Goal: Information Seeking & Learning: Learn about a topic

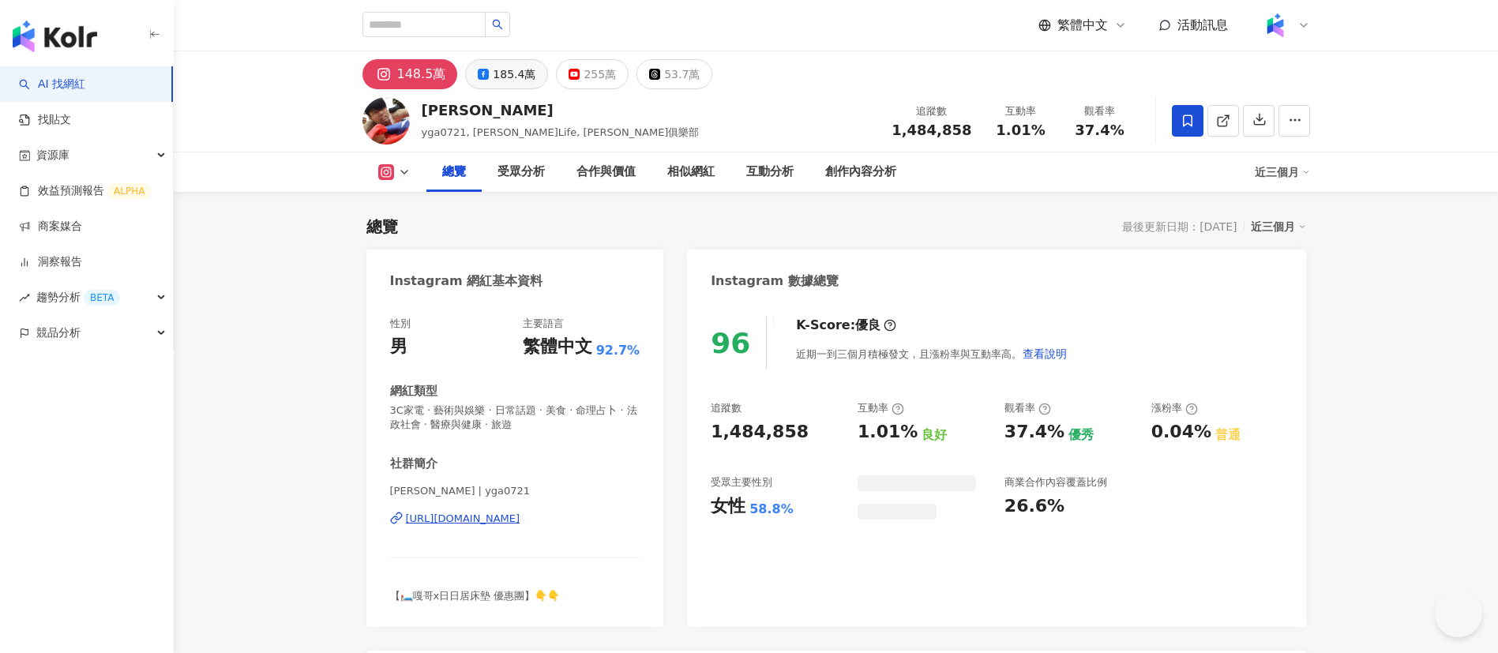
click at [493, 66] on div "185.4萬" at bounding box center [514, 74] width 43 height 22
click at [496, 71] on div "185.4萬" at bounding box center [514, 74] width 43 height 22
click at [565, 93] on div "蔡阿嘎 yga0721, 蔡阿嘎Life, 蔡阿嘎俱樂部 追蹤數 1,484,858 互動率 1.01% 觀看率 37.4%" at bounding box center [836, 120] width 1011 height 62
click at [493, 74] on div "185.4萬" at bounding box center [514, 74] width 43 height 22
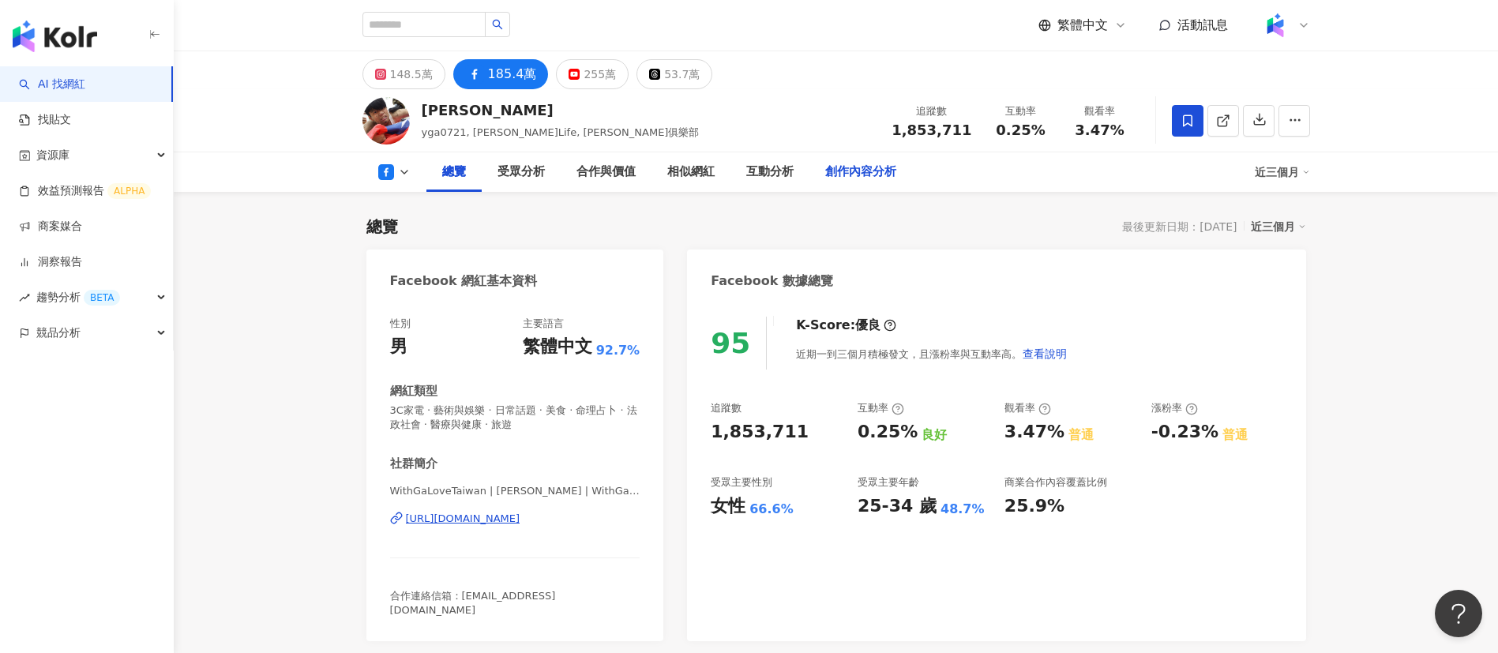
click at [836, 173] on div "創作內容分析" at bounding box center [860, 172] width 71 height 19
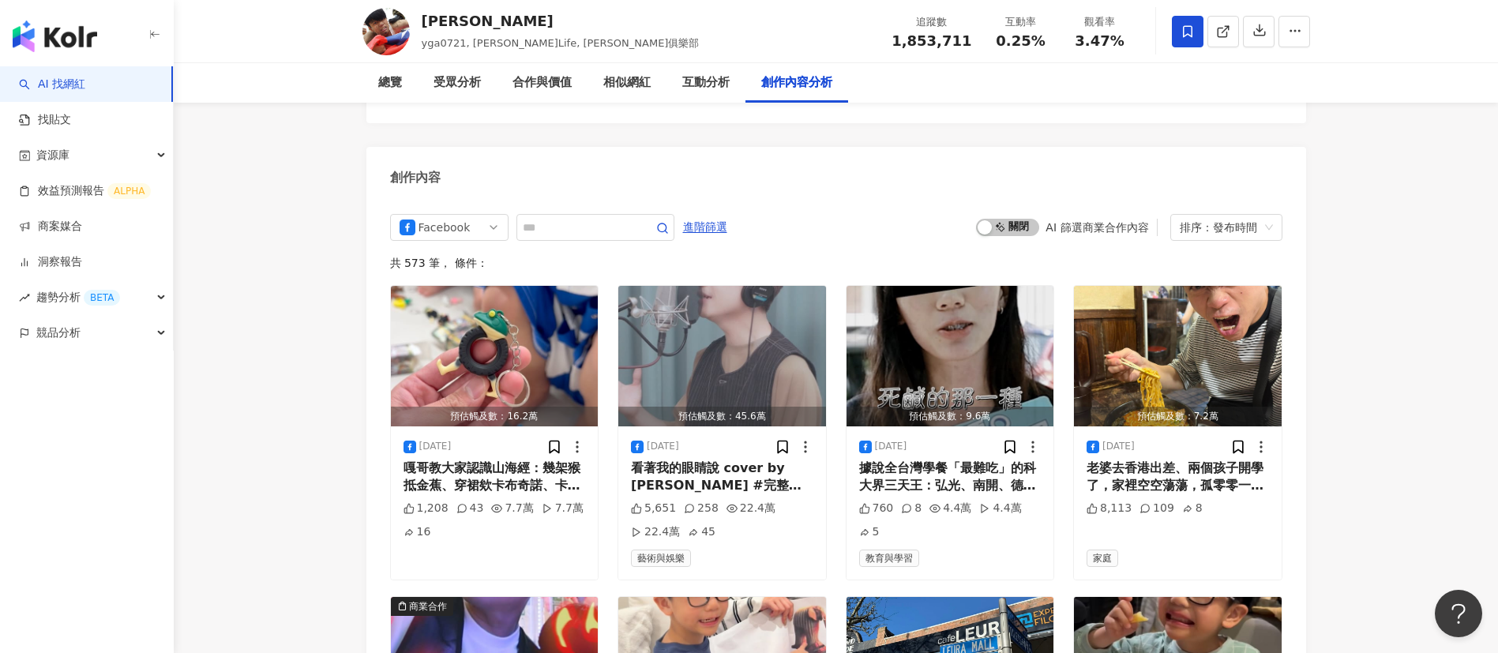
scroll to position [4513, 0]
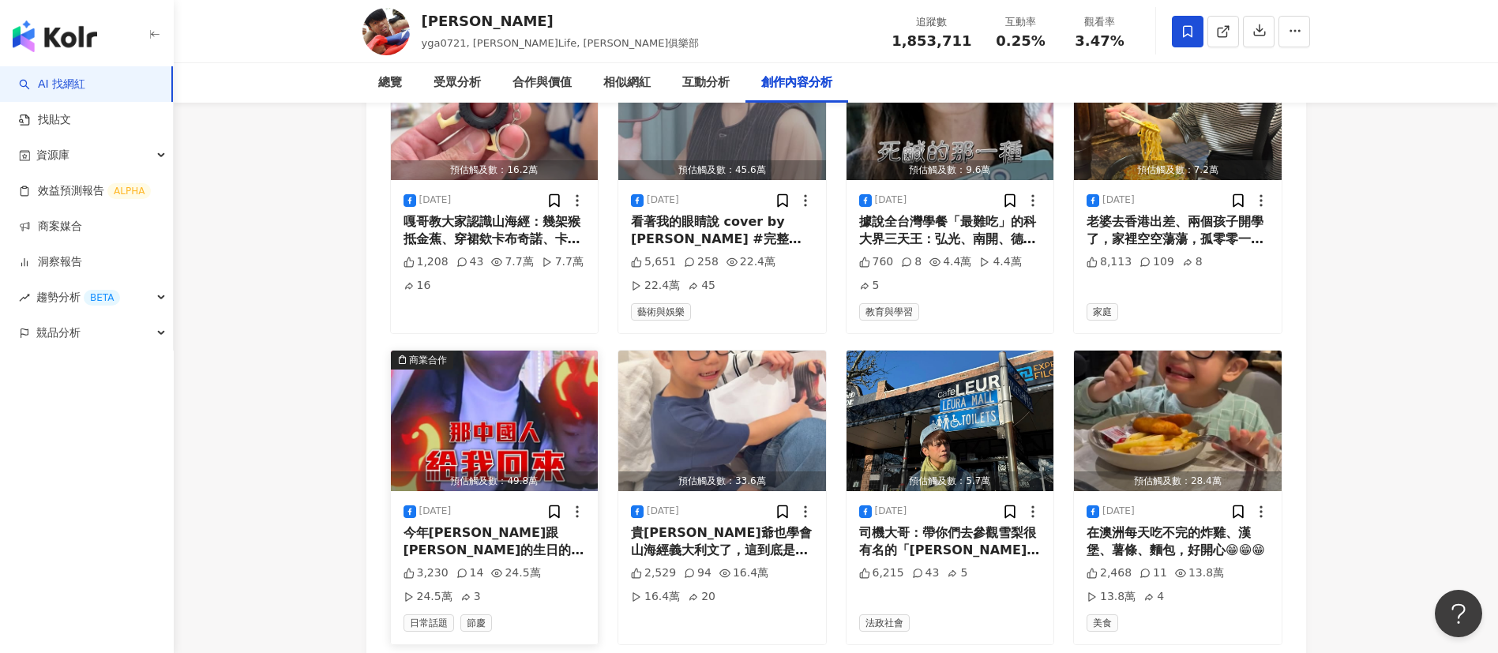
click at [481, 524] on div "今年嘎哥跟桃貴的生日的特別企劃：要來一趟只有男人的父子獨旅！把媽媽丟包，不讓女人跟、不要吵啦！哼哼哼😏😏😏 #完整影片連結放在底下留言區喔" at bounding box center [495, 542] width 182 height 36
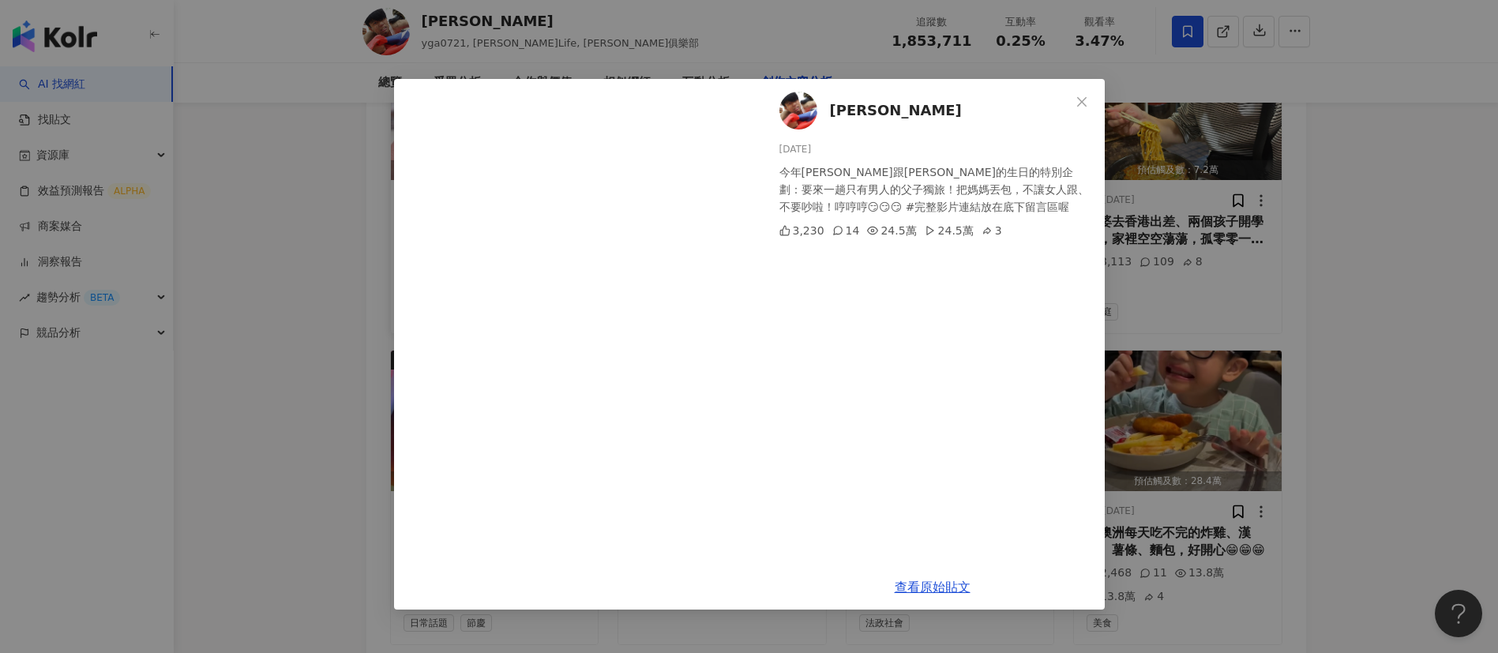
click at [300, 163] on div "蔡阿嘎 2025/9/1 今年嘎哥跟桃貴的生日的特別企劃：要來一趟只有男人的父子獨旅！把媽媽丟包，不讓女人跟、不要吵啦！哼哼哼😏😏😏 #完整影片連結放在底下留…" at bounding box center [749, 326] width 1498 height 653
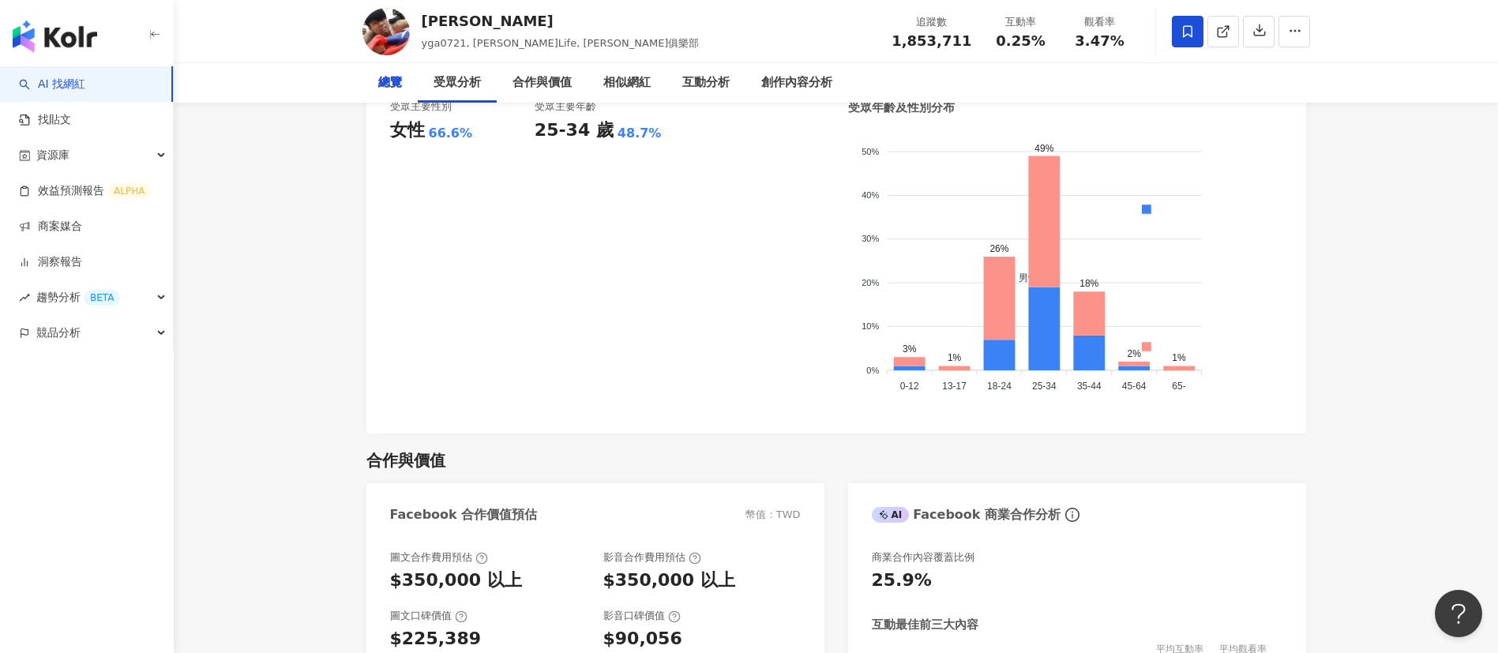
scroll to position [0, 0]
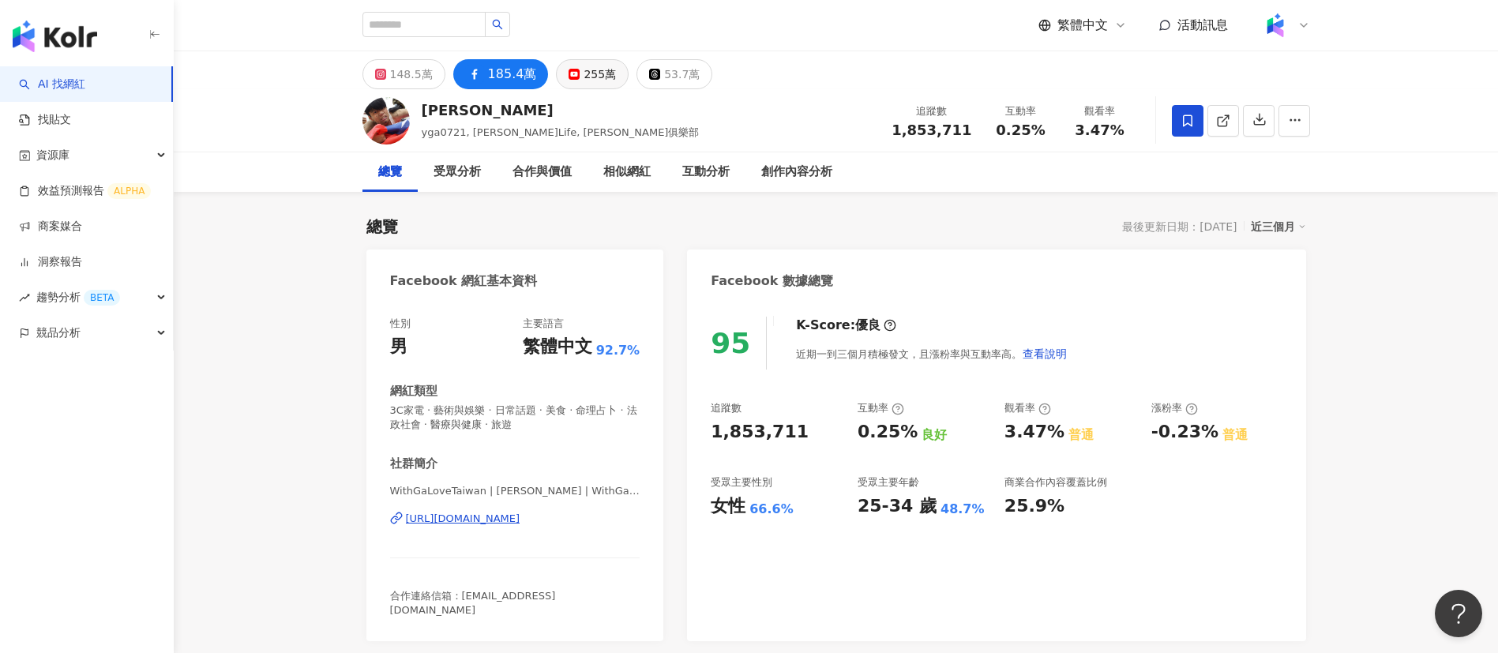
click at [591, 77] on div "255萬" at bounding box center [600, 74] width 32 height 22
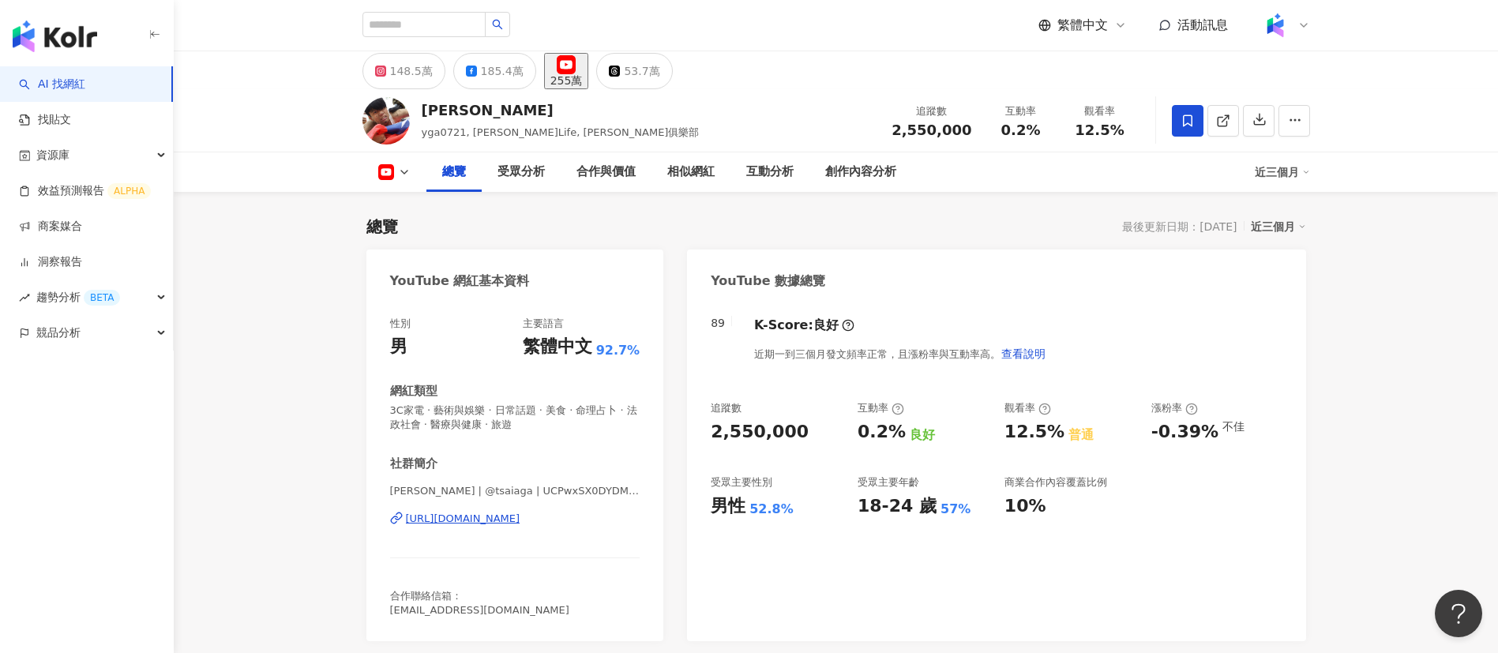
scroll to position [757, 0]
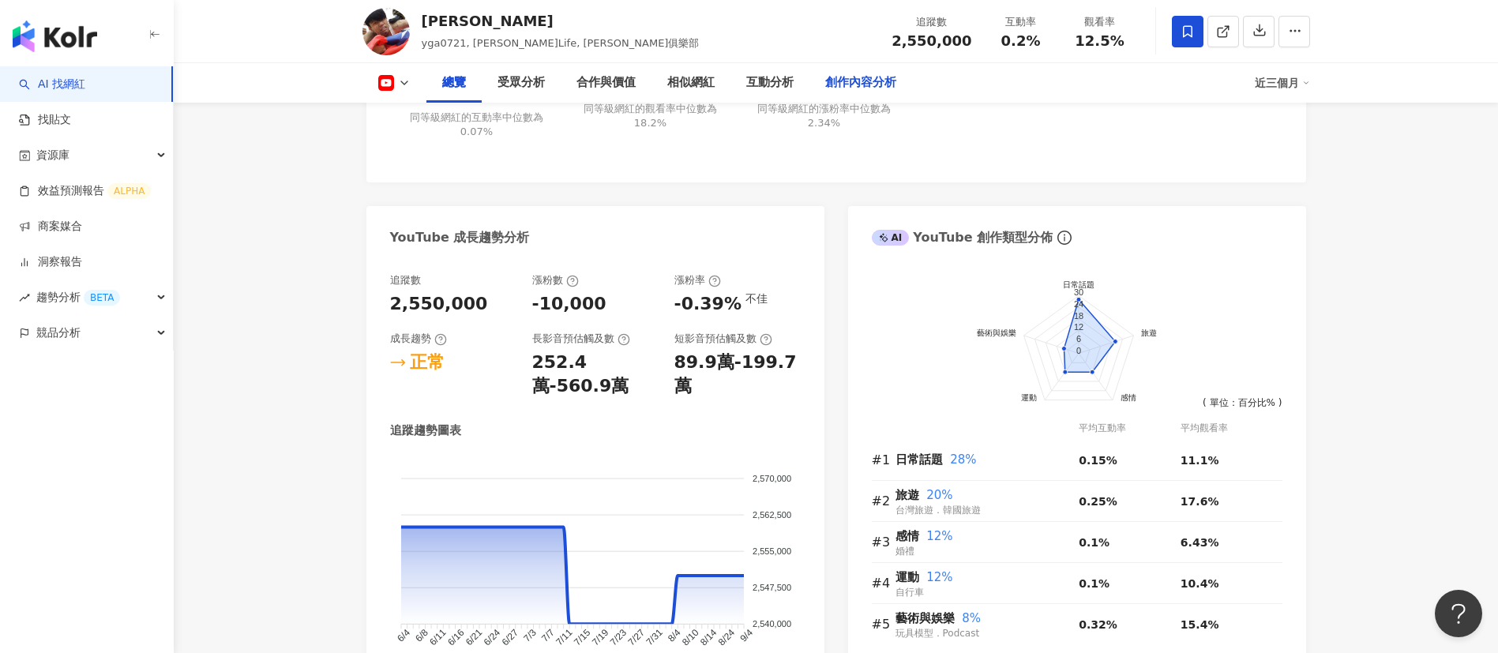
click at [851, 85] on div "創作內容分析" at bounding box center [860, 82] width 71 height 19
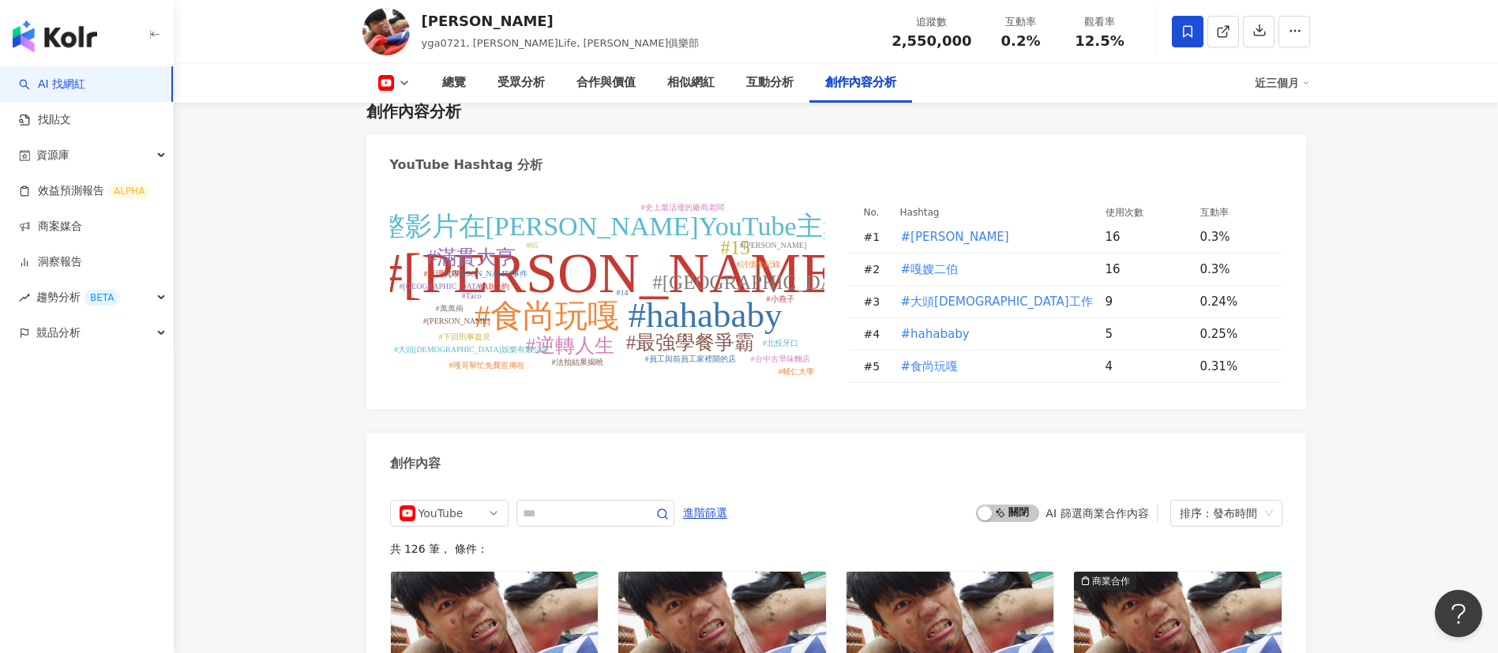
scroll to position [4380, 0]
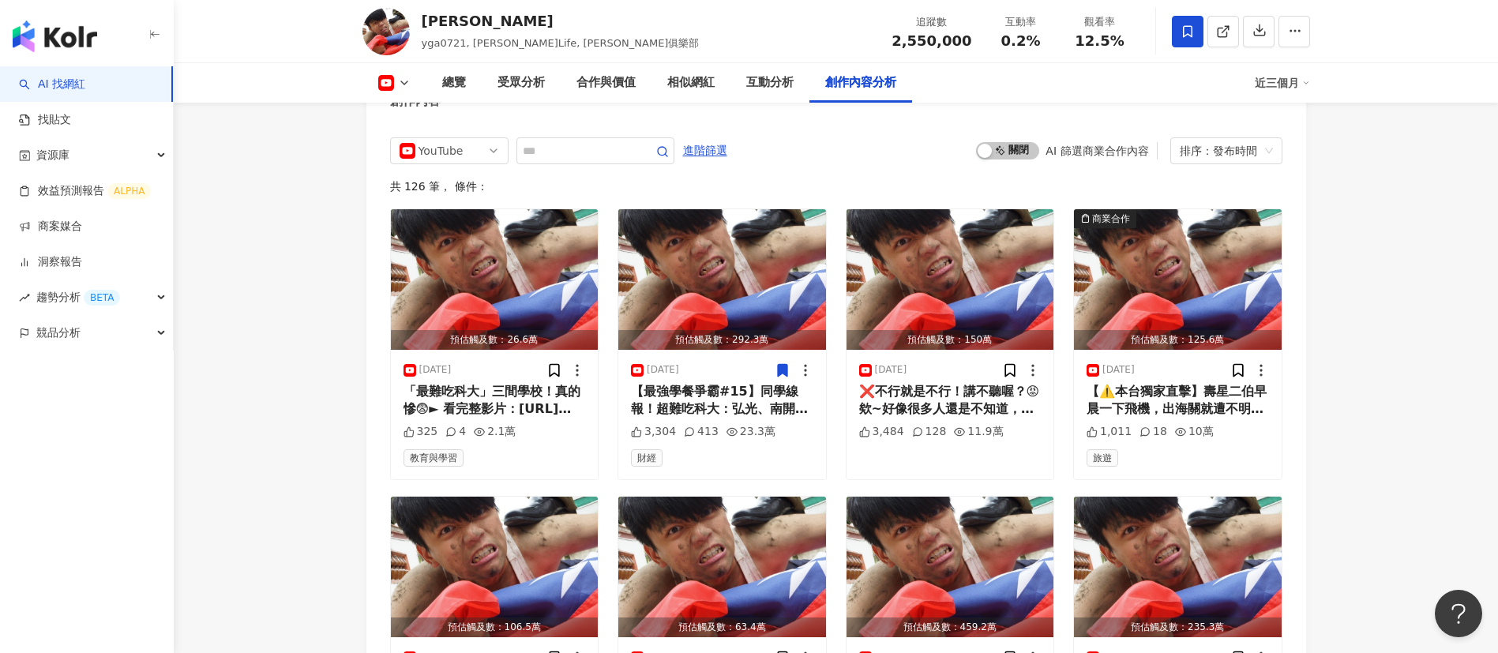
click at [1014, 160] on span "啟動 關閉" at bounding box center [1007, 150] width 63 height 17
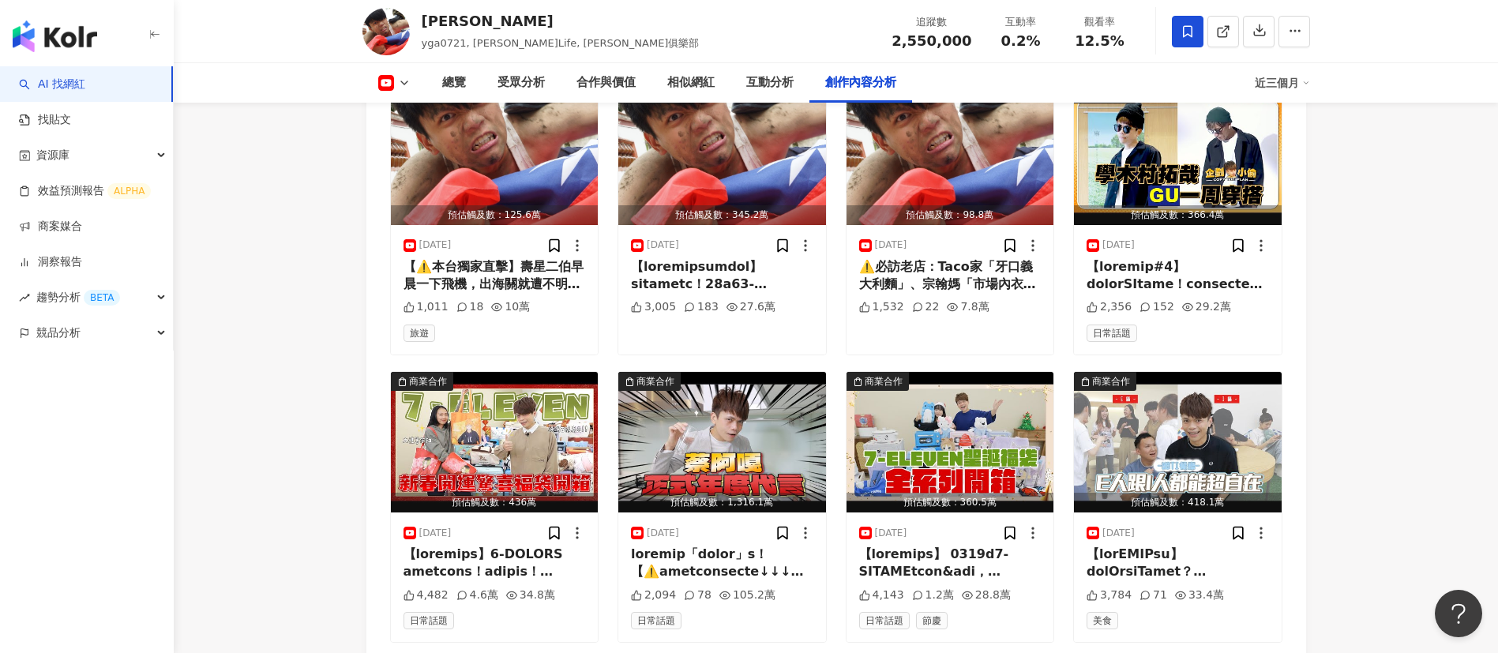
scroll to position [4503, 0]
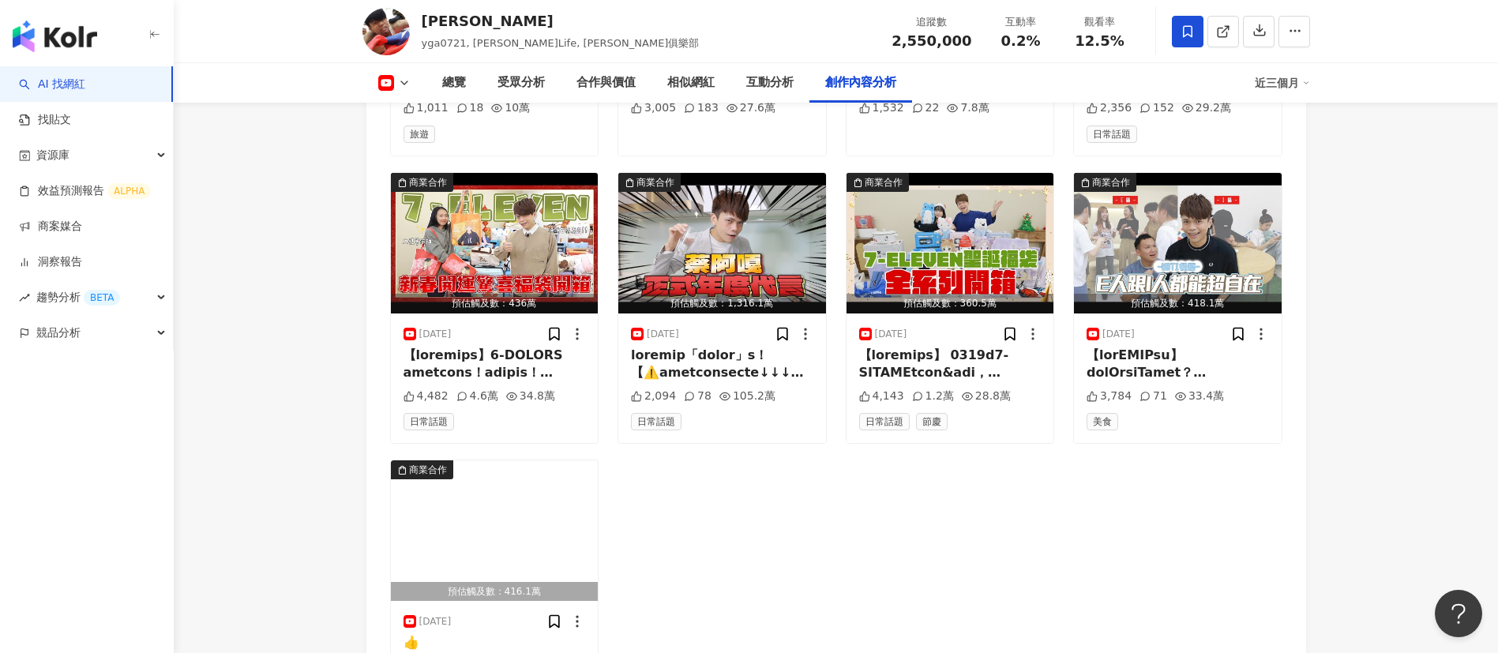
scroll to position [4702, 0]
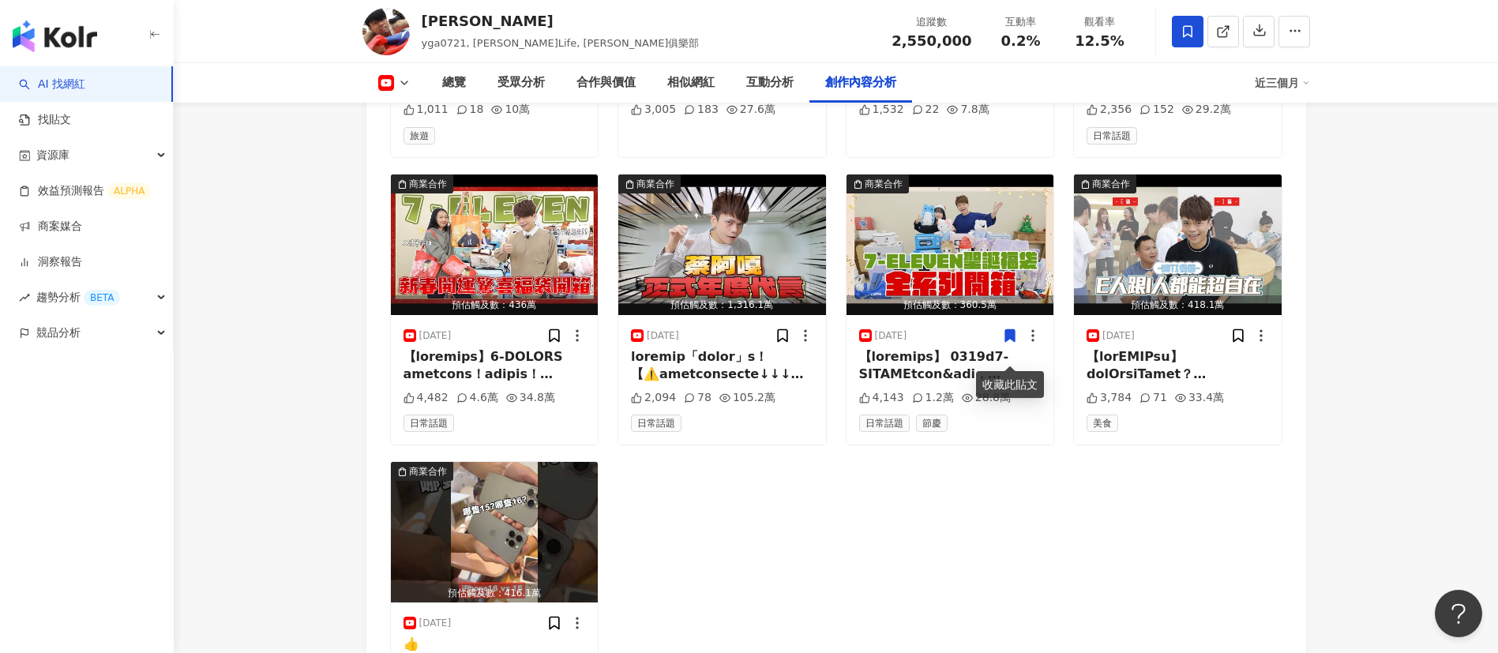
click at [1193, 381] on div at bounding box center [1178, 366] width 182 height 36
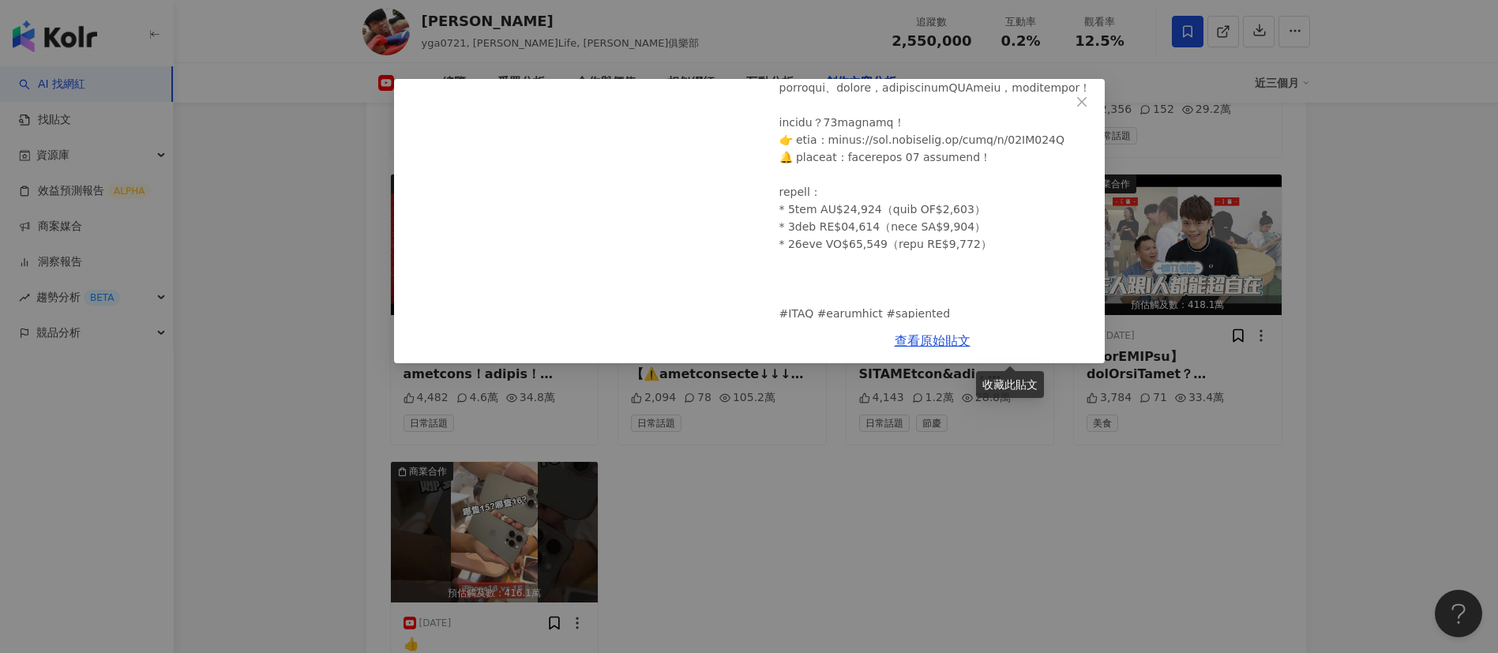
scroll to position [490, 0]
click at [924, 338] on link "查看原始貼文" at bounding box center [933, 340] width 76 height 15
click at [335, 147] on div "蔡阿嘎 2024/9/27 【如果有MBTI餐廳】你想去E人或是I人包廂呢？內有蔡宗翰歌聲請小心服用！(feat.簡單歌唱Singple) 3,784 71 …" at bounding box center [749, 326] width 1498 height 653
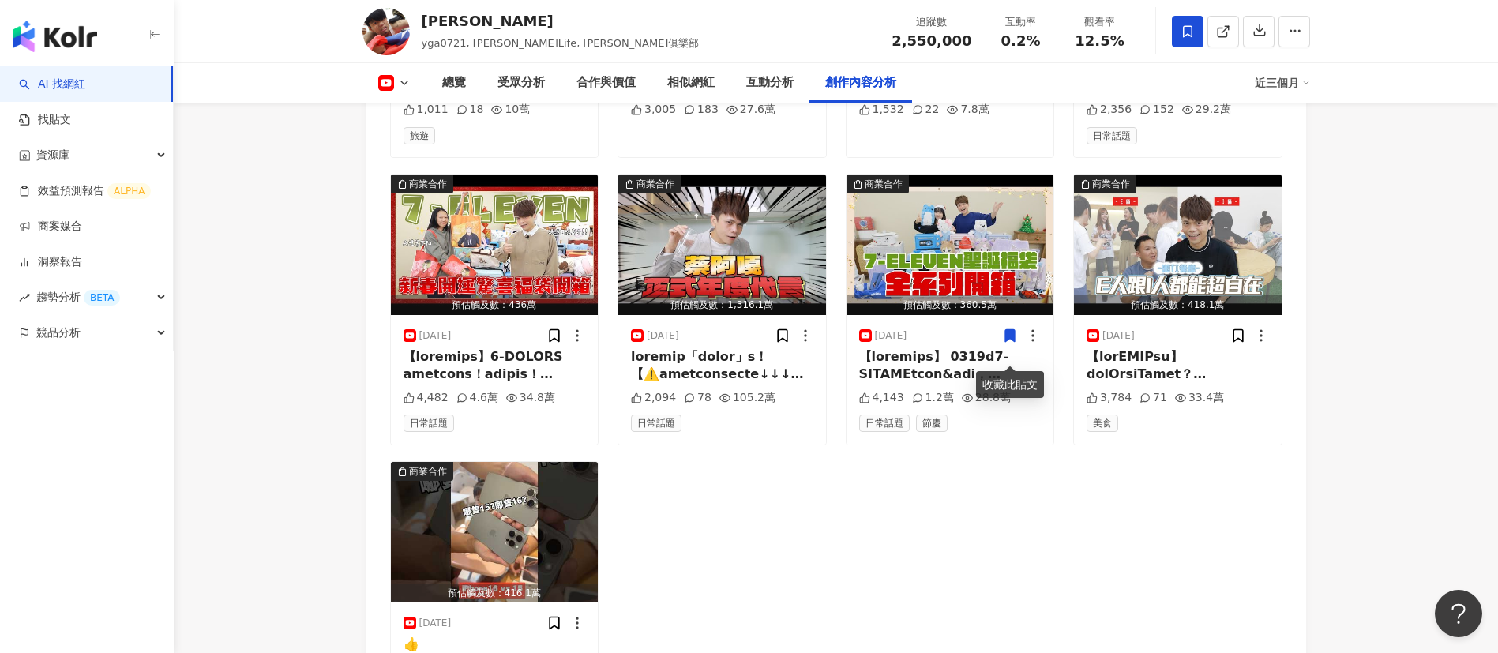
scroll to position [4387, 0]
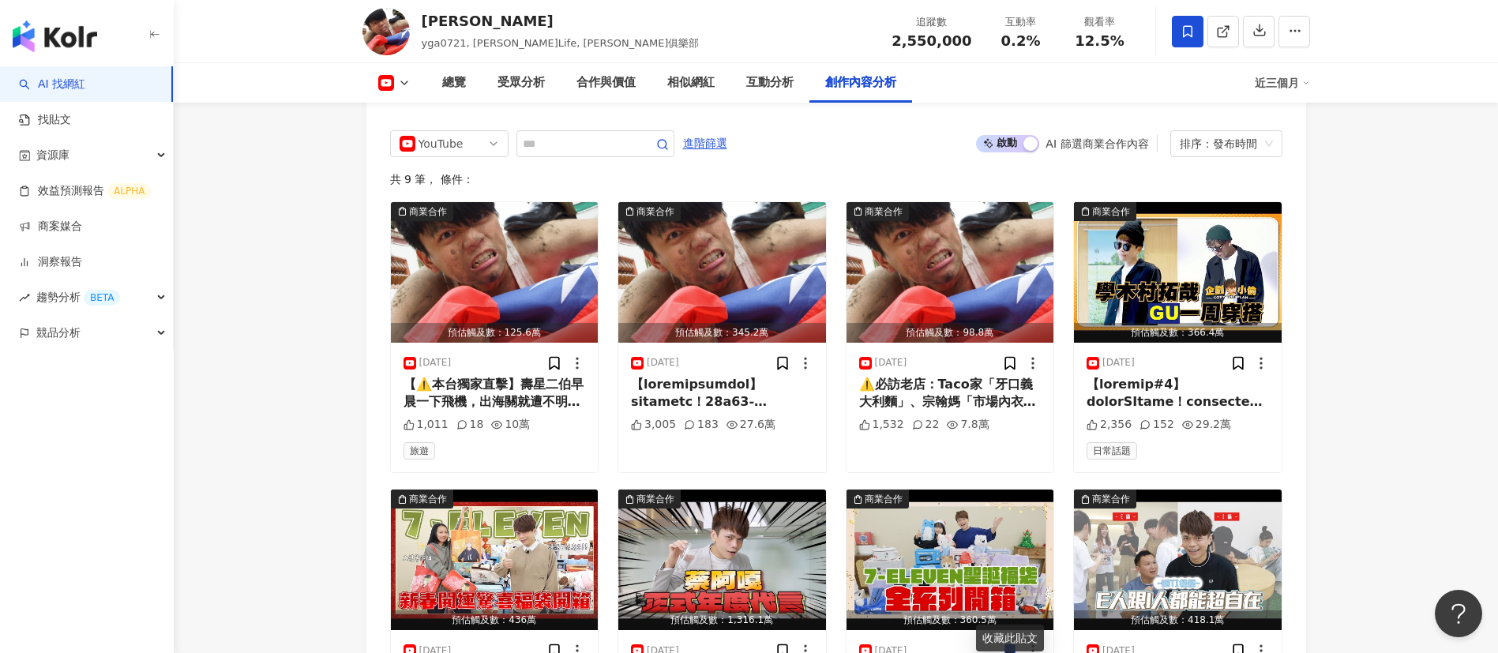
click at [85, 89] on link "AI 找網紅" at bounding box center [52, 85] width 66 height 16
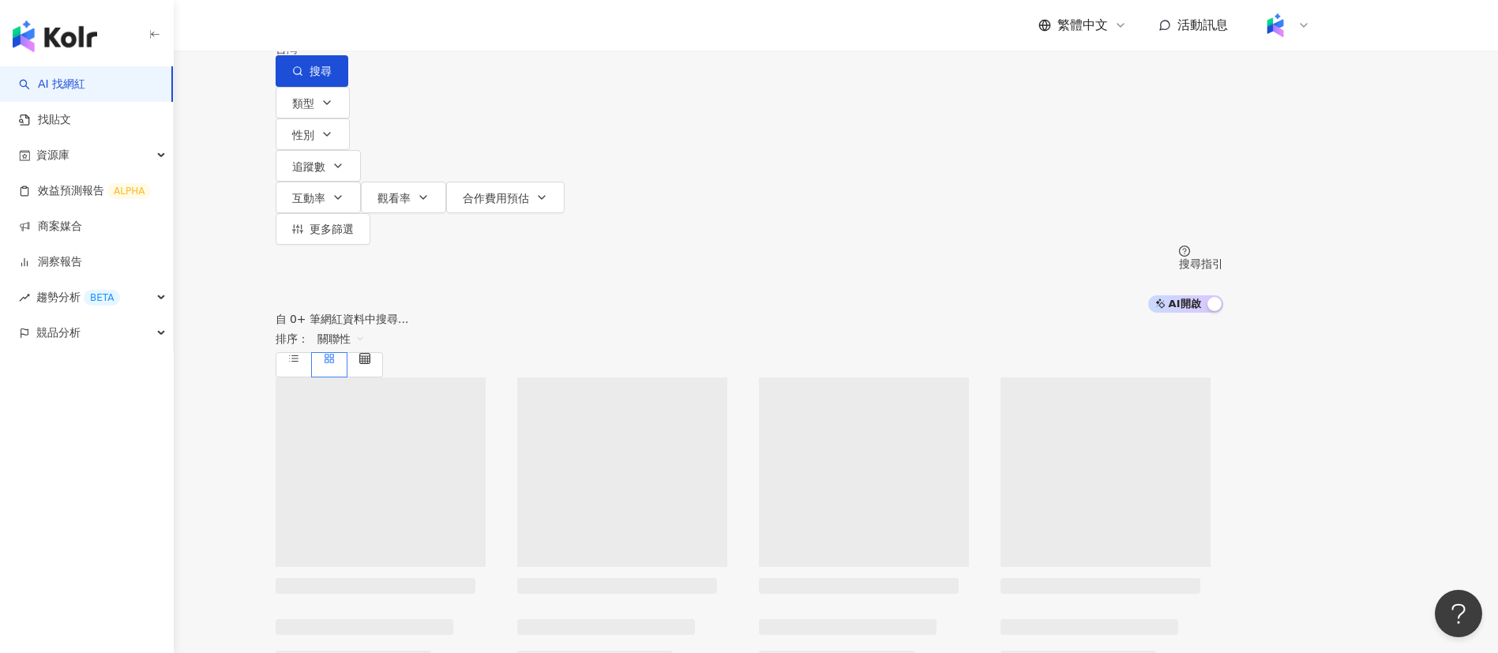
click at [505, 30] on input "search" at bounding box center [442, 15] width 128 height 30
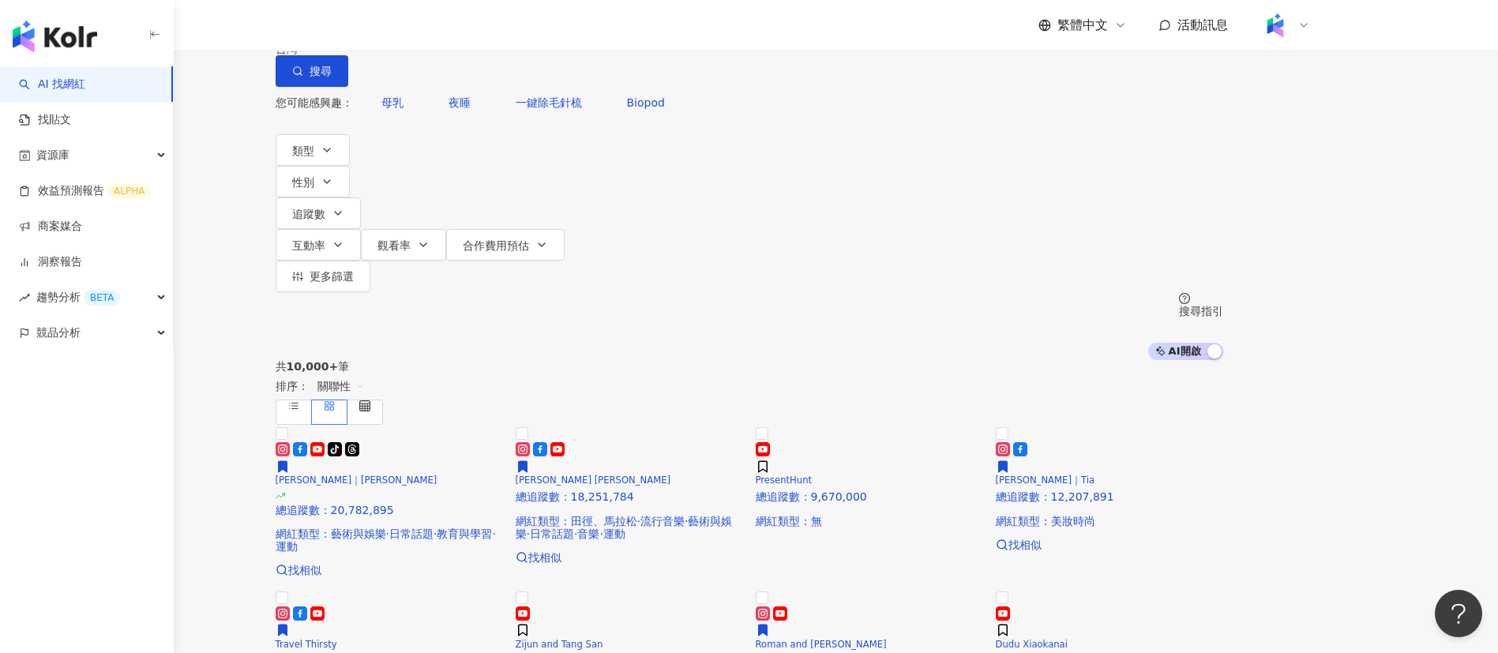
type input "**********"
click at [691, 28] on div "繁體中文 活動訊息" at bounding box center [837, 25] width 948 height 51
click at [505, 30] on input "**********" at bounding box center [442, 15] width 128 height 30
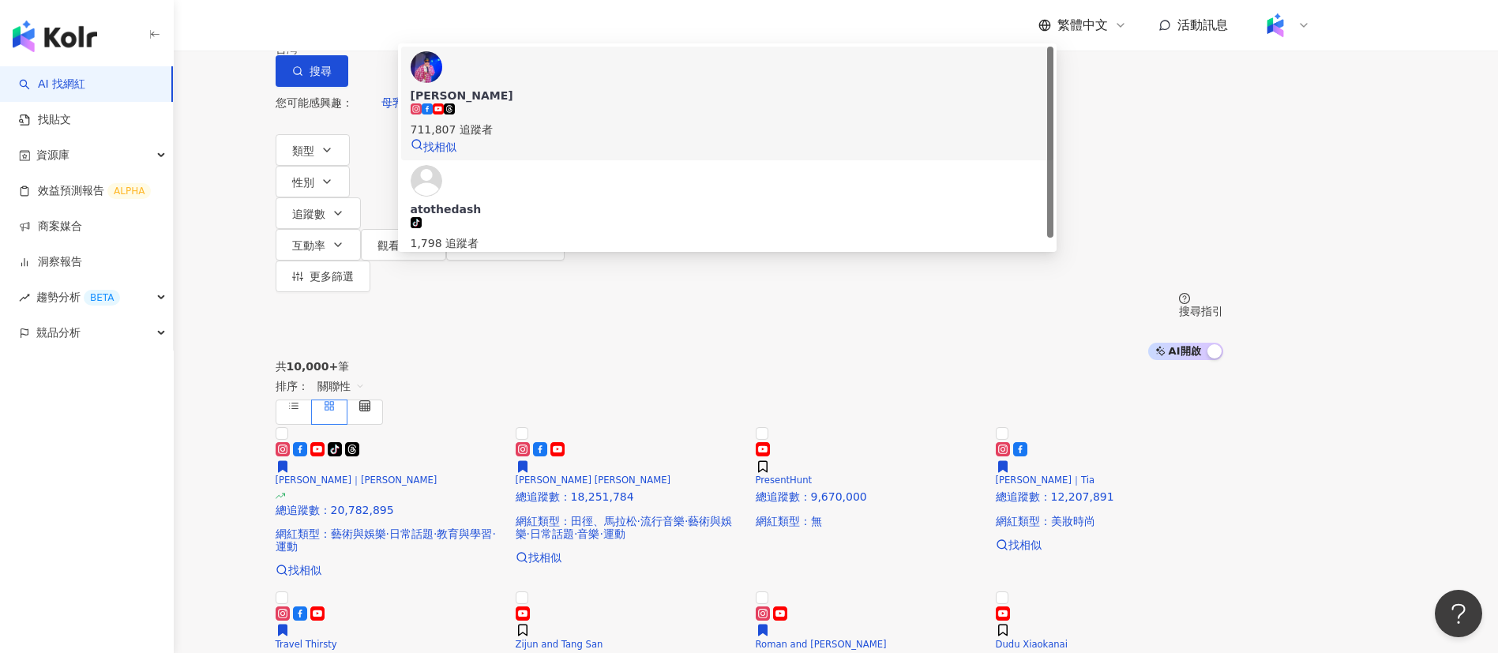
click at [723, 103] on span "阿達 Ada chang" at bounding box center [727, 96] width 633 height 16
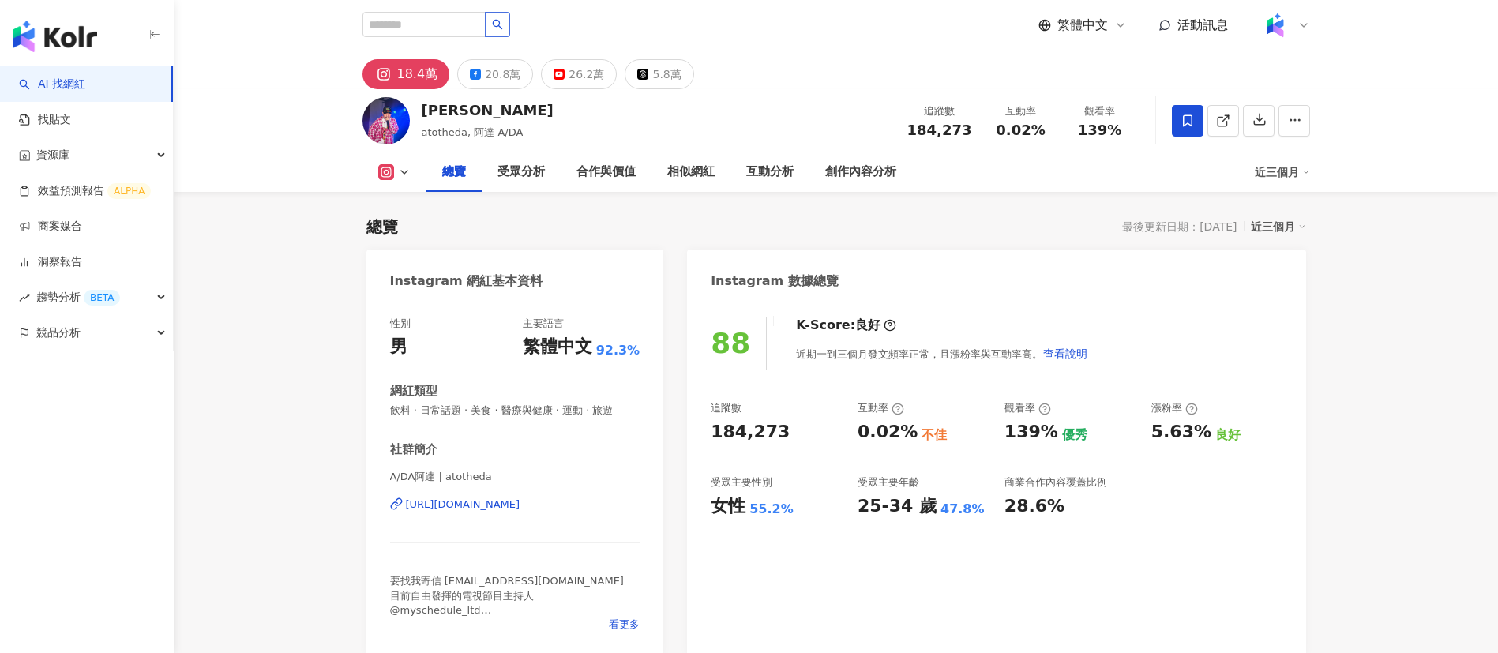
click at [493, 75] on div "20.8萬" at bounding box center [503, 74] width 36 height 22
click at [492, 75] on div "20.8萬" at bounding box center [503, 74] width 36 height 22
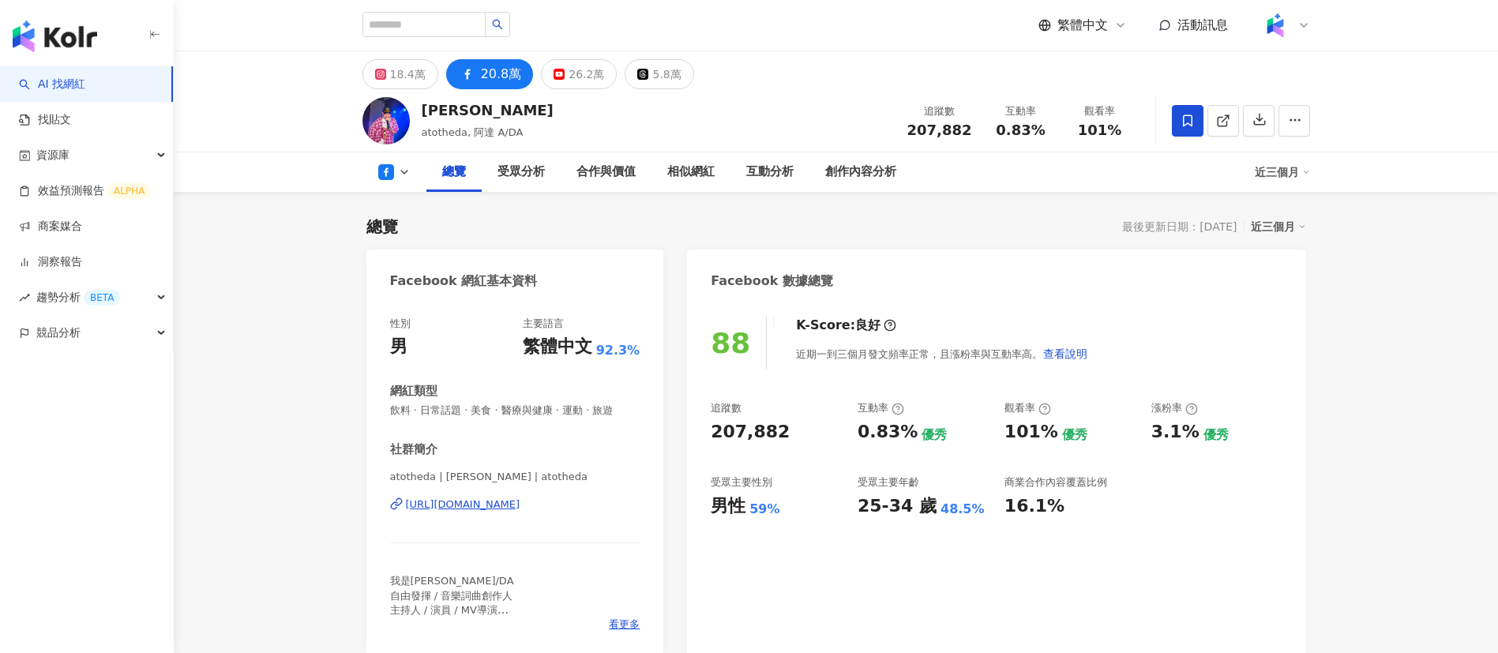
click at [508, 75] on div "20.8萬" at bounding box center [501, 74] width 41 height 22
click at [877, 171] on div "創作內容分析" at bounding box center [860, 172] width 71 height 19
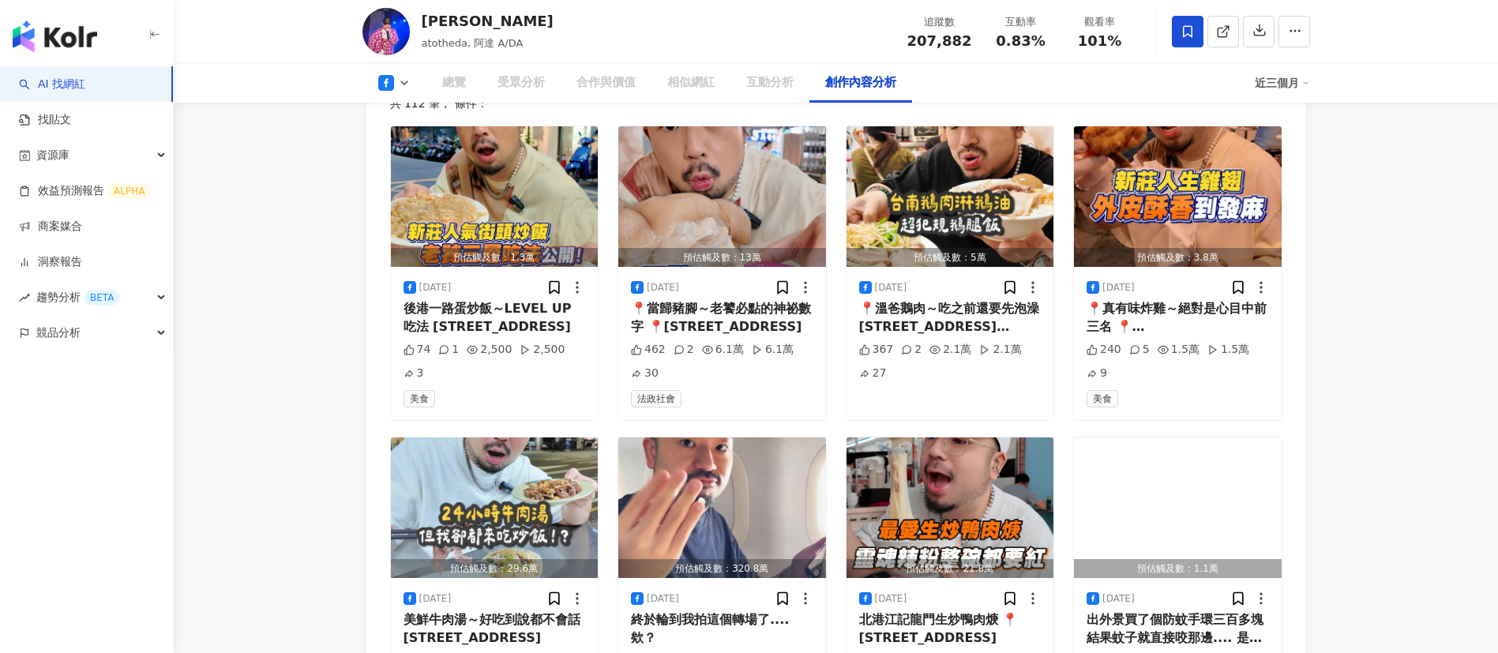
scroll to position [4315, 0]
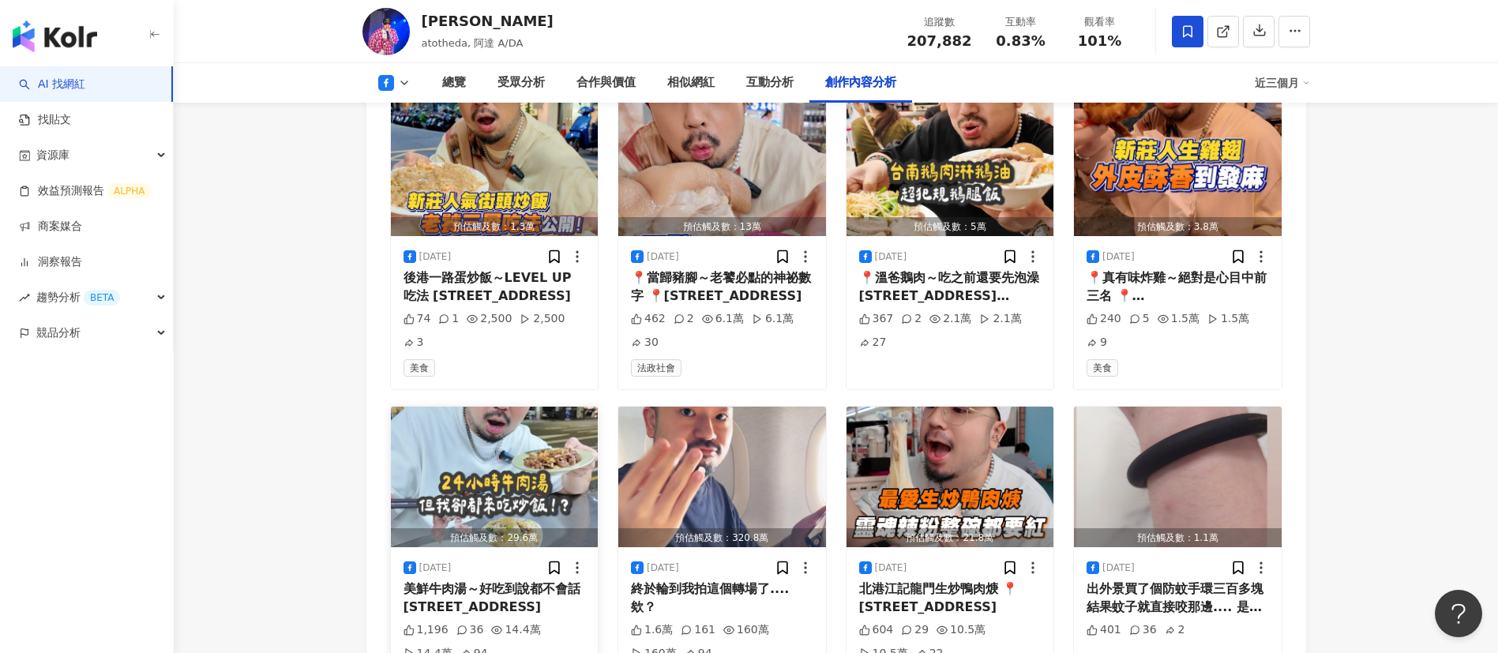
scroll to position [0, 0]
click at [496, 595] on div "美鮮牛肉湯～好吃到說都不會話 台南市南區新興路419號之1號" at bounding box center [495, 598] width 182 height 36
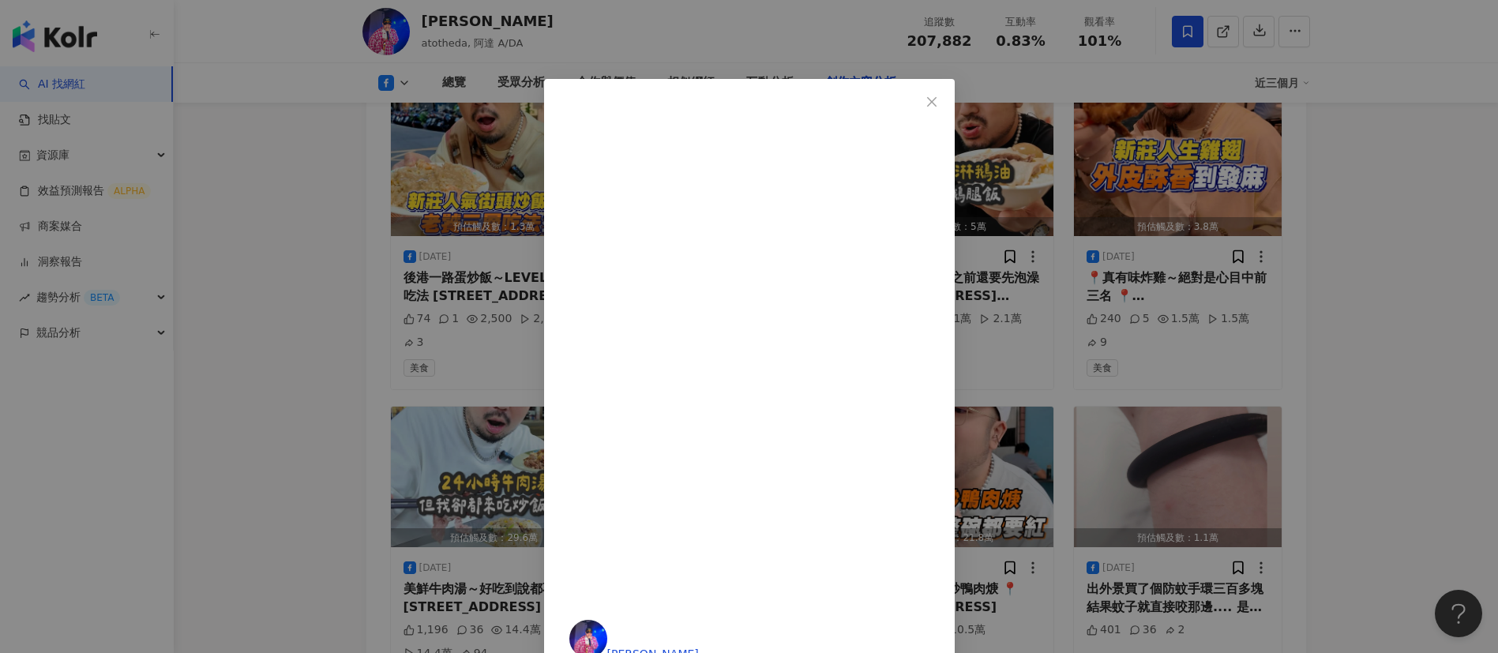
click at [1397, 370] on div "阿達 Ada chang 2025/8/19 美鮮牛肉湯～好吃到說都不會話 台南市南區新興路419號之1號 1,196 36 14.4萬 14.4萬 94 查…" at bounding box center [749, 326] width 1498 height 653
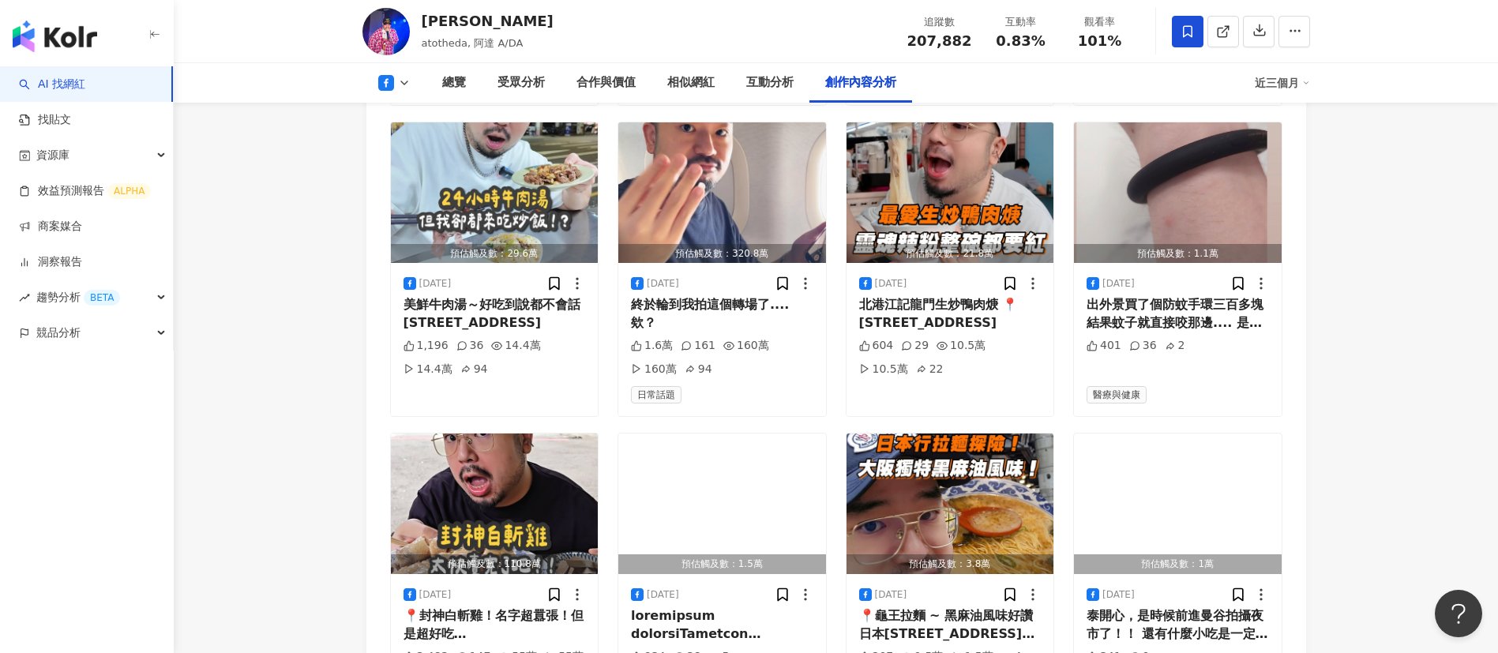
scroll to position [4686, 0]
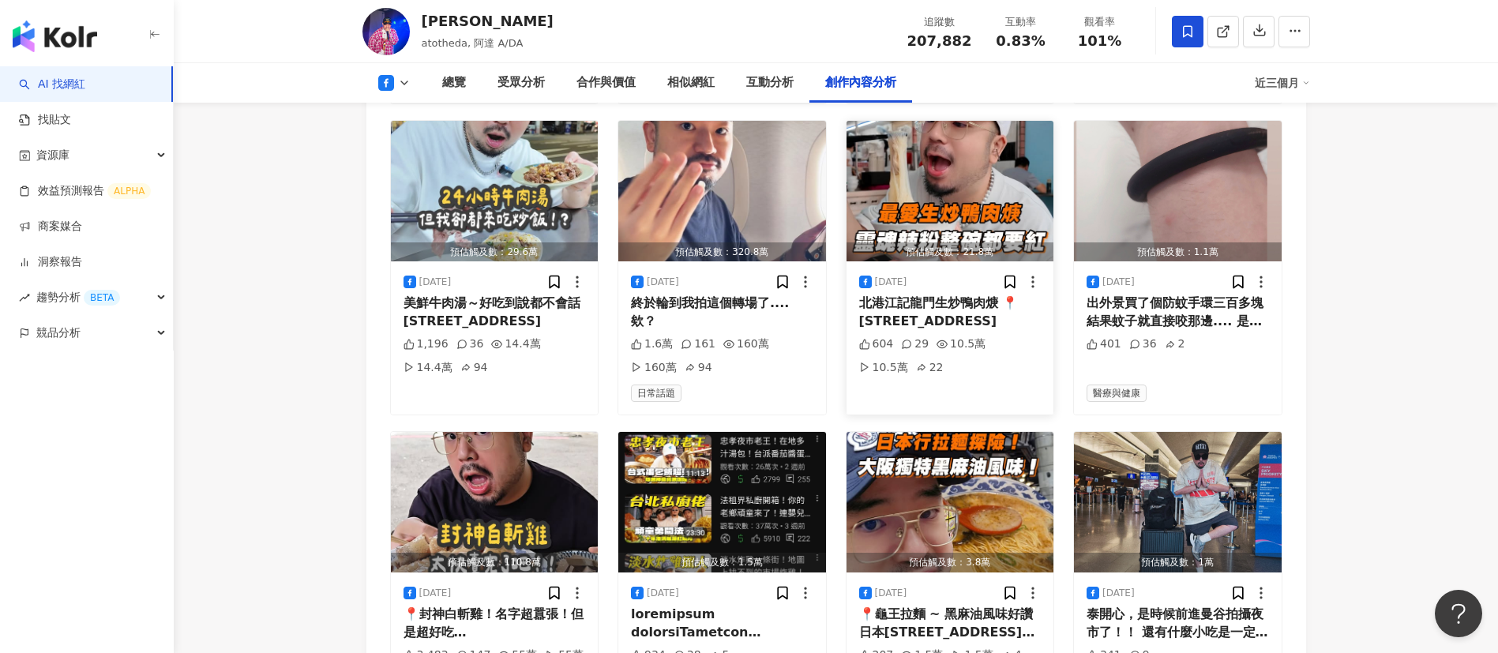
click at [958, 324] on div "北港江記龍門生炒鴨肉焿 📍新北市三重區龍門路134號" at bounding box center [950, 313] width 182 height 36
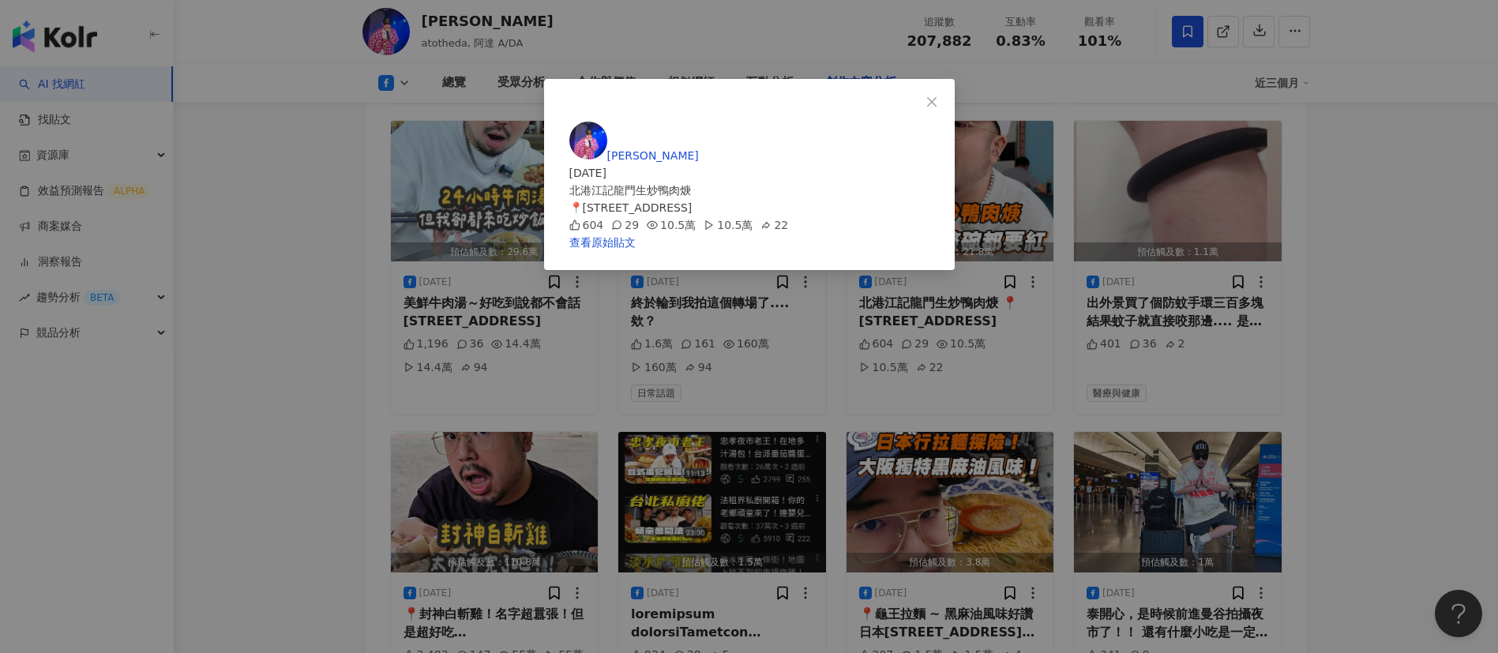
click at [1418, 336] on div "阿達 Ada chang 2025/8/12 北港江記龍門生炒鴨肉焿 📍新北市三重區龍門路134號 604 29 10.5萬 10.5萬 22 查看原始貼文" at bounding box center [749, 326] width 1498 height 653
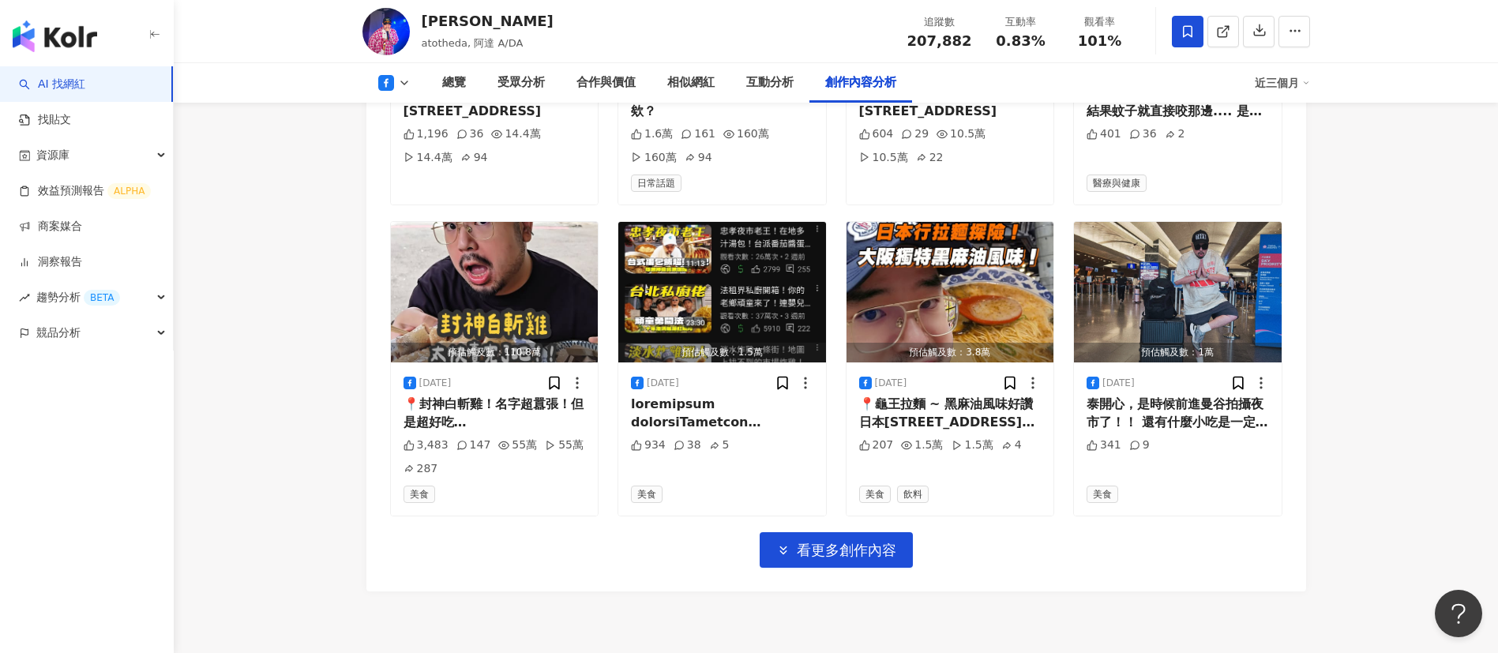
scroll to position [4898, 0]
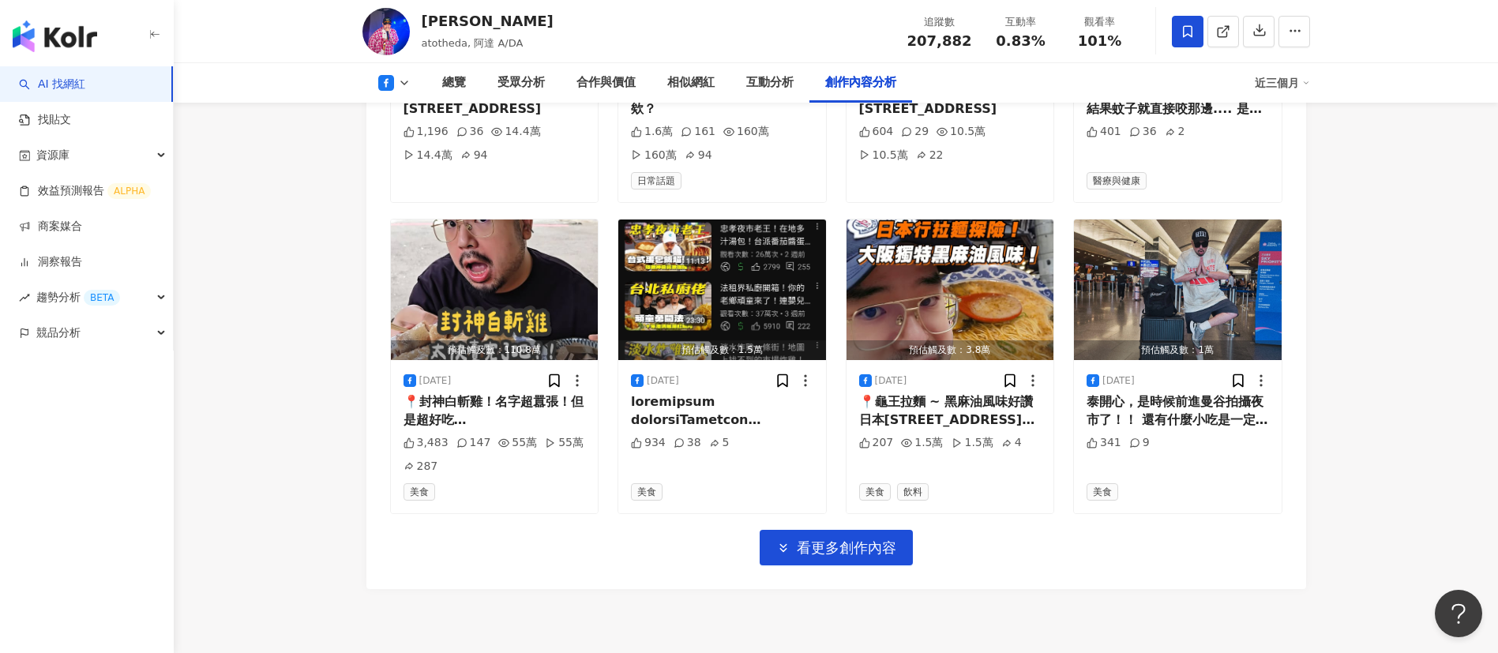
click at [394, 86] on button at bounding box center [395, 83] width 64 height 16
click at [410, 180] on button "YouTube" at bounding box center [408, 185] width 73 height 22
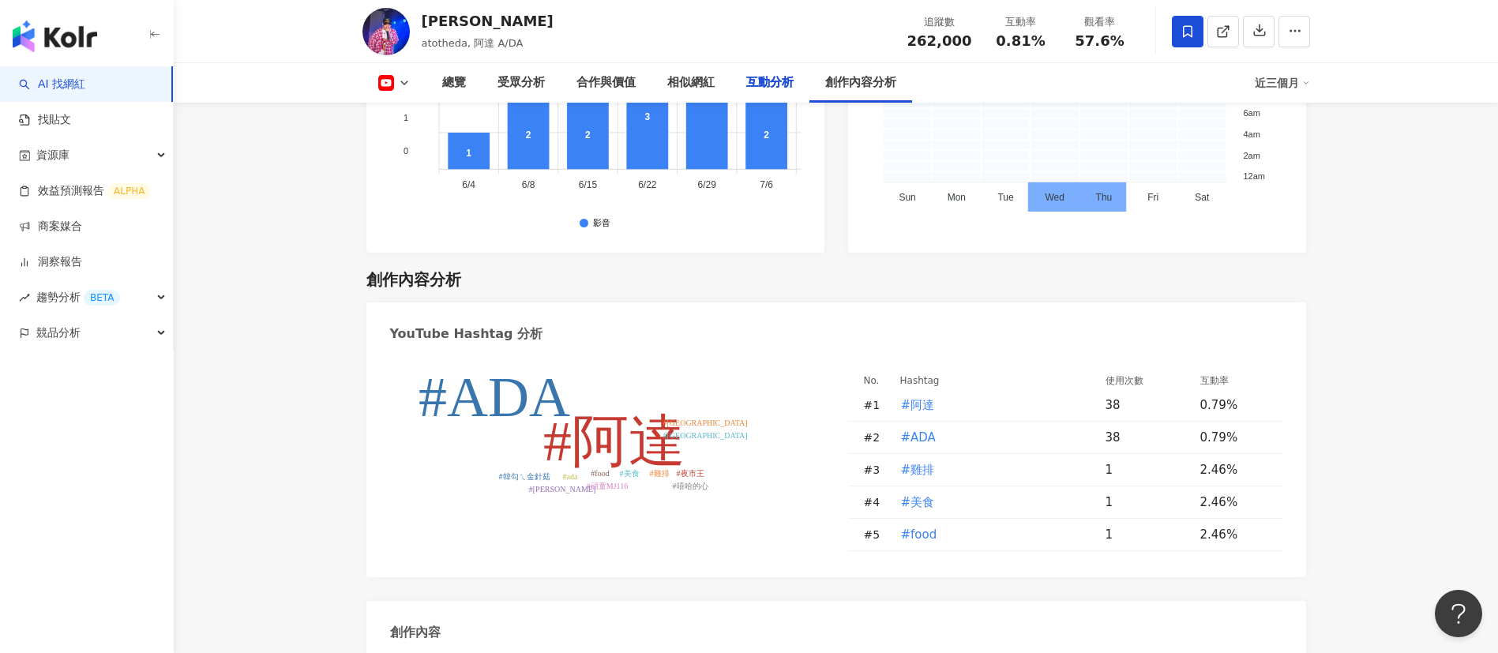
scroll to position [4015, 0]
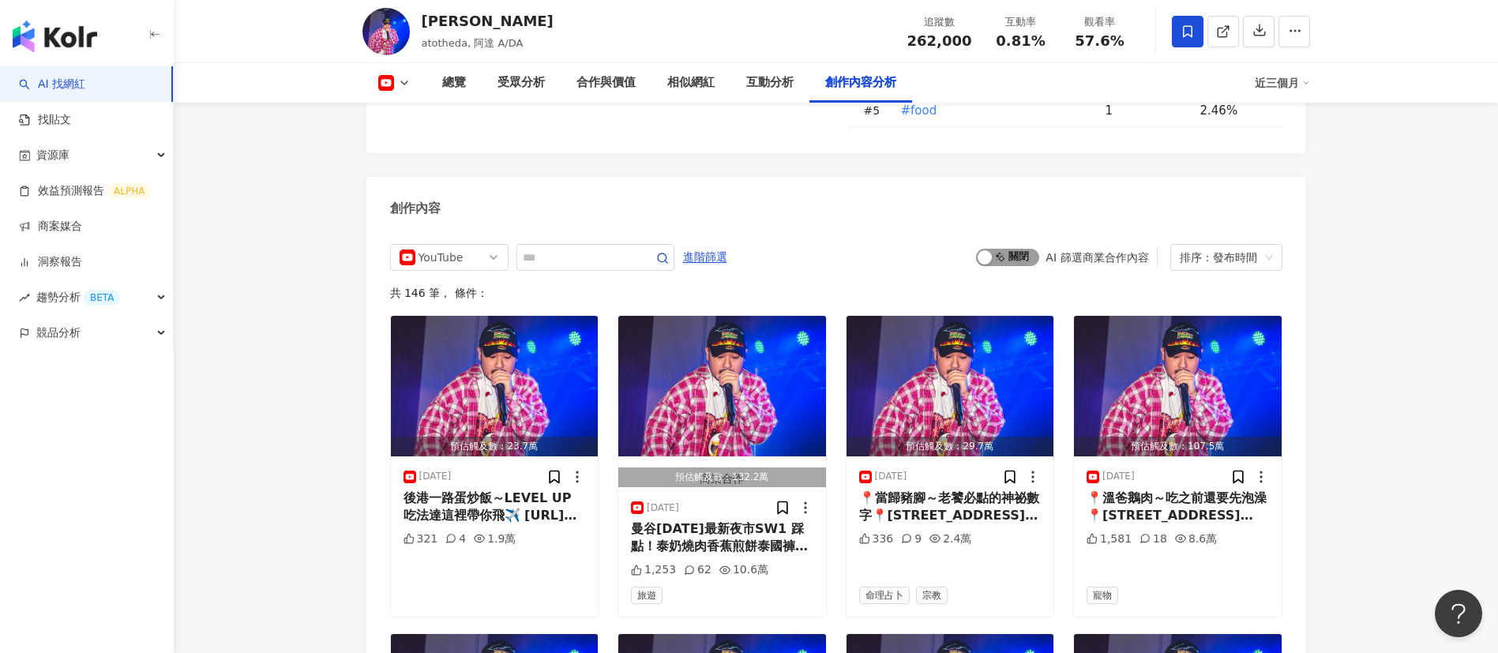
click at [1022, 266] on span "啟動 關閉" at bounding box center [1007, 257] width 63 height 17
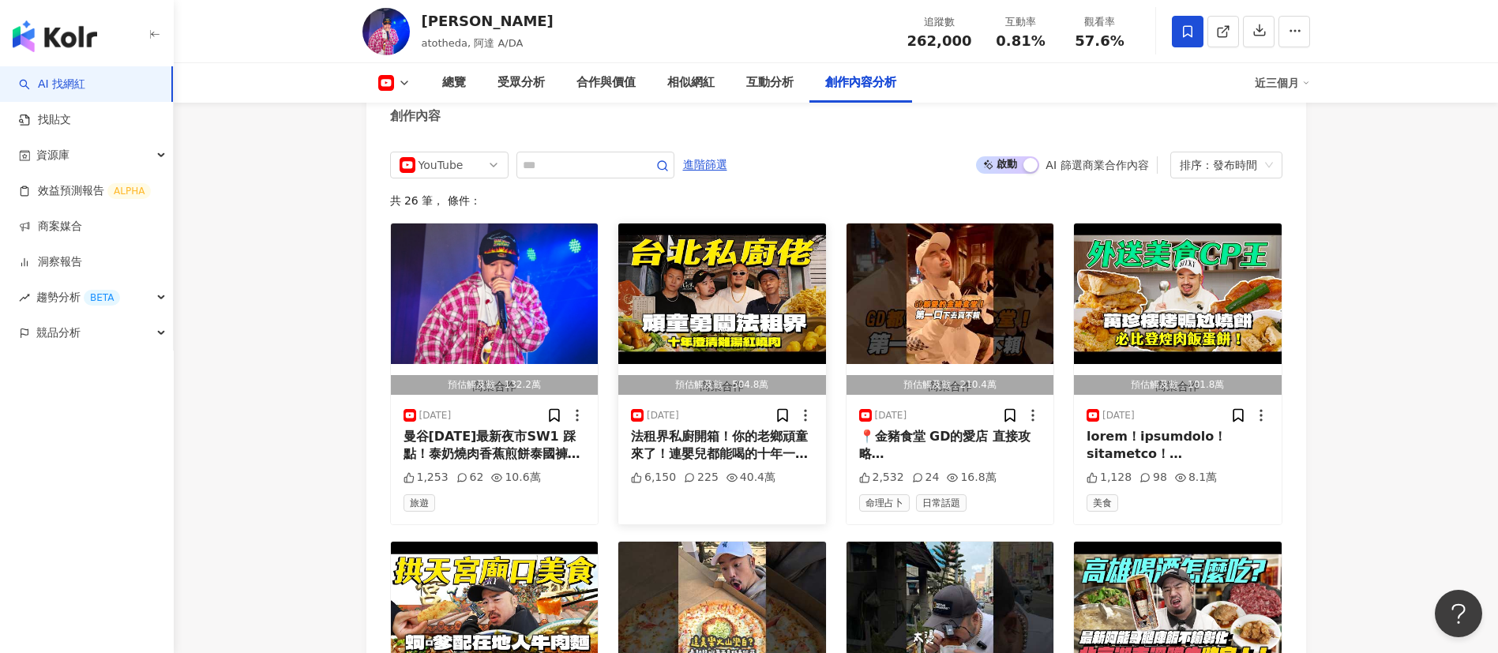
click at [733, 433] on div "法租界私廚開箱！你的老鄉頑童來了！連嬰兒都能喝的十年一湯！後面有雞 @MJ116📍法租界 達這裡帶你飛✈️ https://www.facebook.com/…" at bounding box center [722, 446] width 182 height 36
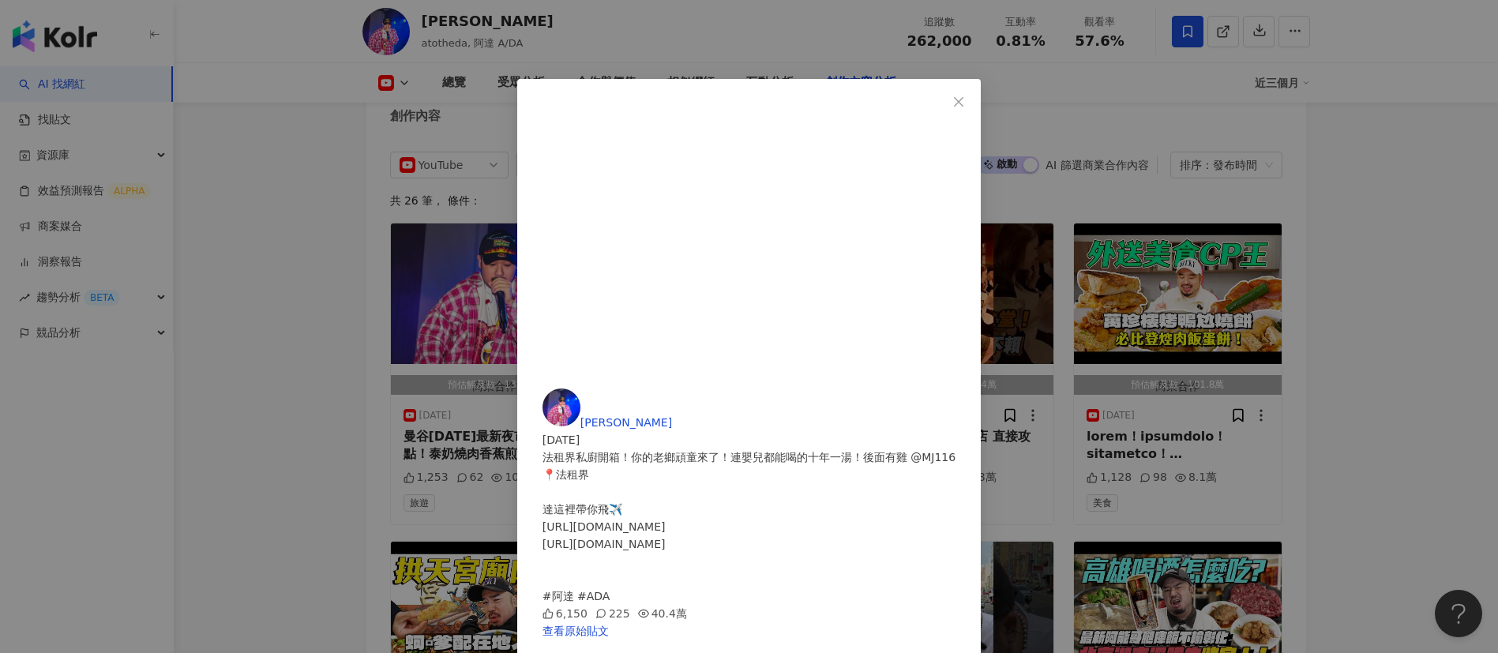
scroll to position [46, 0]
click at [1343, 341] on div "阿達 Ada chang 2025/7/13 法租界私廚開箱！你的老鄉頑童來了！連嬰兒都能喝的十年一湯！後面有雞 @MJ116 📍法租界 達這裡帶你飛✈️ h…" at bounding box center [749, 326] width 1498 height 653
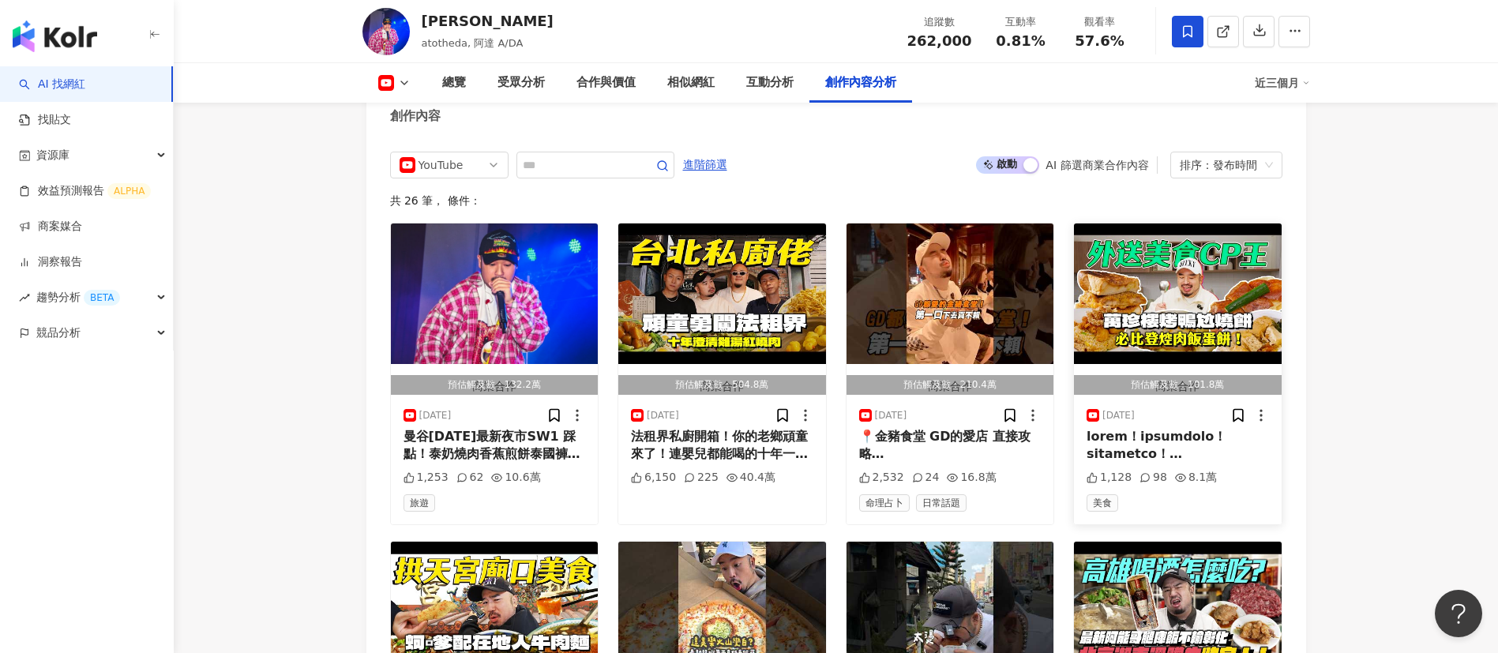
click at [1178, 438] on div at bounding box center [1178, 446] width 182 height 36
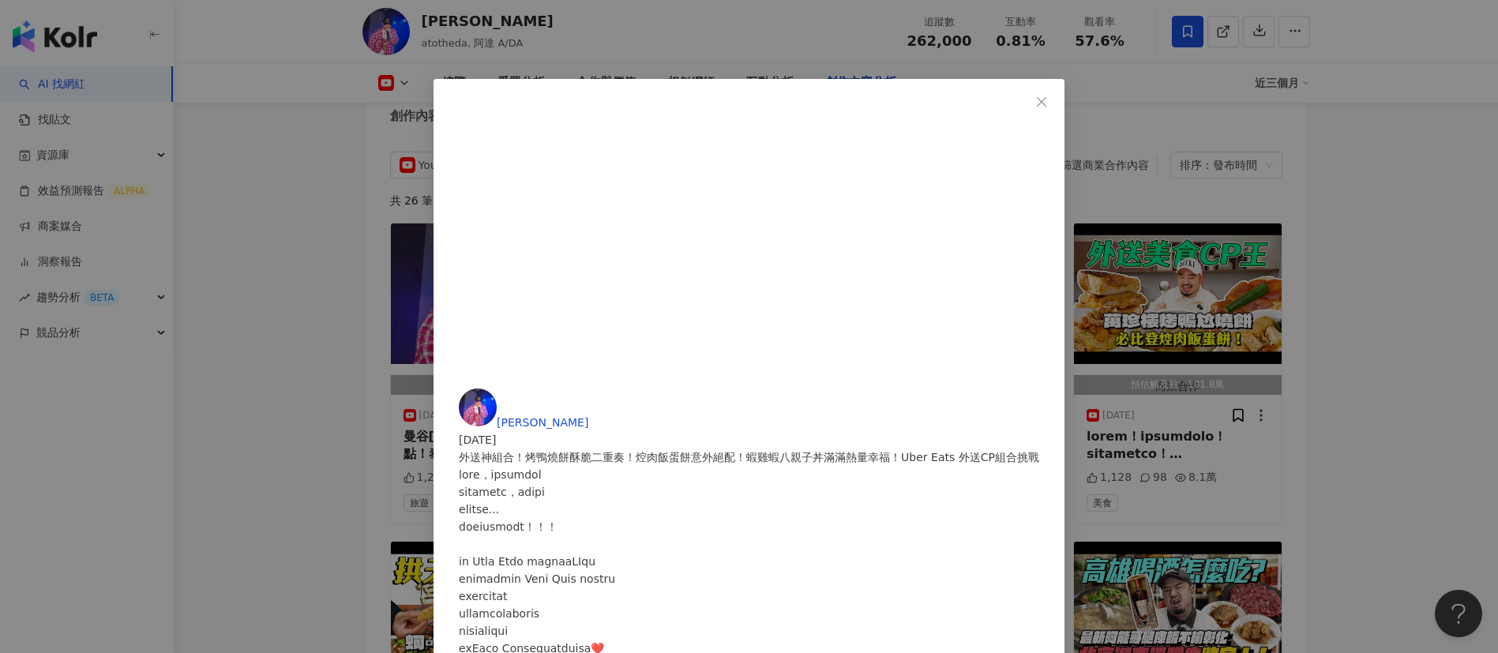
scroll to position [224, 0]
click at [1418, 294] on div "阿達 Ada chang 2025/5/7 外送神組合！烤鴨燒餅酥脆二重奏！焢肉飯蛋餅意外絕配！蝦雞蝦八親子丼滿滿熱量幸福！Uber Eats 外送CP組合挑…" at bounding box center [749, 326] width 1498 height 653
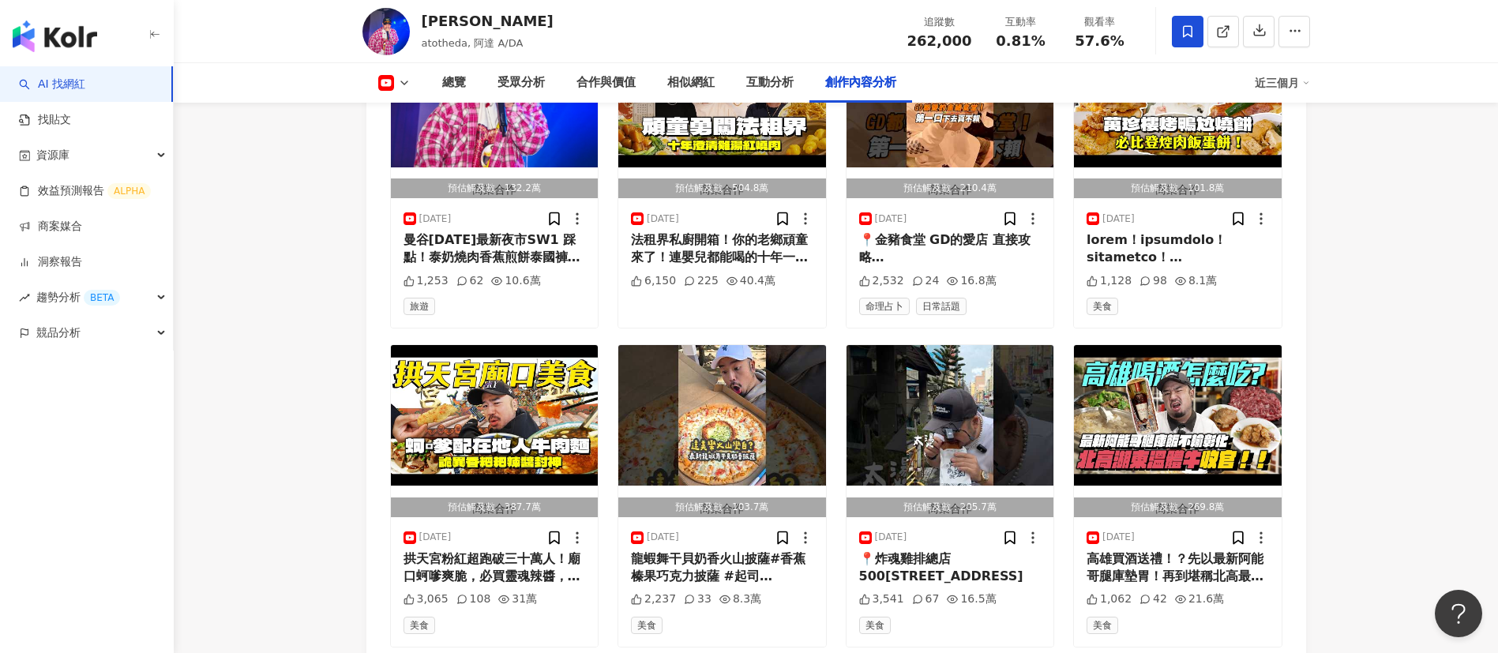
scroll to position [4547, 0]
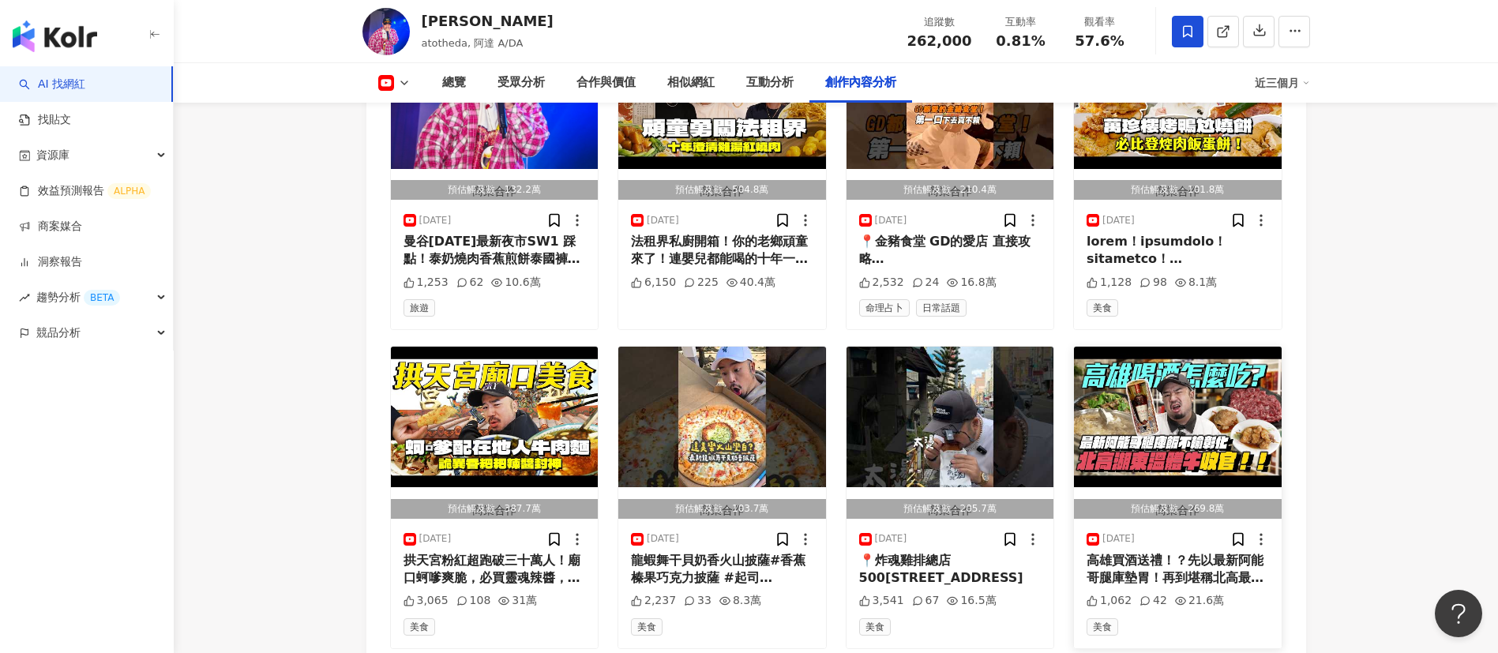
click at [1183, 552] on div "高雄買酒送禮！？先以最新阿能哥腿庫墊胃！再到堪稱北高最強湖東溫體牛了啦高雄之子先來踩點新美食清單 湖東真的是北高挺猛的溫體牛火鍋啊 阿能腿庫飯吃得好爽!!!!…" at bounding box center [1178, 570] width 182 height 36
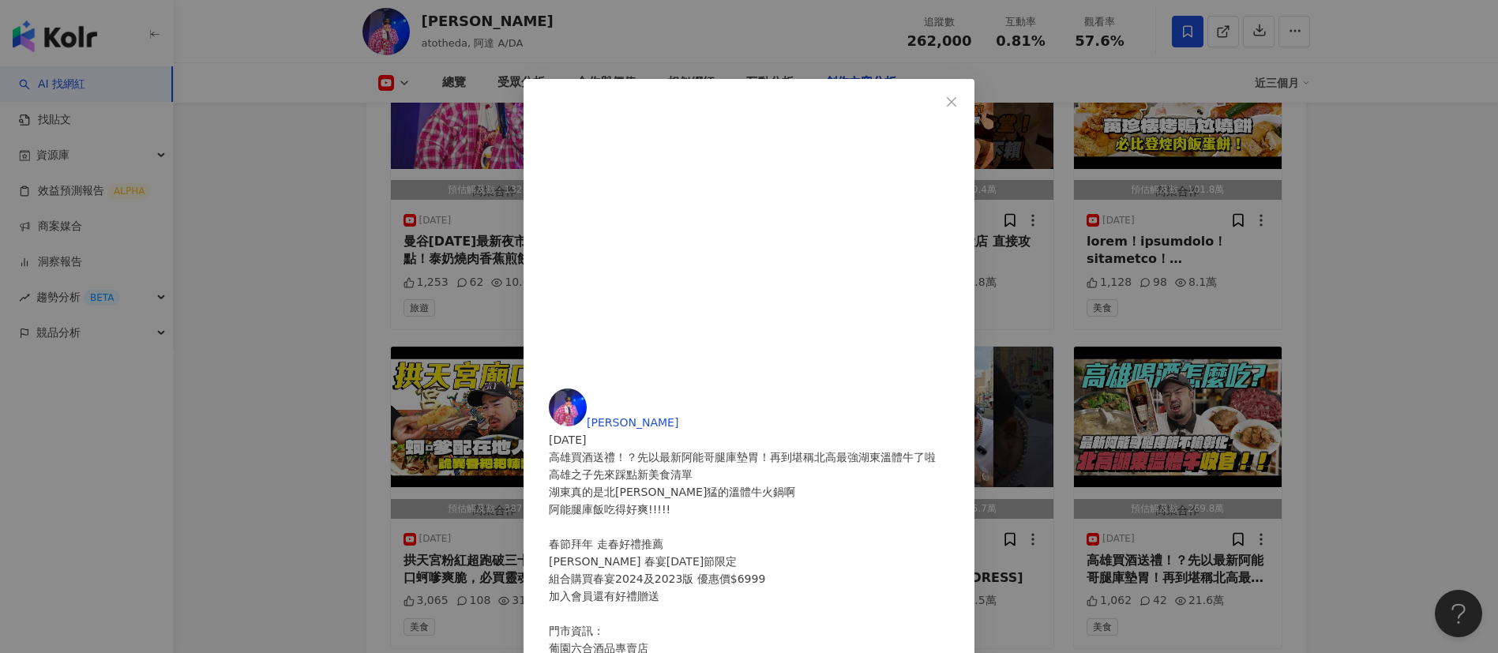
scroll to position [254, 0]
drag, startPoint x: 107, startPoint y: 205, endPoint x: 310, endPoint y: 215, distance: 204.0
click at [107, 205] on div "阿達 Ada chang 2024/12/29 高雄買酒送禮！？先以最新阿能哥腿庫墊胃！再到堪稱北高最強湖東溫體牛了啦 高雄之子先來踩點新美食清單 湖東真的是…" at bounding box center [749, 326] width 1498 height 653
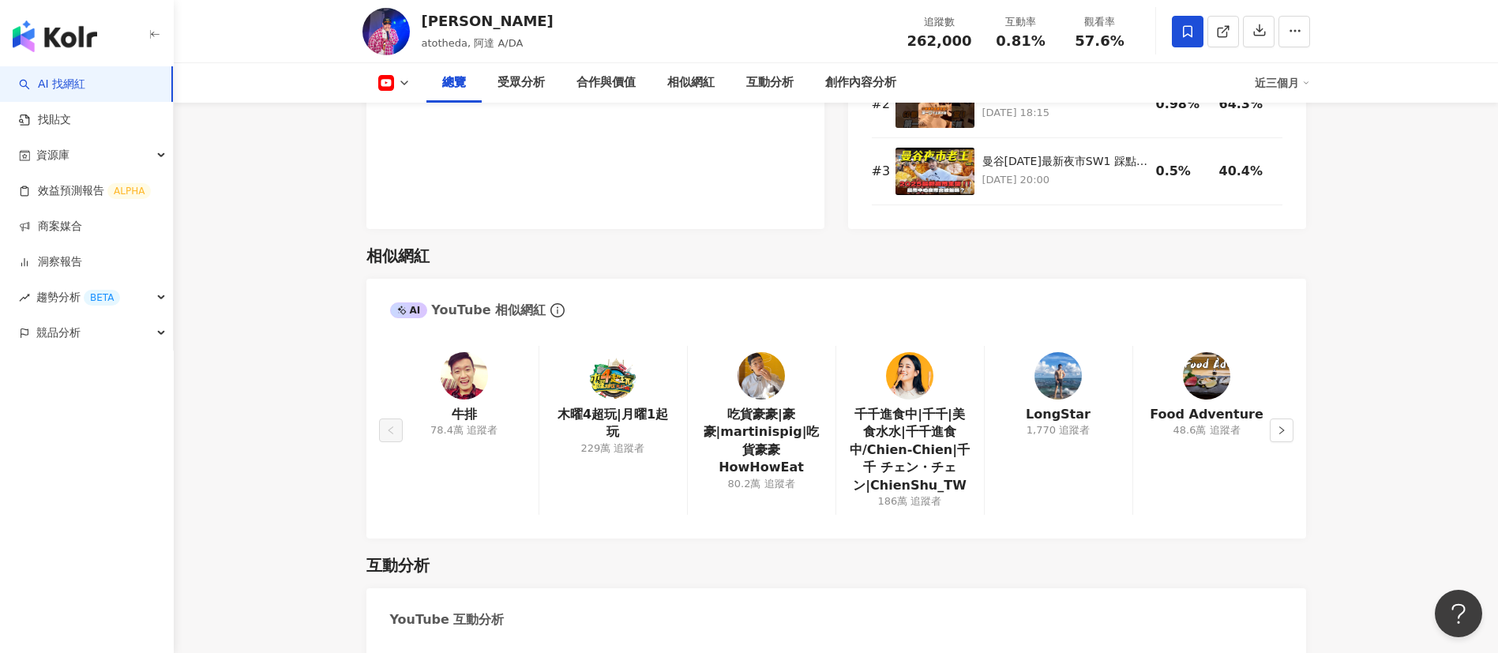
scroll to position [0, 0]
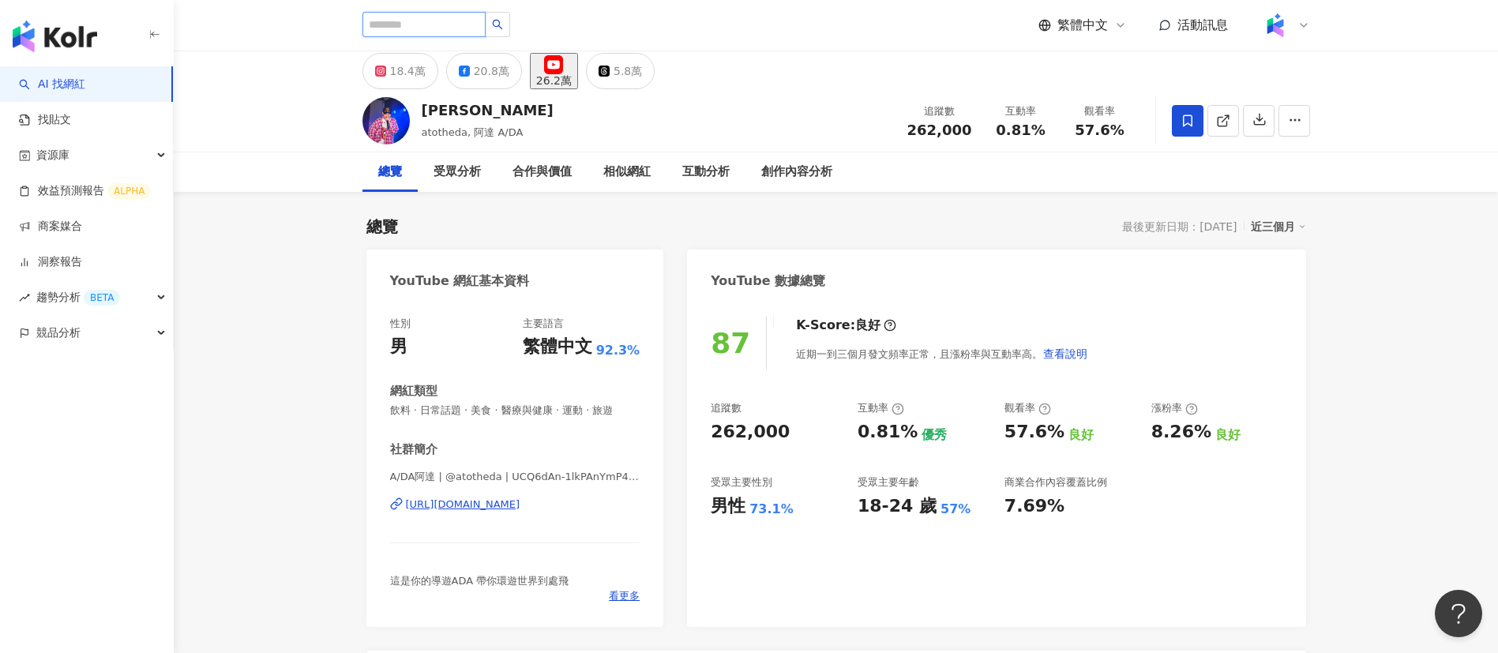
click at [450, 19] on input "search" at bounding box center [424, 24] width 123 height 25
paste input "**********"
type input "**********"
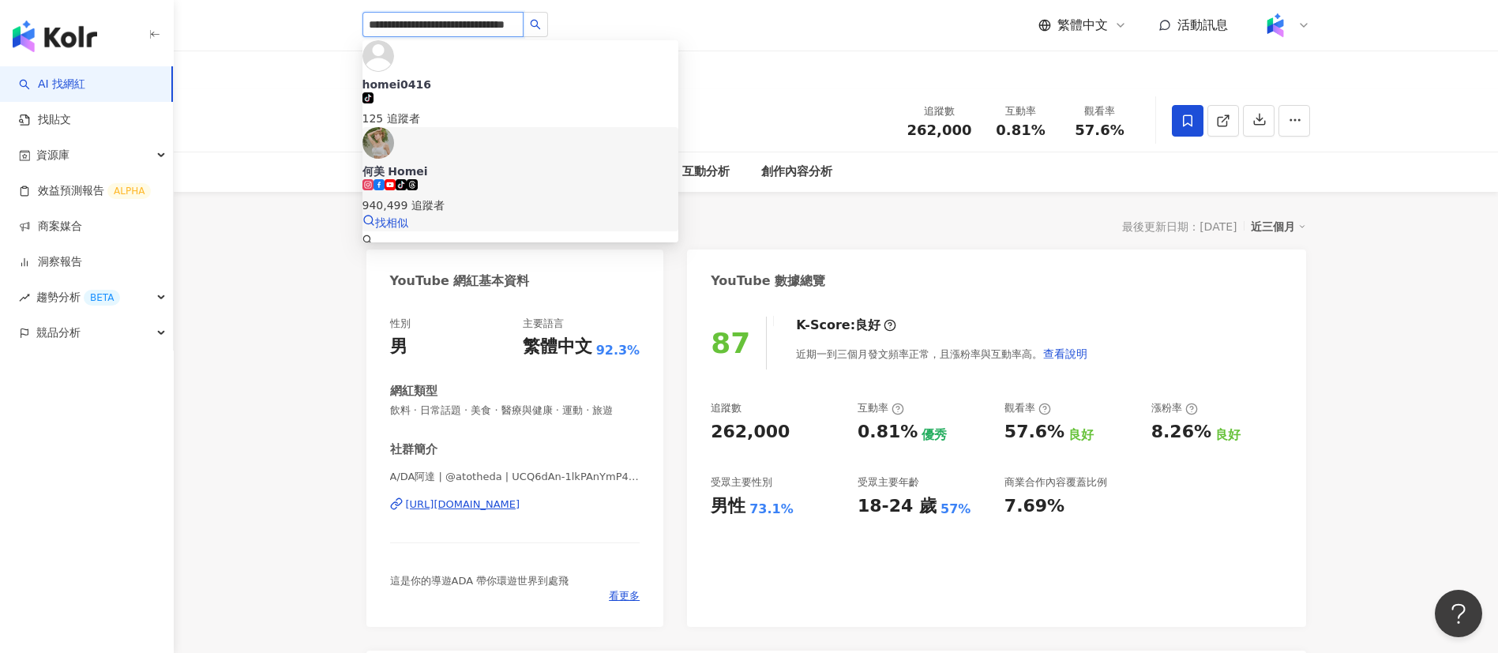
click at [506, 179] on div "tiktok-icon 940,499 追蹤者" at bounding box center [521, 196] width 316 height 35
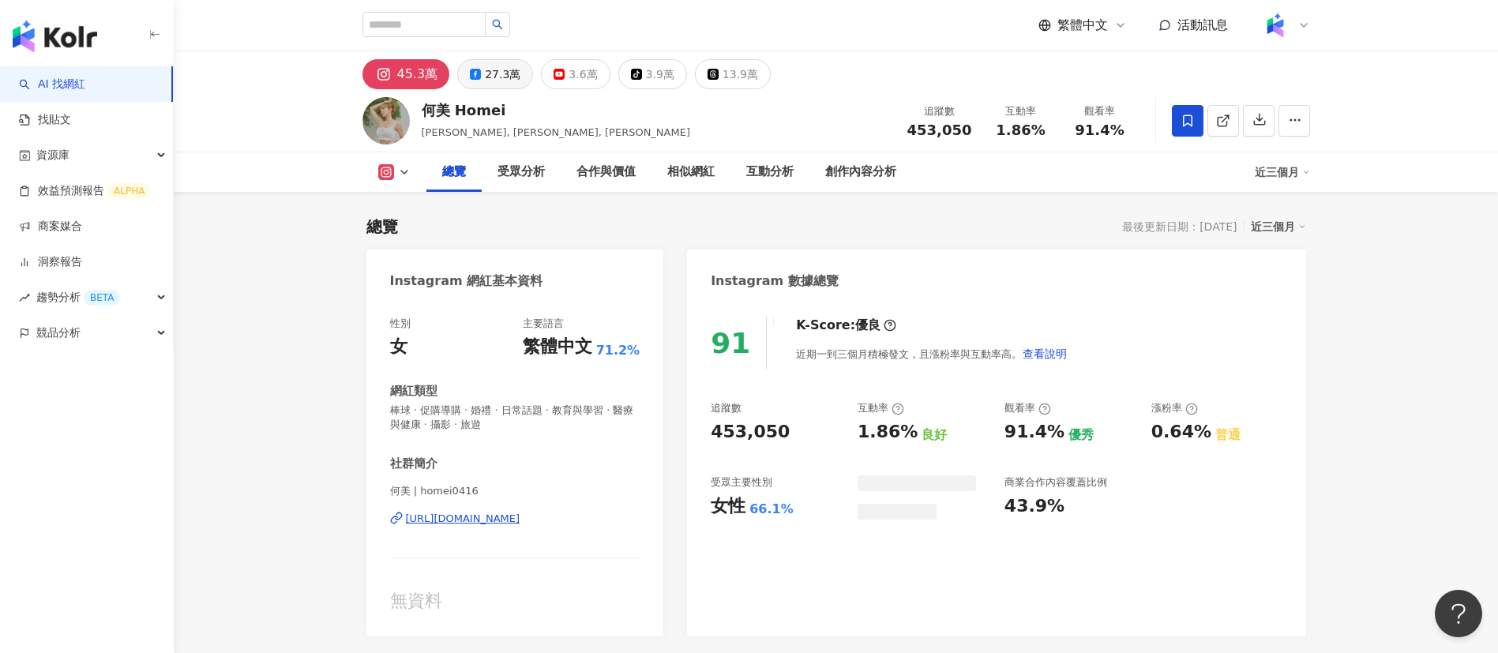
click at [502, 68] on div "27.3萬" at bounding box center [503, 74] width 36 height 22
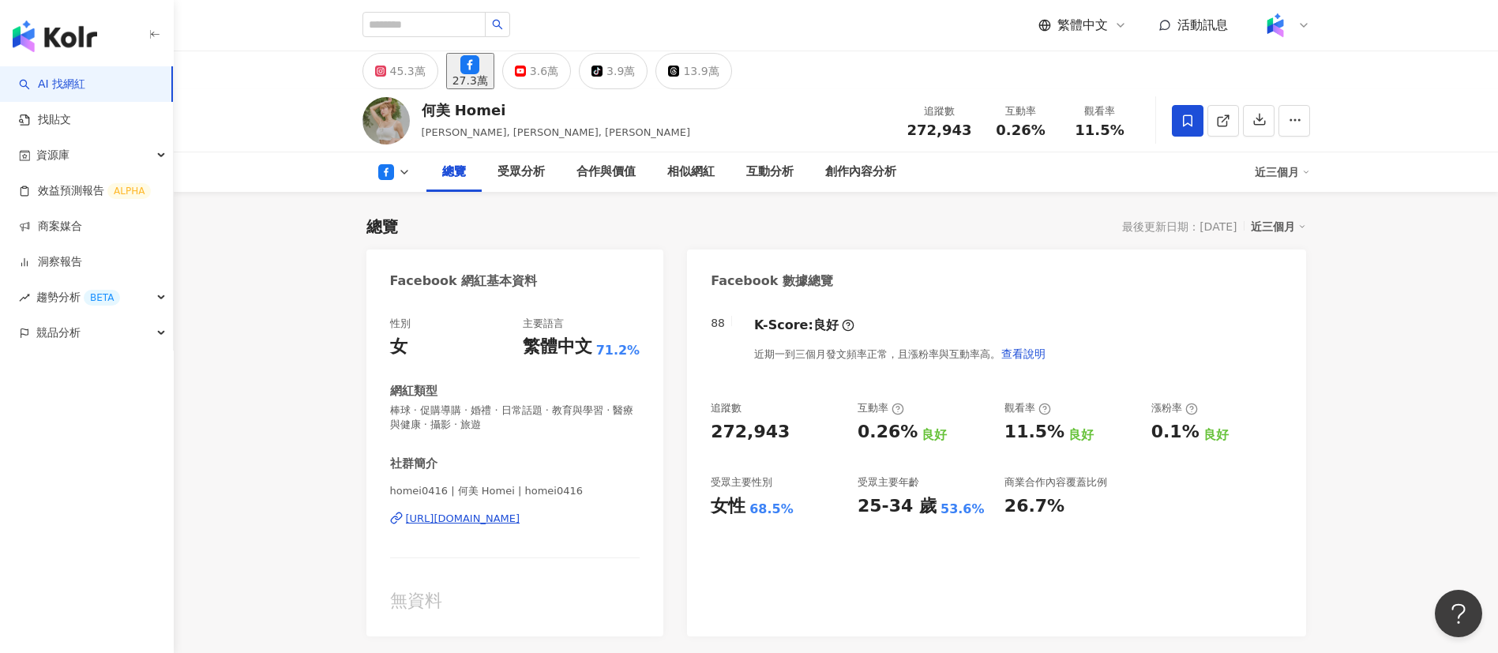
click at [475, 74] on button "27.3萬" at bounding box center [470, 71] width 48 height 36
click at [845, 183] on div "創作內容分析" at bounding box center [861, 171] width 103 height 39
click at [840, 178] on div "創作內容分析" at bounding box center [860, 172] width 71 height 19
click at [836, 167] on div "創作內容分析" at bounding box center [860, 172] width 71 height 19
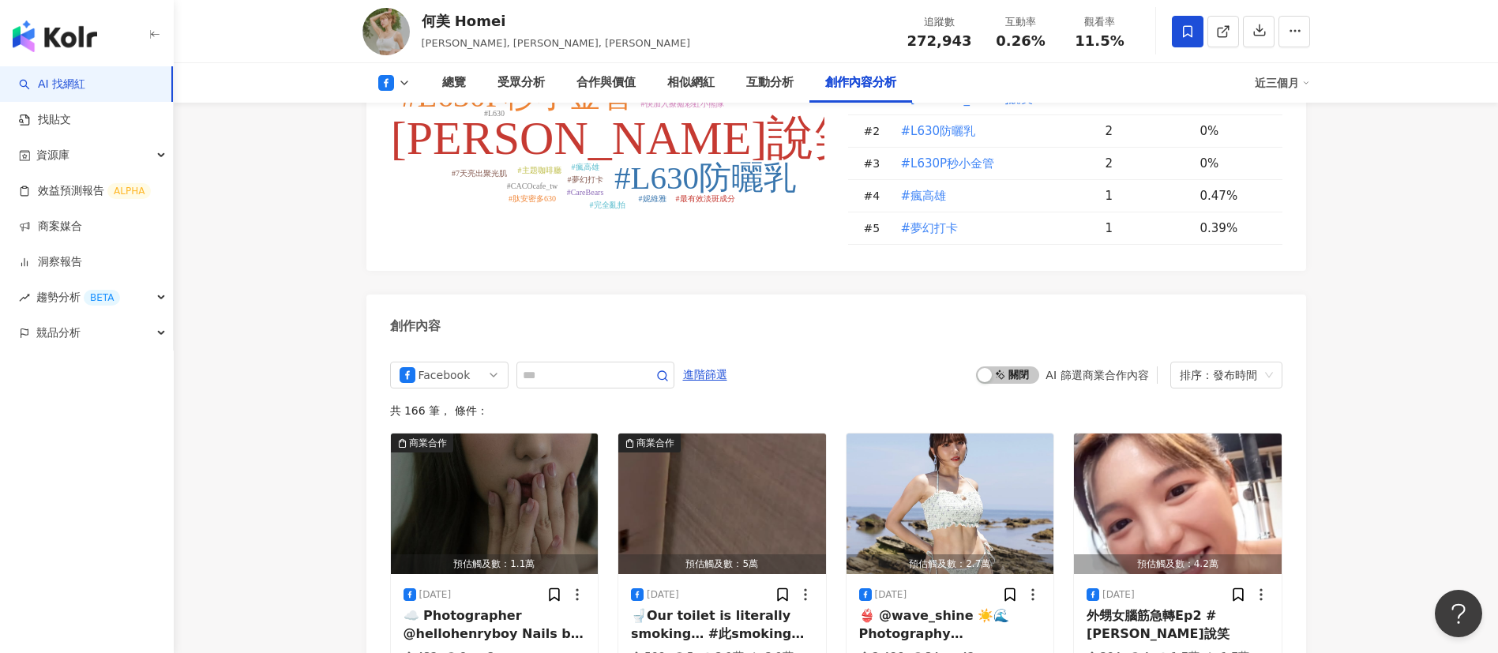
scroll to position [4385, 0]
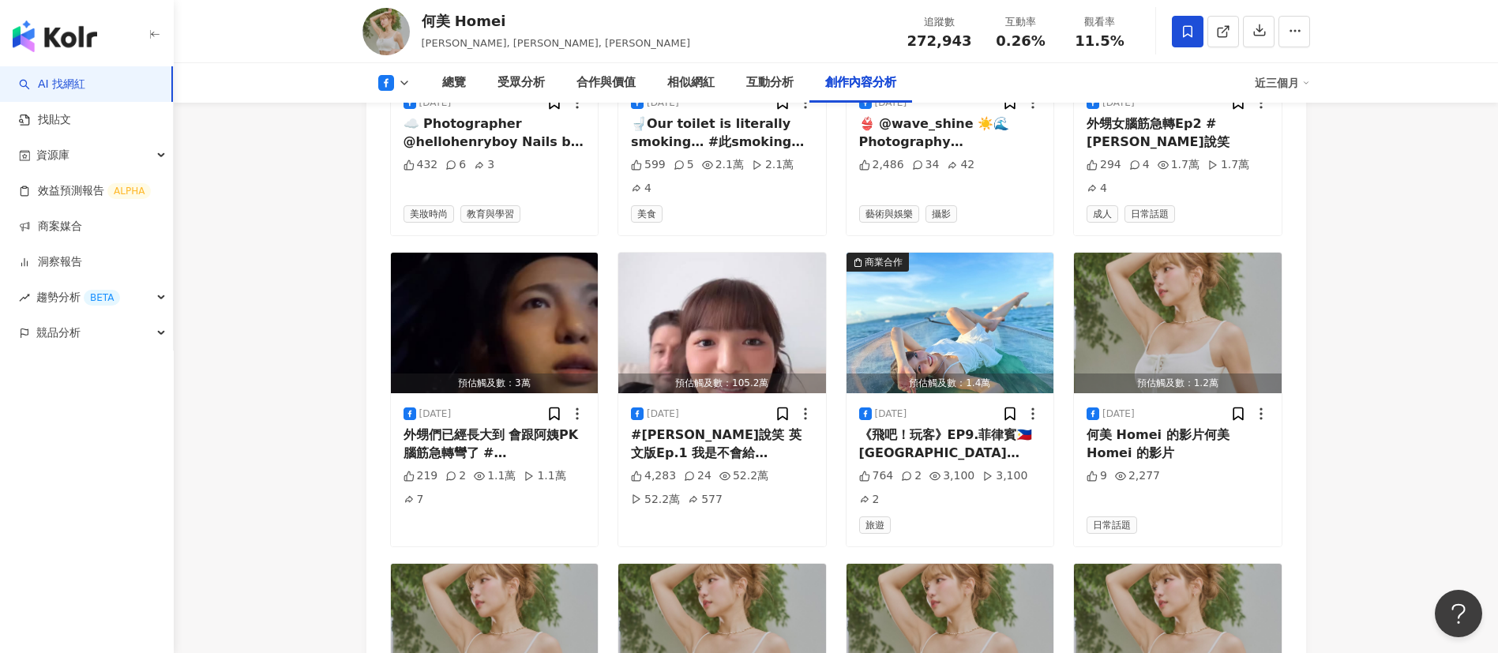
scroll to position [4752, 0]
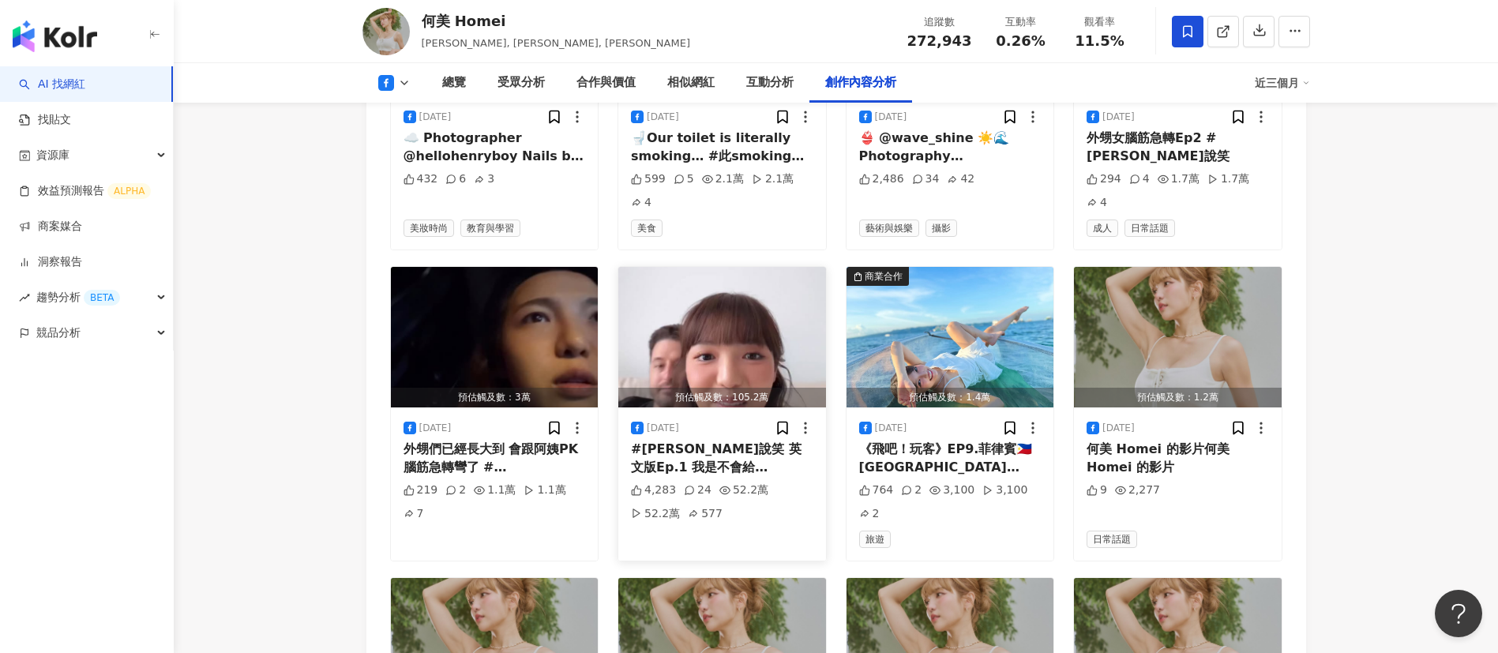
click at [750, 441] on div "#阿美愛說笑 英文版Ep.1 我是不會給Elsa氣球的🎈 I’m not gonna give Elsa a balloon." at bounding box center [722, 459] width 182 height 36
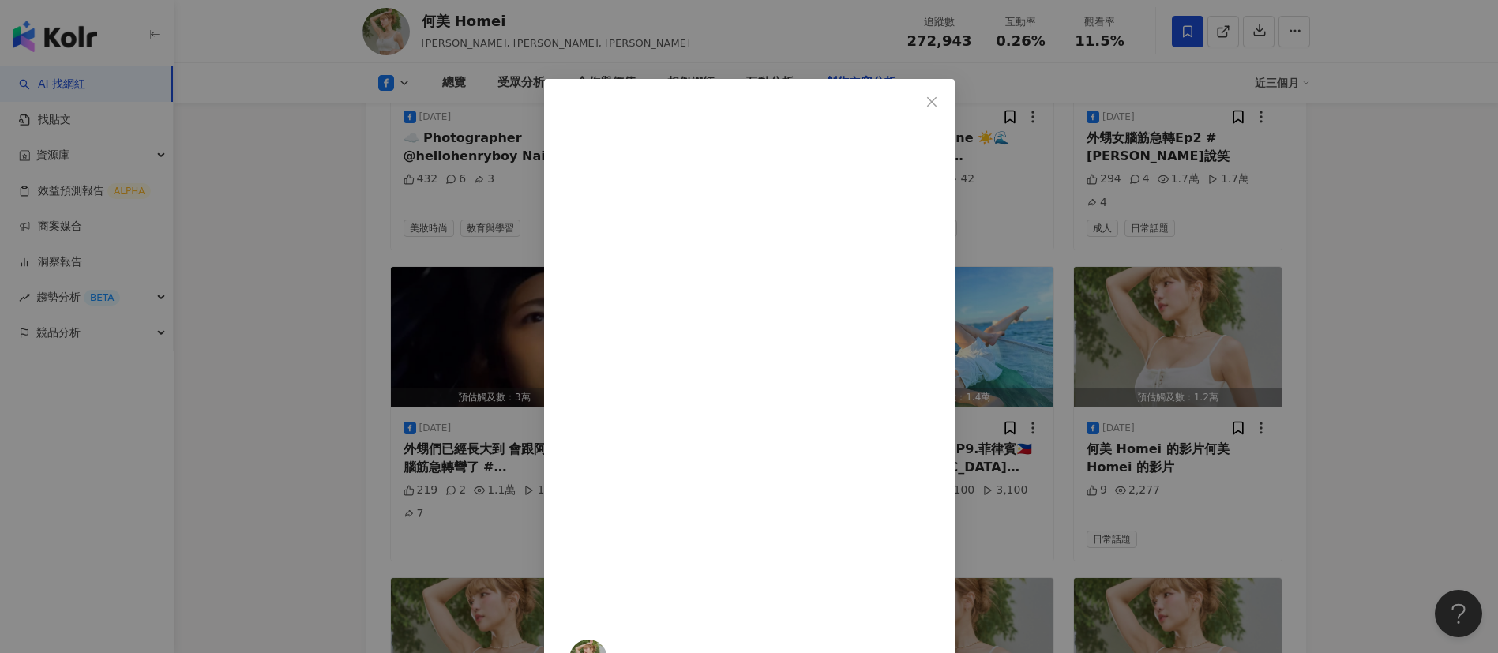
click at [1307, 365] on div "何美 Homei 2025/7/20 #阿美愛說笑 英文版Ep.1 我是不會給Elsa氣球的🎈 I’m not gonna give Elsa a ballo…" at bounding box center [749, 326] width 1498 height 653
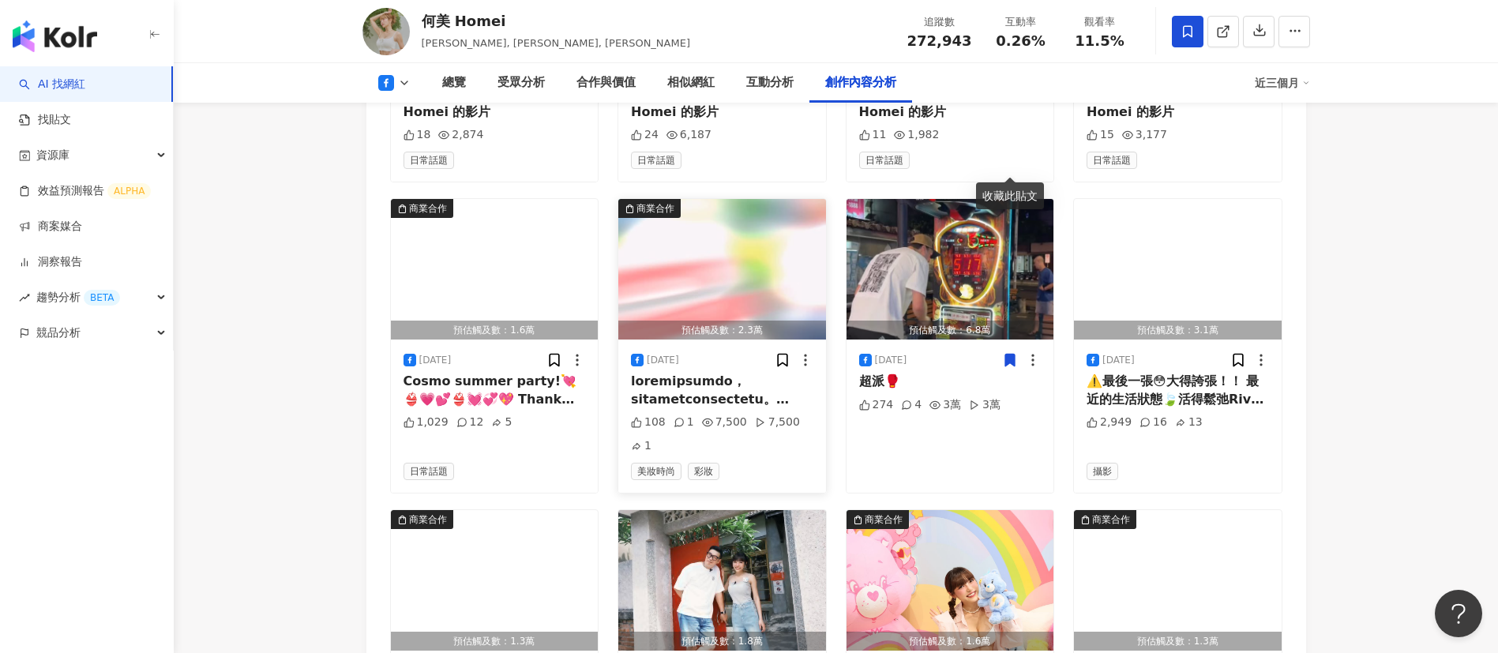
scroll to position [5420, 0]
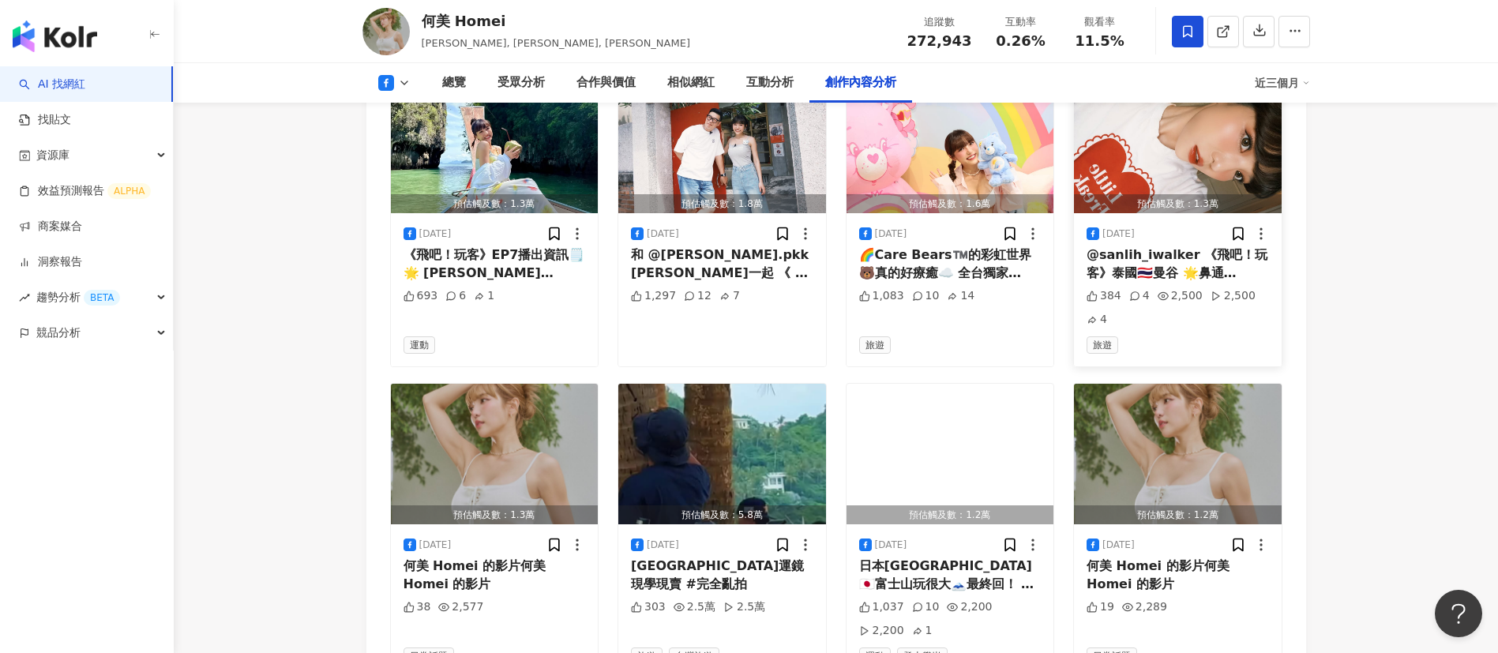
scroll to position [5861, 0]
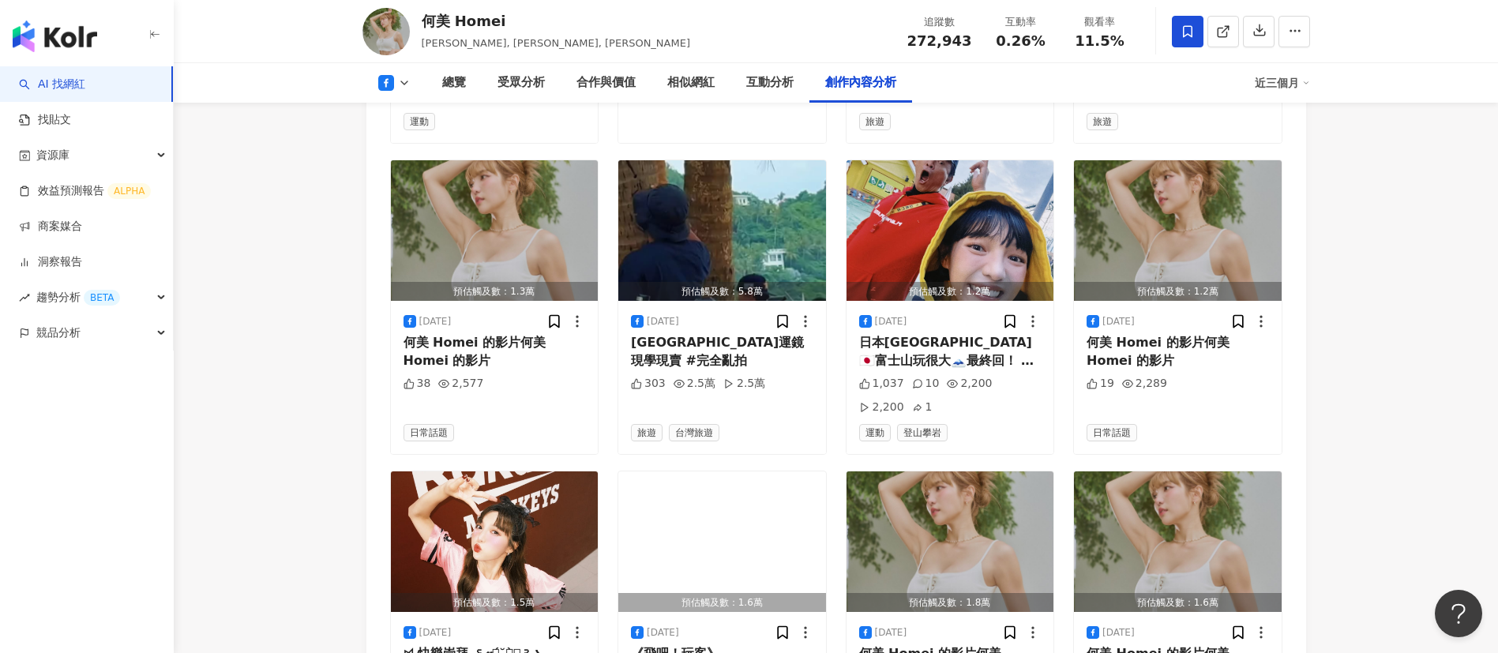
scroll to position [6081, 0]
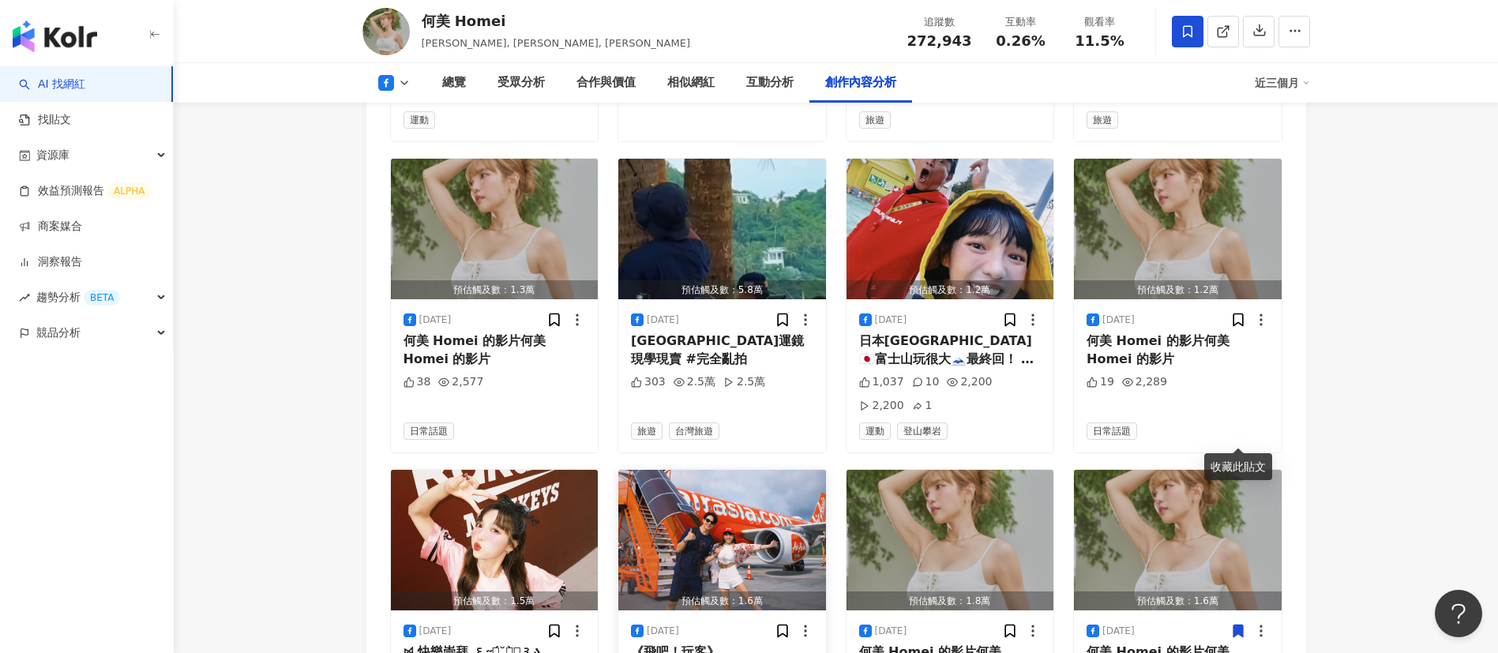
click at [678, 644] on div "《飛吧！玩客》第三站：馬來西亞🇲🇾蘭卡威🏝️ 1. @flyairasia @airasia 帶我們飛 2. Now Everyone can fly! 3.…" at bounding box center [722, 662] width 182 height 36
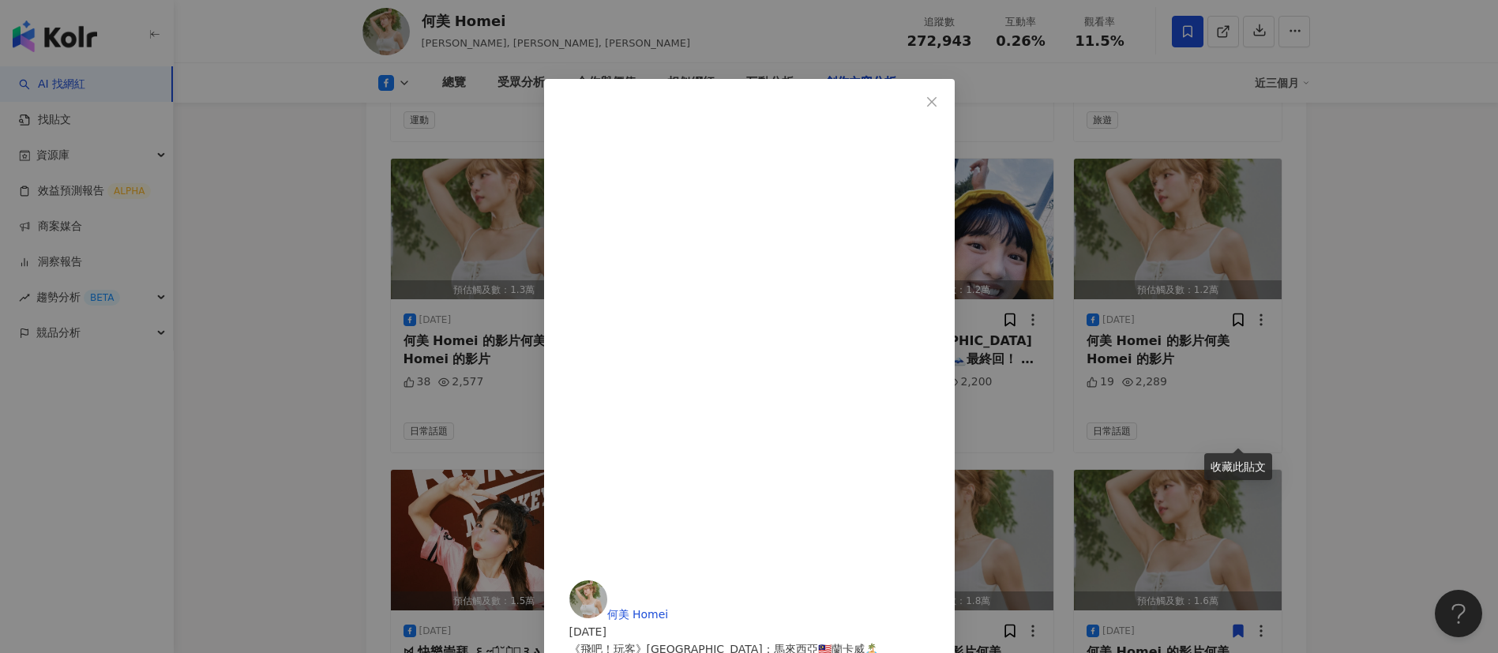
click at [1260, 462] on div "收藏此貼文" at bounding box center [1238, 466] width 68 height 27
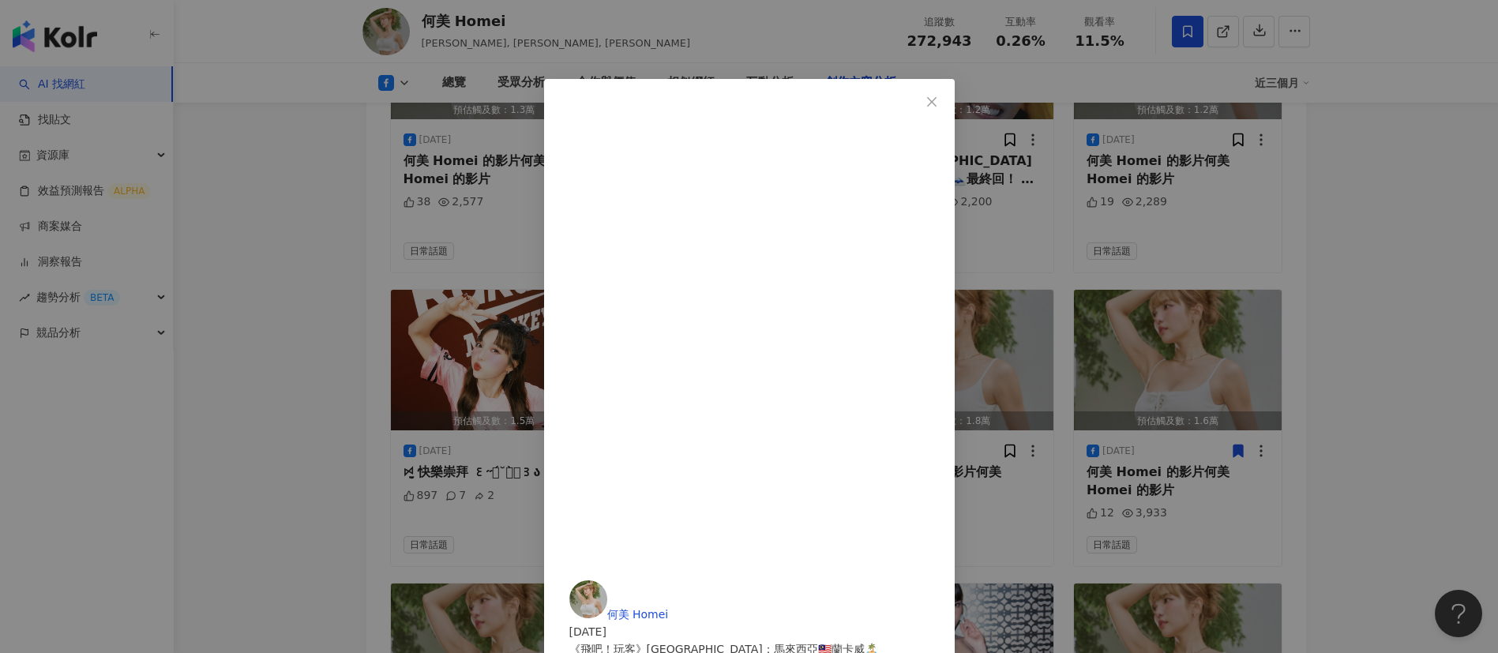
click at [1373, 400] on div "何美 Homei 2025/6/5 《飛吧！玩客》第三站：馬來西亞🇲🇾蘭卡威🏝️ 1. @flyairasia @airasia 帶我們飛 2. Now Ev…" at bounding box center [749, 326] width 1498 height 653
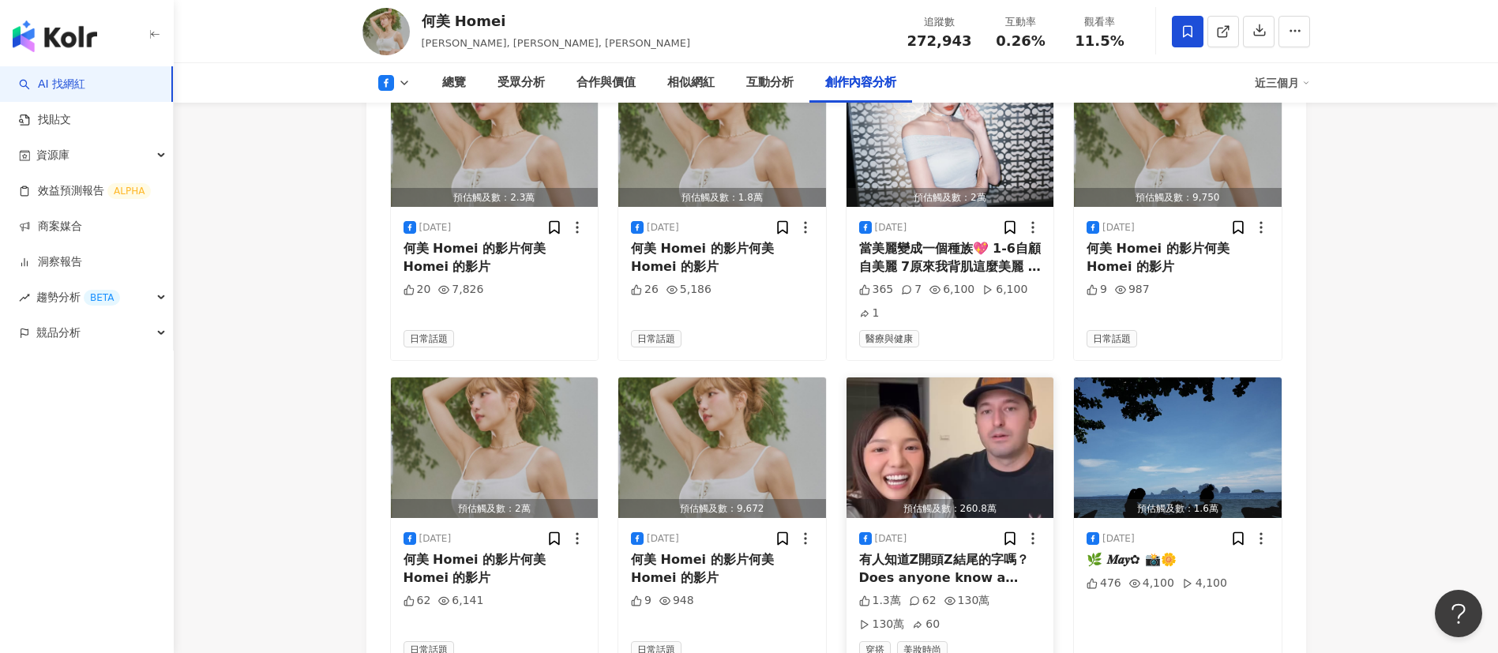
scroll to position [6780, 0]
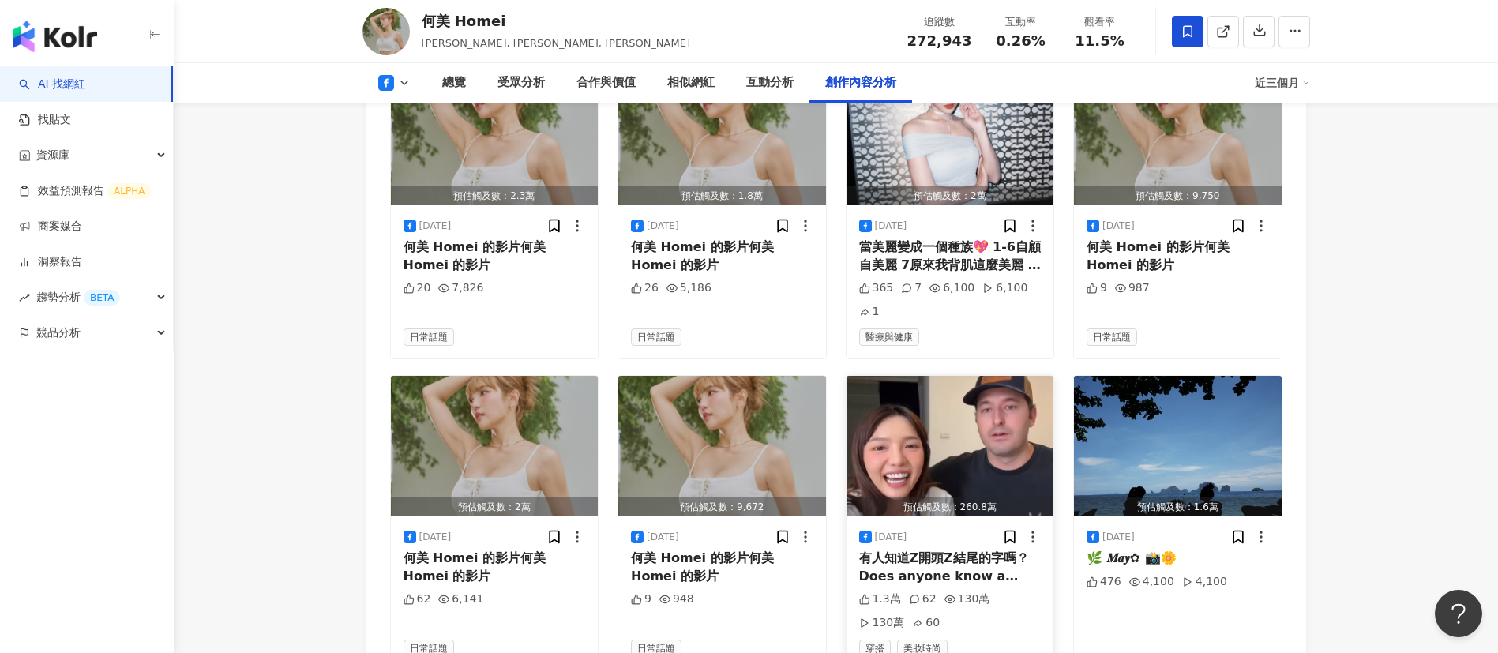
click at [947, 550] on div "有人知道Z開頭Z結尾的字嗎？ Does anyone know a word that starts and ends with Z？ #CodyandMei…" at bounding box center [950, 568] width 182 height 36
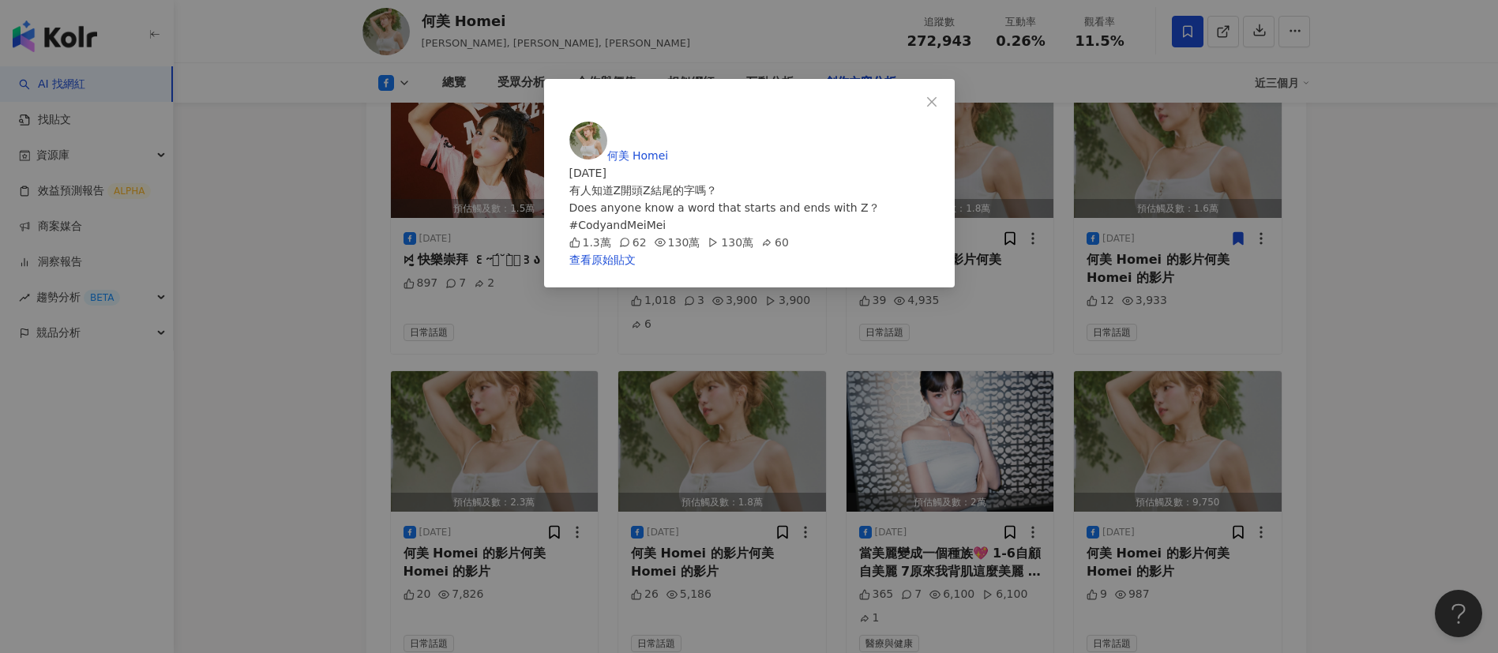
scroll to position [6209, 0]
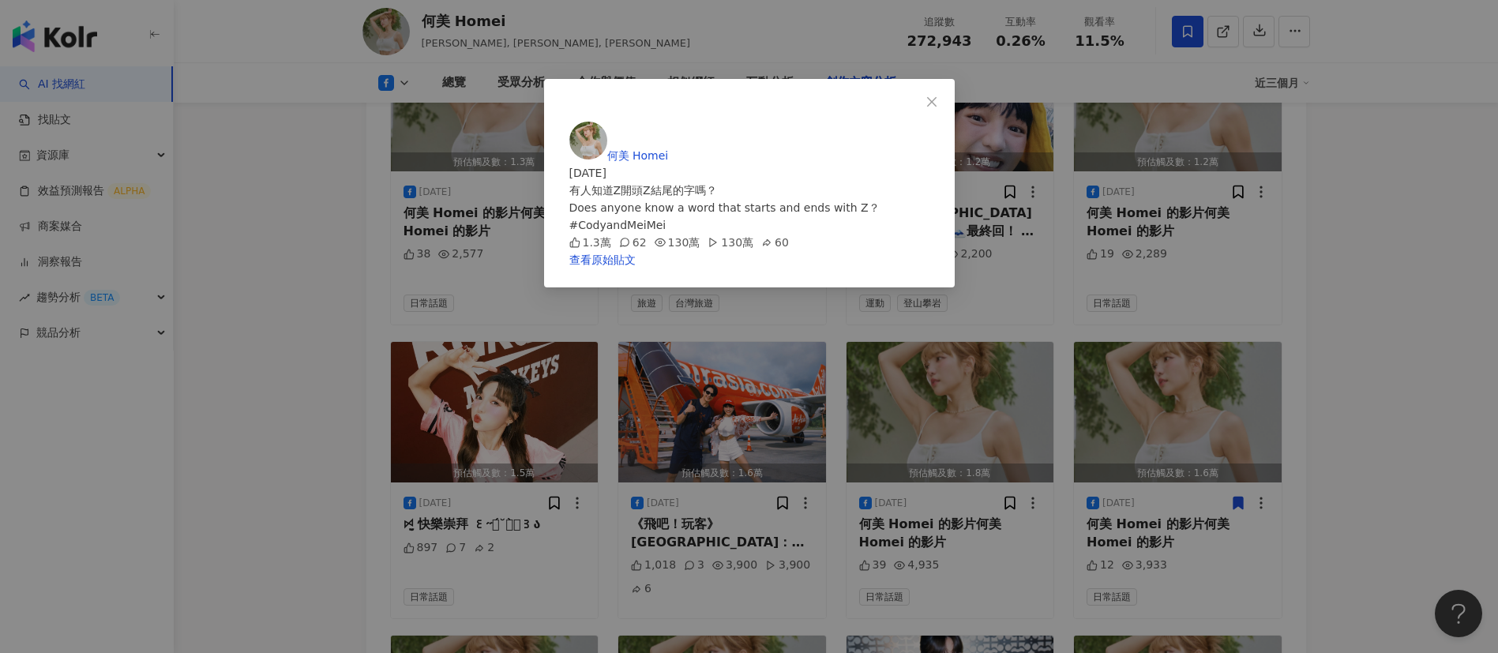
click at [1422, 351] on div "何美 Homei 2025/6/1 有人知道Z開頭Z結尾的字嗎？ Does anyone know a word that starts and ends w…" at bounding box center [749, 326] width 1498 height 653
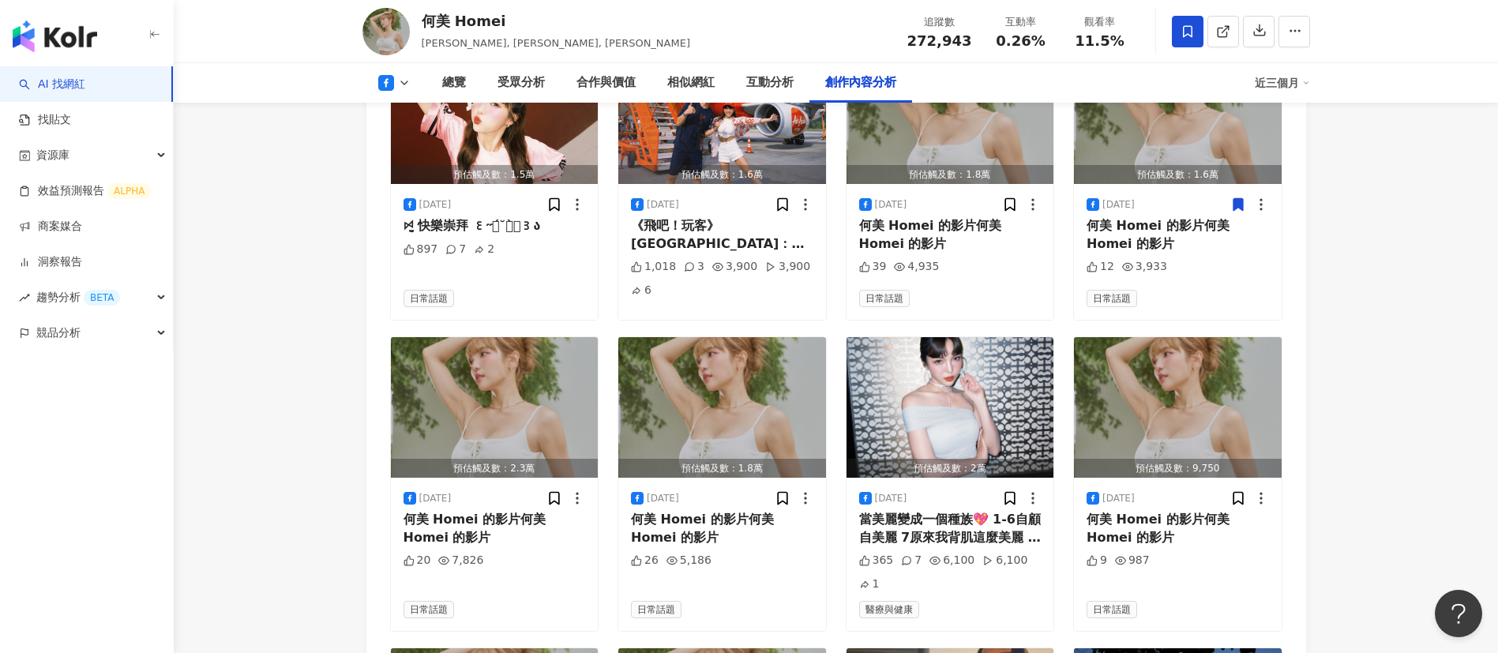
scroll to position [6650, 0]
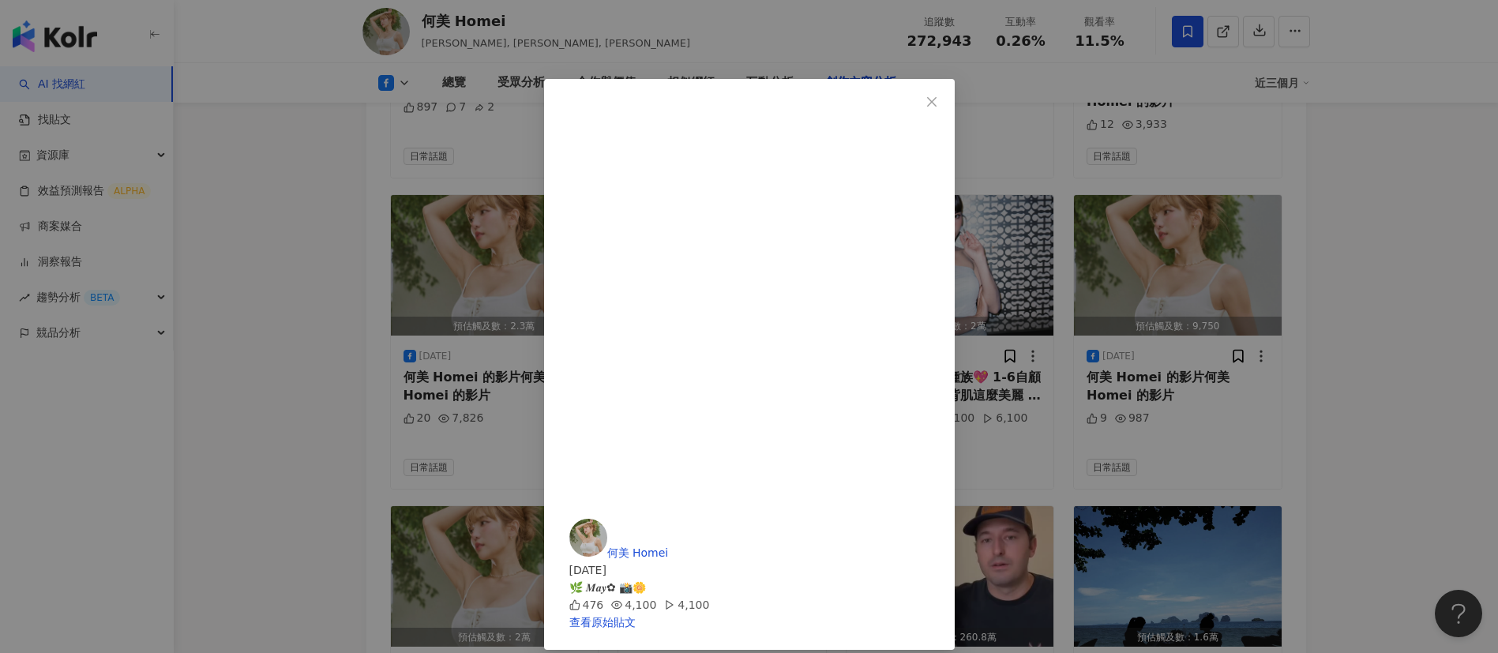
click at [1200, 411] on div "何美 Homei 2025/5/30 🌿 𝑴𝒂𝒚✿ 📸🌼 476 4,100 4,100 查看原始貼文" at bounding box center [749, 326] width 1498 height 653
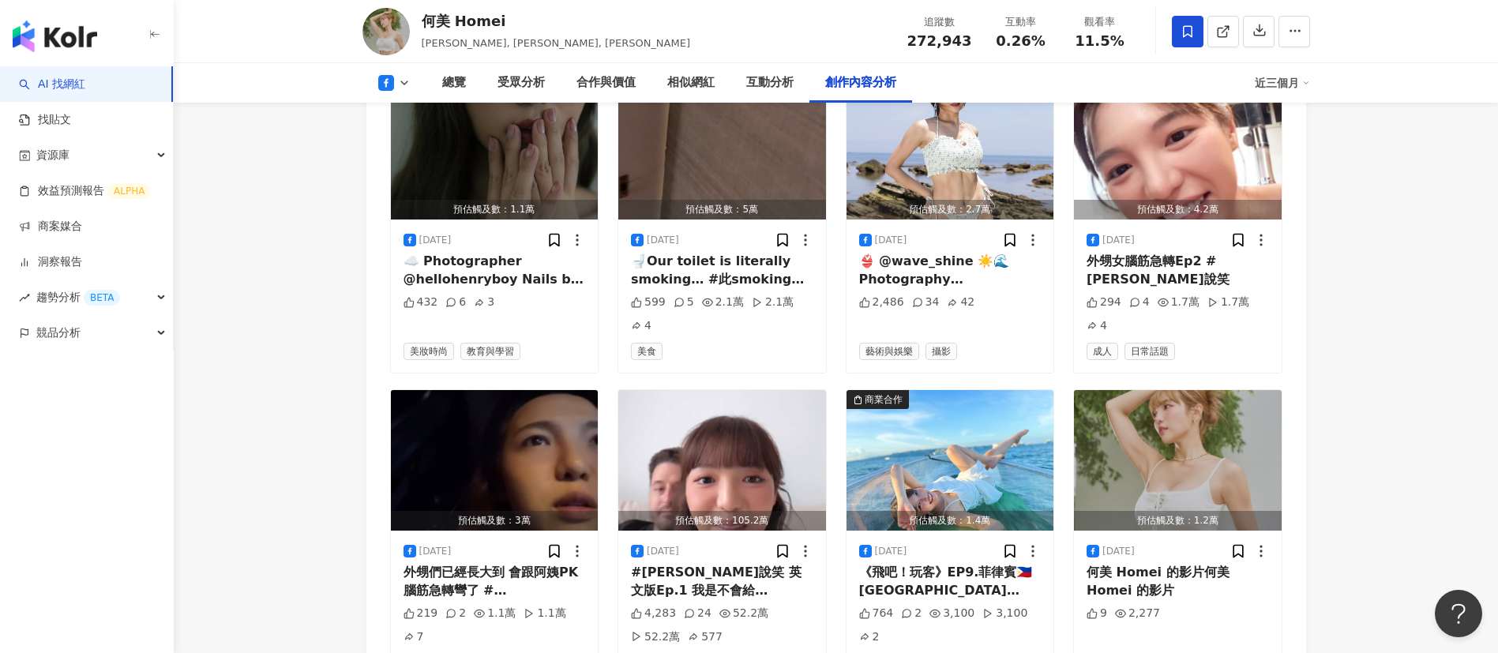
scroll to position [4630, 0]
click at [922, 563] on div "《飛吧！玩客》EP9.菲律賓🇵🇭長灘島 @sanlih_iwalker @kota___ @flyairasia.ph @flyairasiFly AirAs…" at bounding box center [950, 581] width 182 height 36
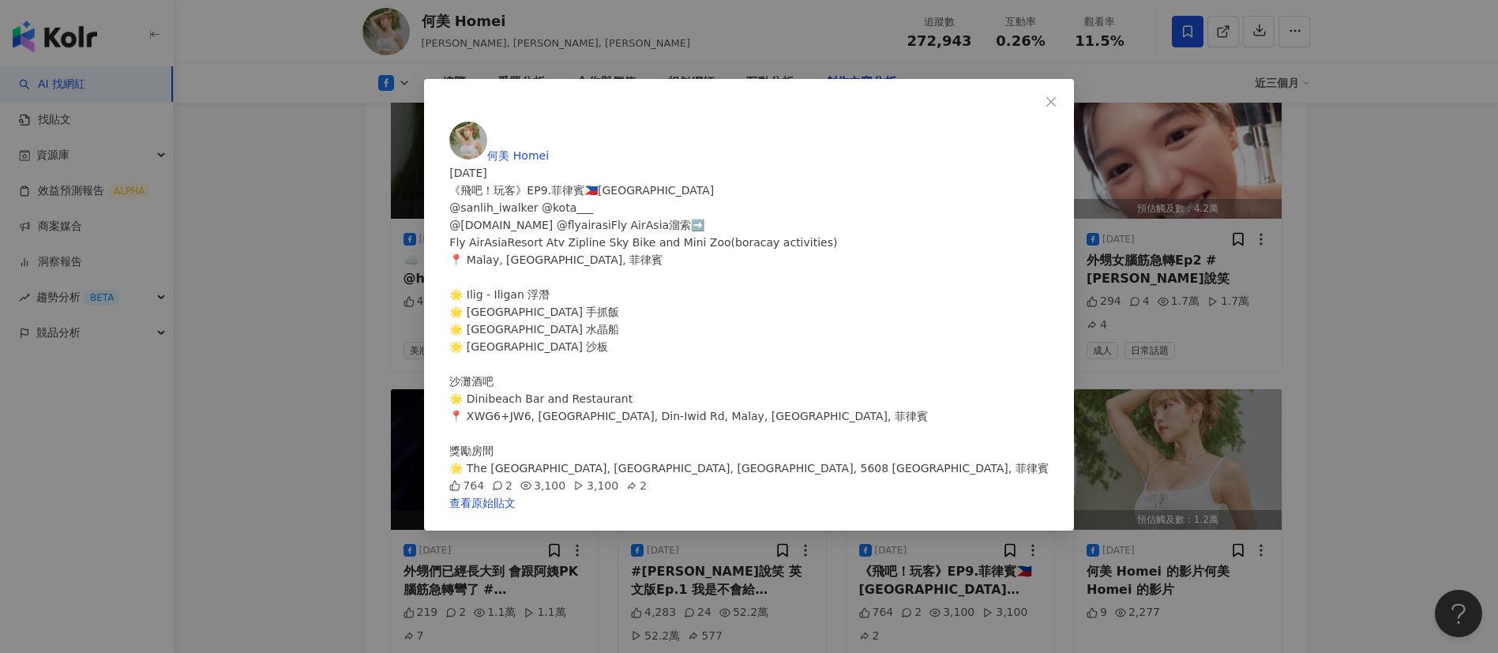
scroll to position [242, 0]
click at [1298, 445] on div "何美 Homei 2025/7/16 《飛吧！玩客》EP9.菲律賓🇵🇭長灘島 @sanlih_iwalker @kota___ @flyairasia.ph …" at bounding box center [749, 326] width 1498 height 653
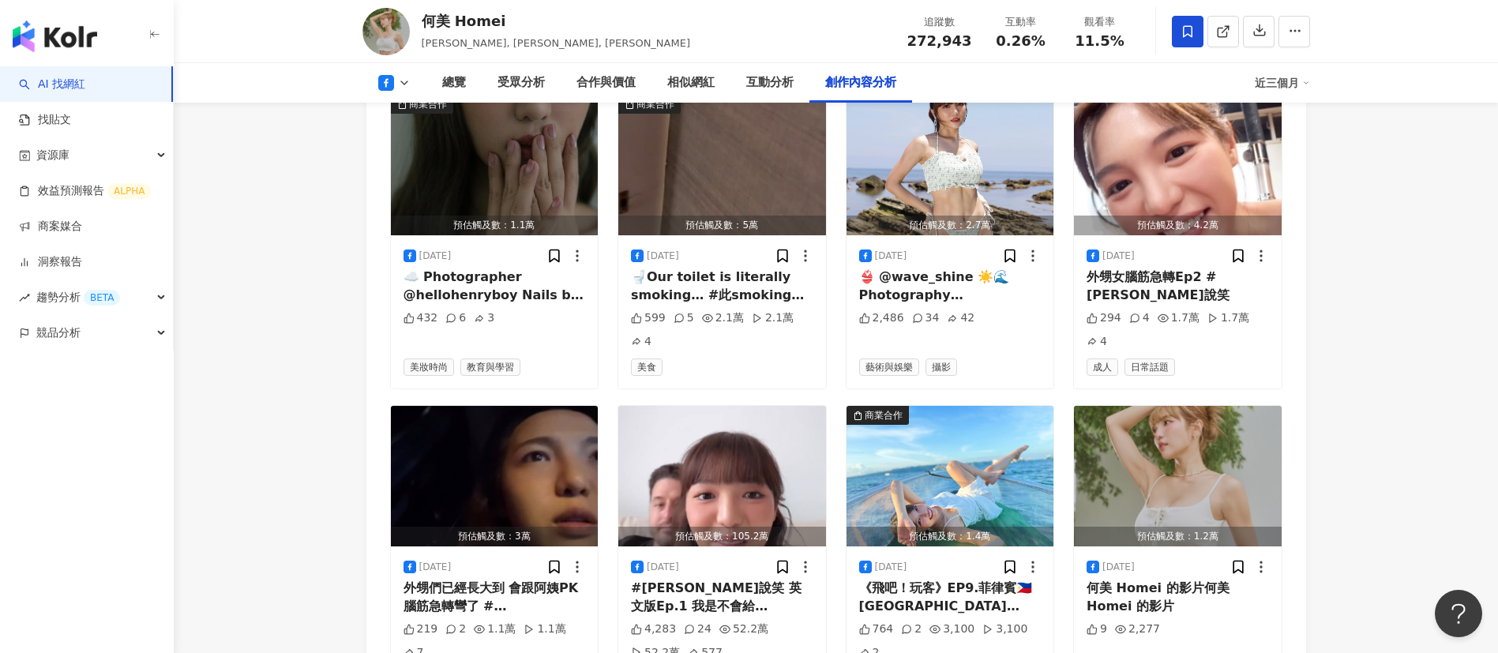
scroll to position [4286, 0]
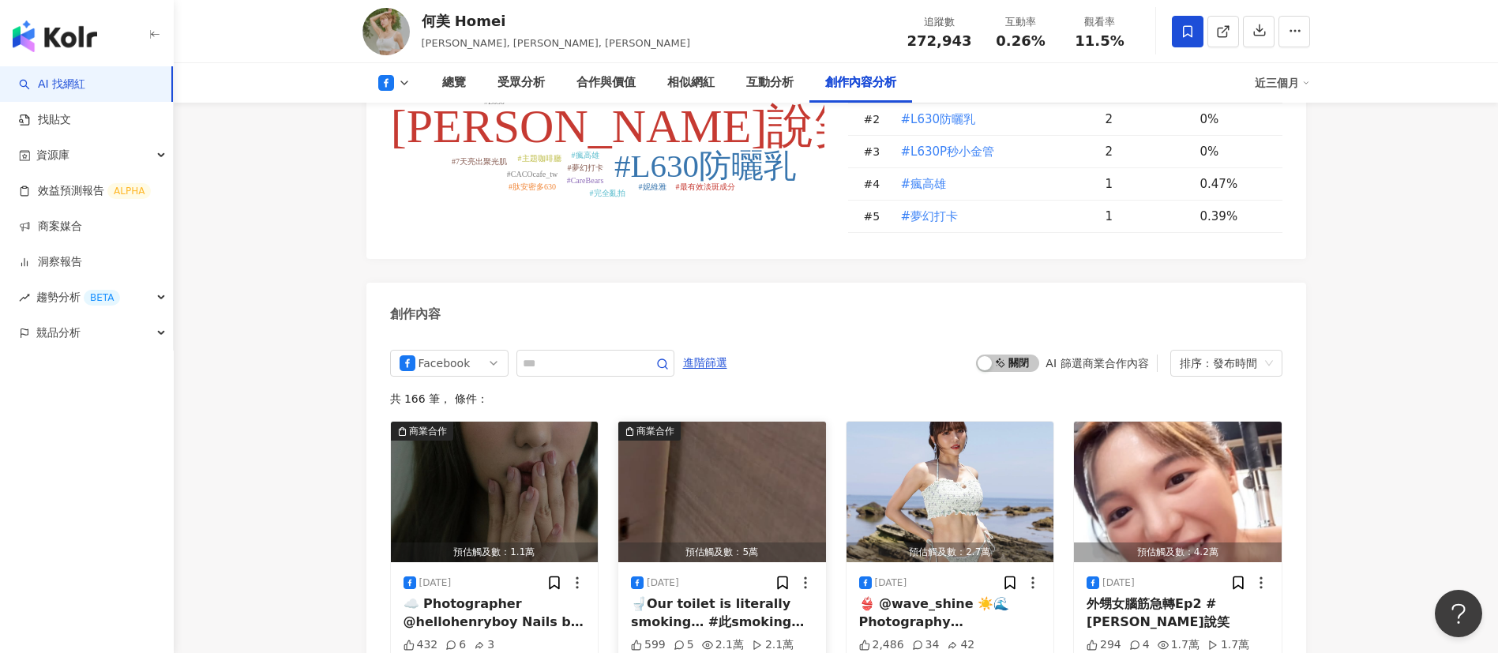
click at [675, 595] on div "🚽Our toilet is literally smoking… #此smoking非彼smoking" at bounding box center [722, 613] width 182 height 36
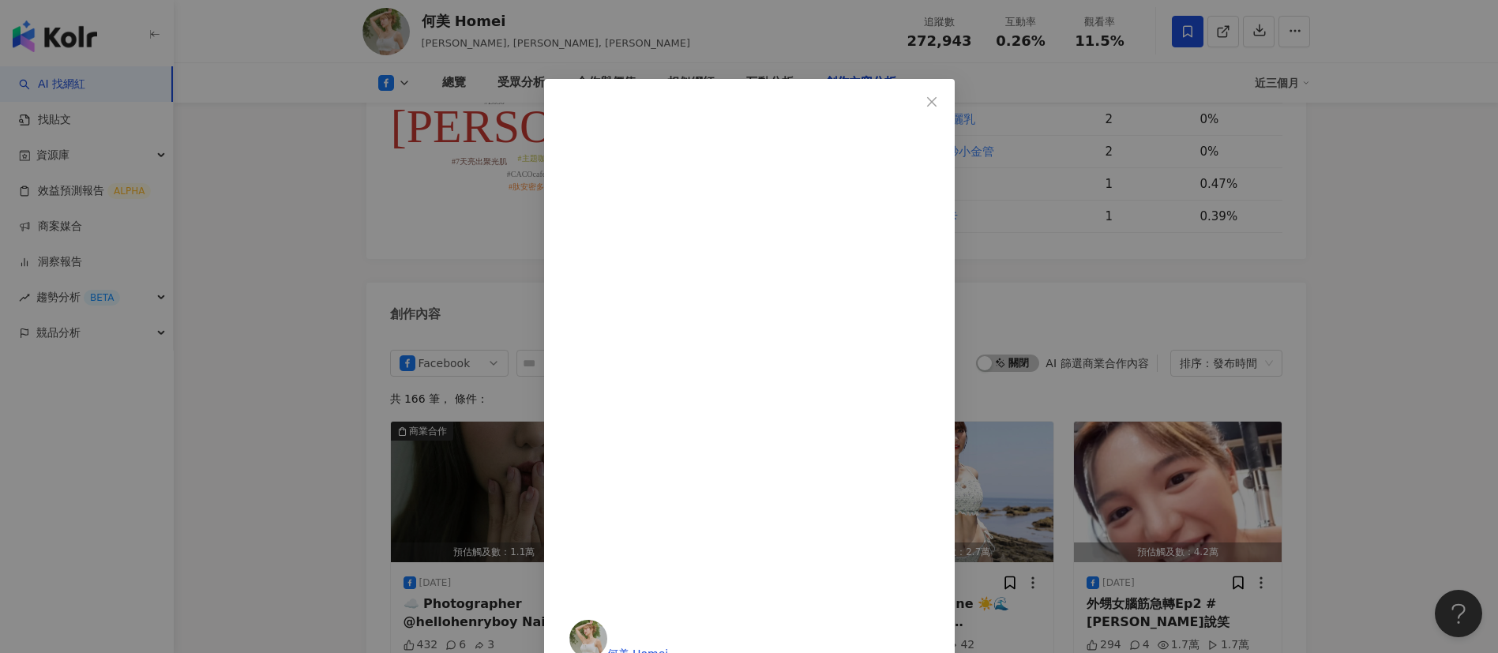
click at [1443, 370] on div "何美 Homei 2025/8/16 🚽Our toilet is literally smoking… #此smoking非彼smoking 599 5 2…" at bounding box center [749, 326] width 1498 height 653
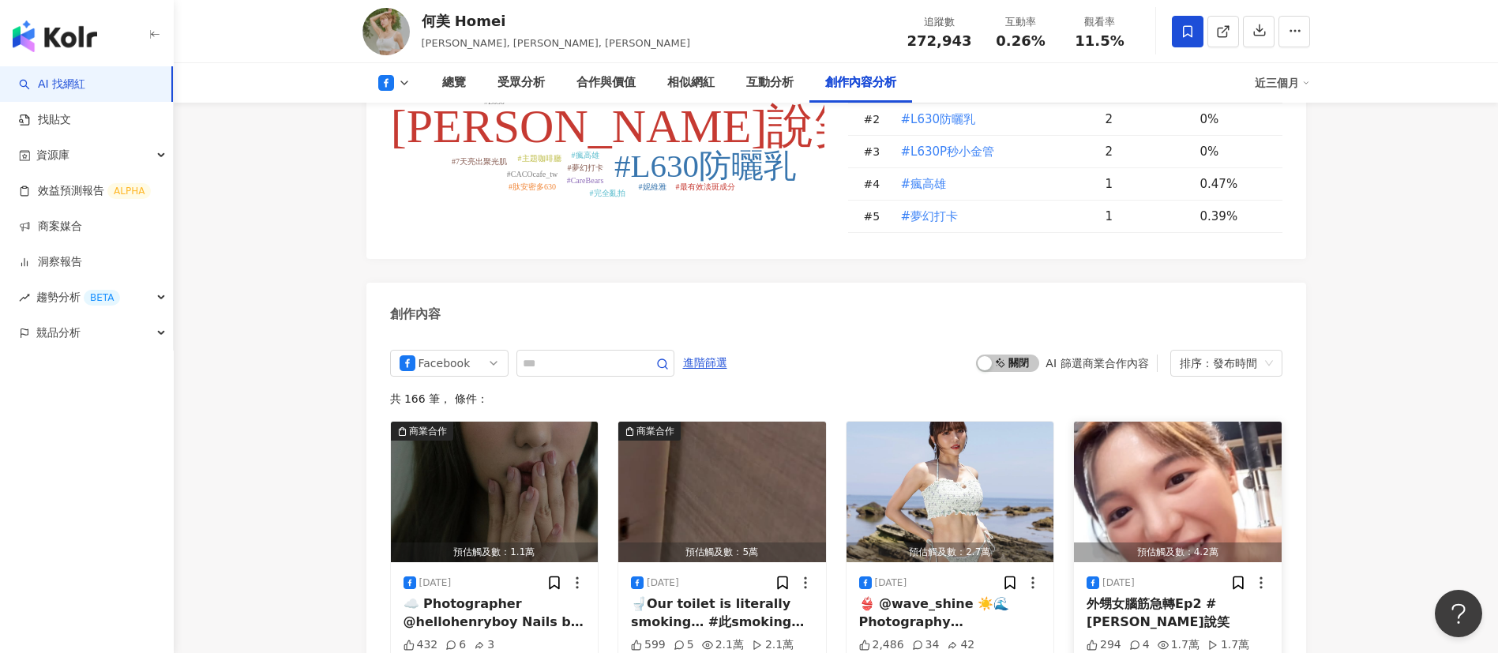
scroll to position [4409, 0]
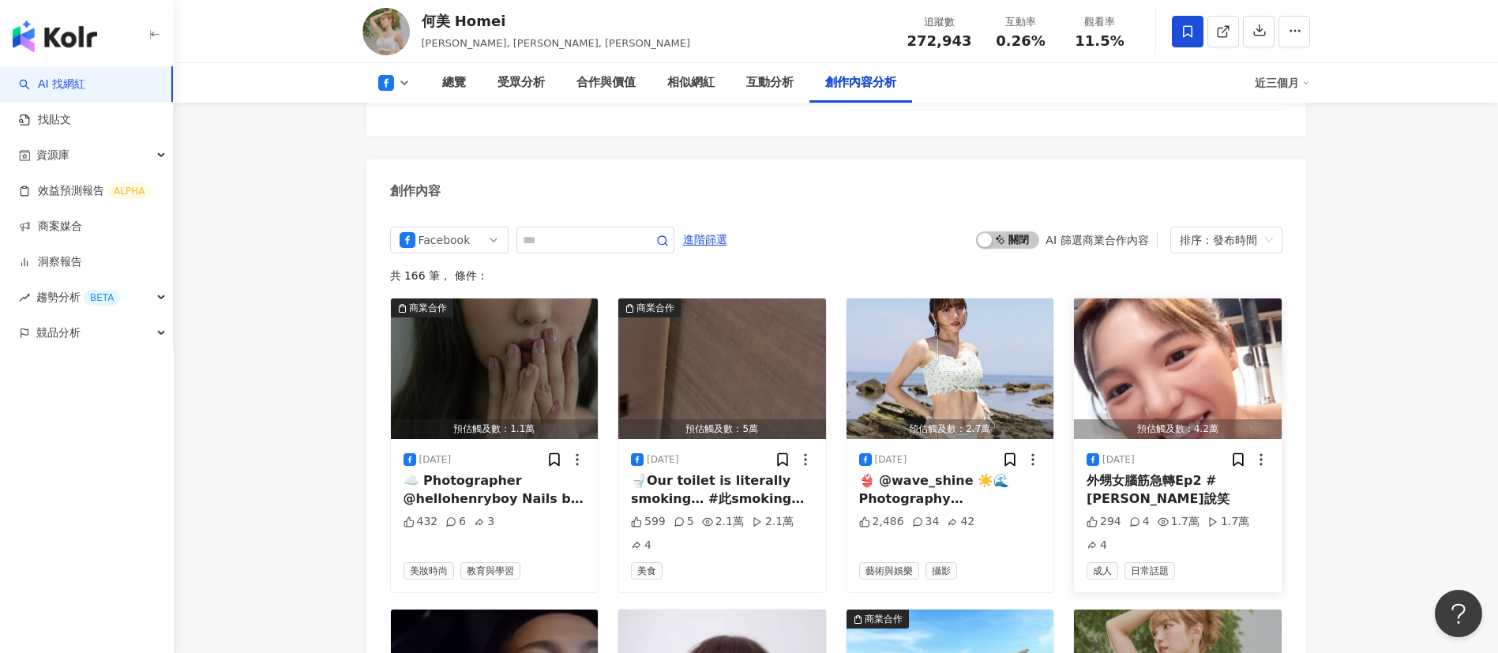
click at [1270, 439] on div "2025/8/6 外甥女腦筋急轉Ep2 #阿美愛說笑 294 4 1.7萬 1.7萬 4 成人 日常話題" at bounding box center [1178, 515] width 208 height 153
click at [1157, 472] on div "外甥女腦筋急轉Ep2 #阿美愛說笑" at bounding box center [1178, 490] width 182 height 36
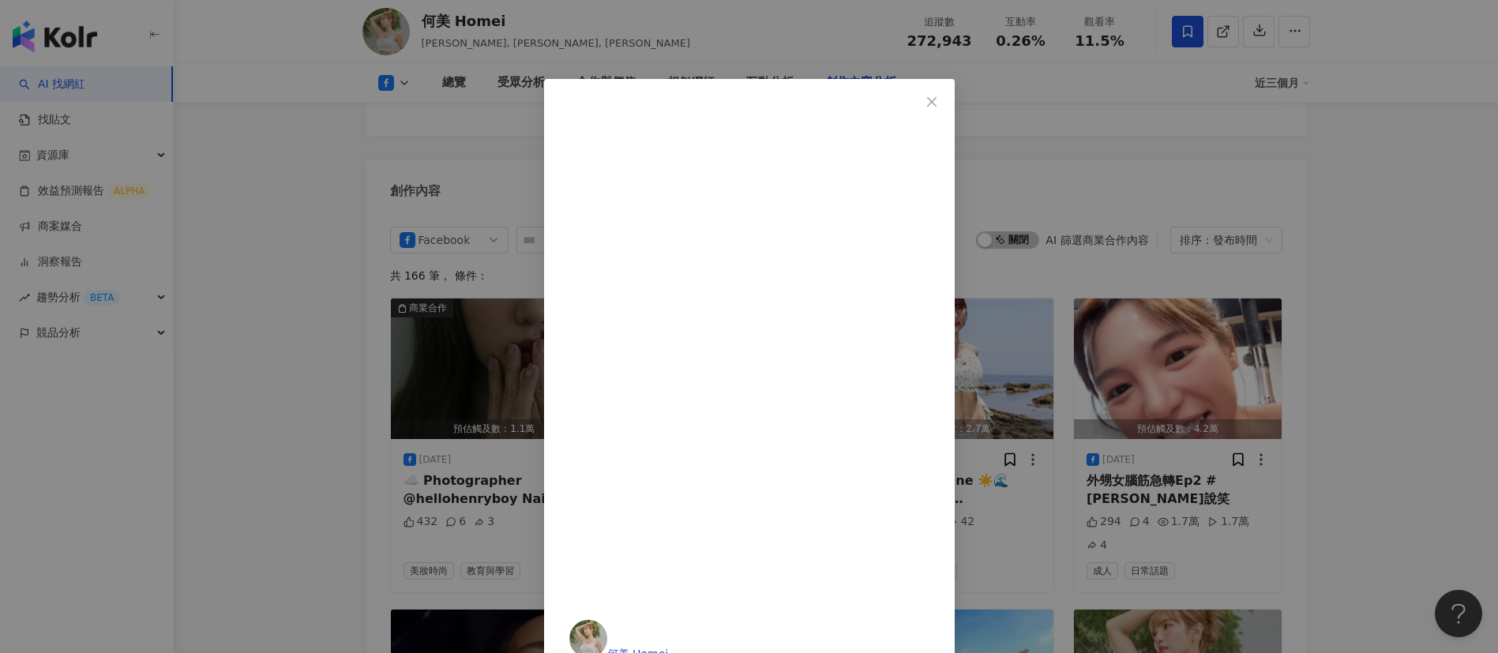
click at [786, 28] on div "何美 Homei 2025/8/6 外甥女腦筋急轉Ep2 #阿美愛說笑 294 4 1.7萬 1.7萬 4 查看原始貼文" at bounding box center [749, 326] width 1498 height 653
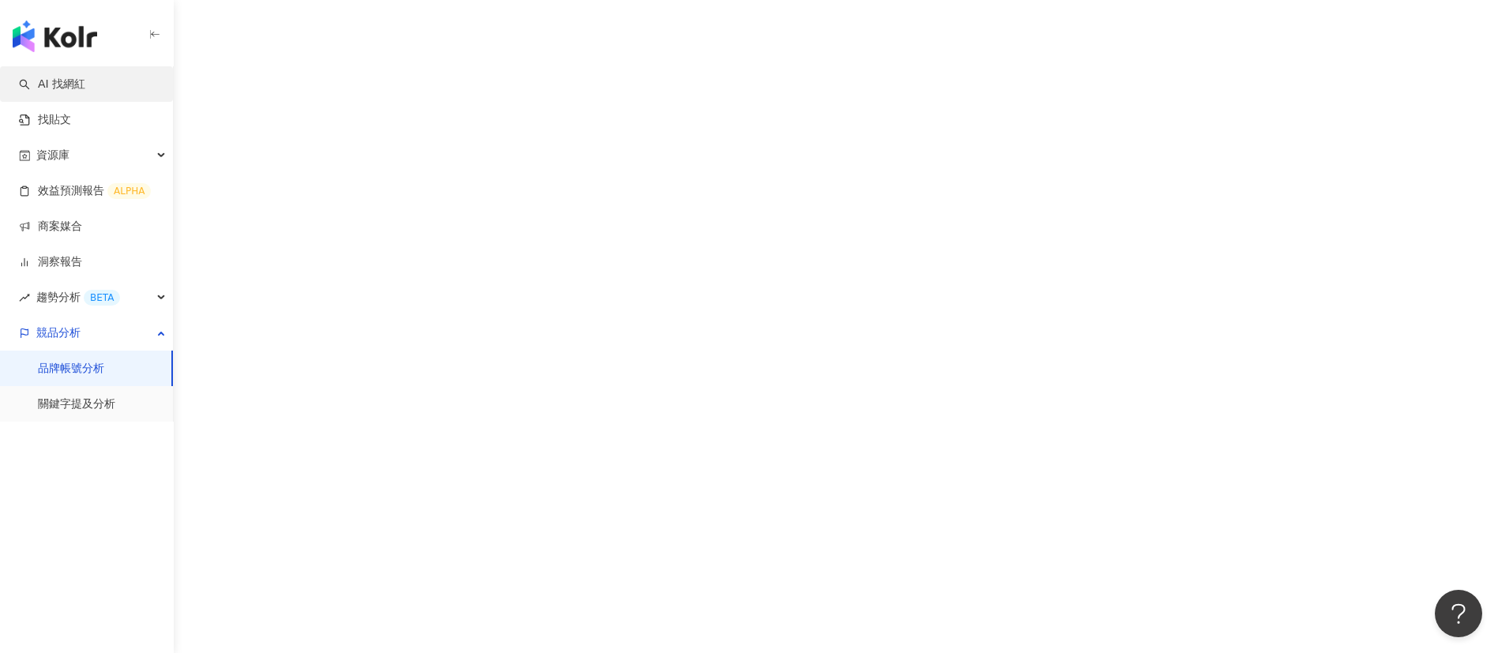
click at [69, 82] on link "AI 找網紅" at bounding box center [52, 85] width 66 height 16
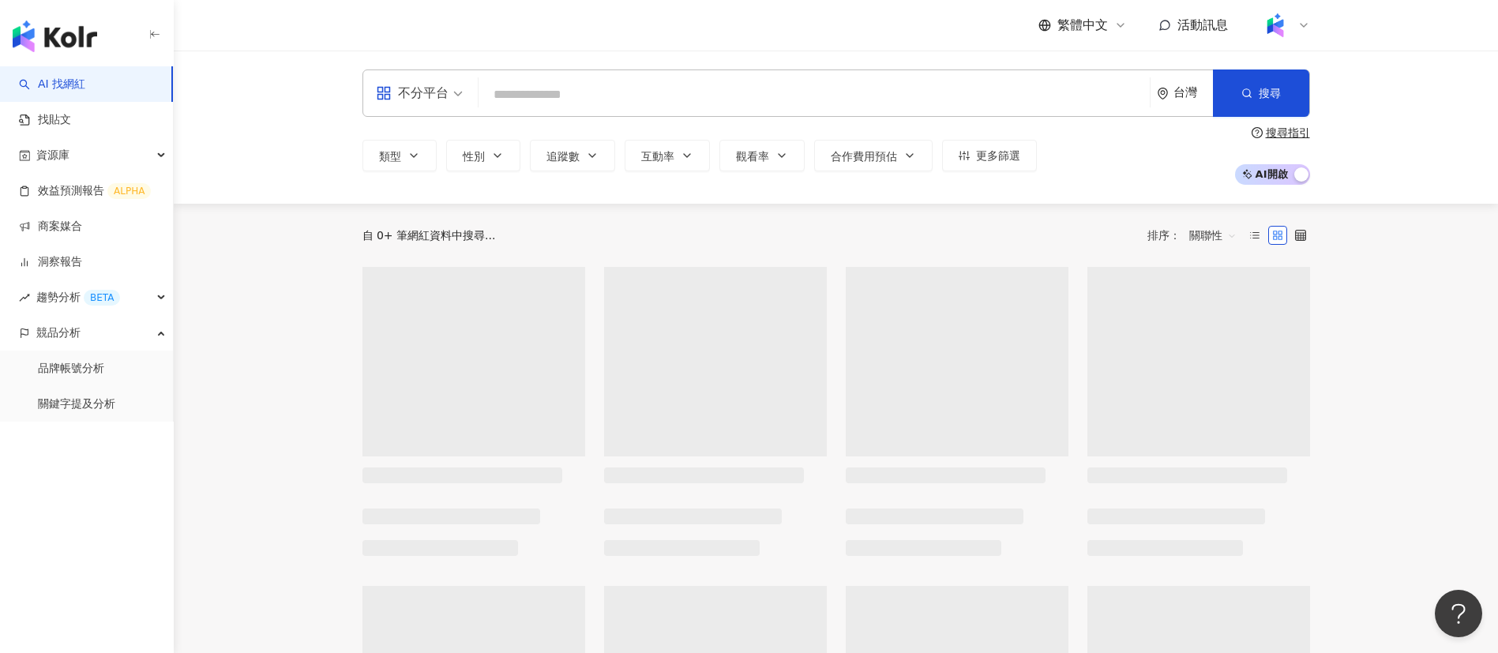
click at [588, 90] on input "search" at bounding box center [814, 95] width 659 height 30
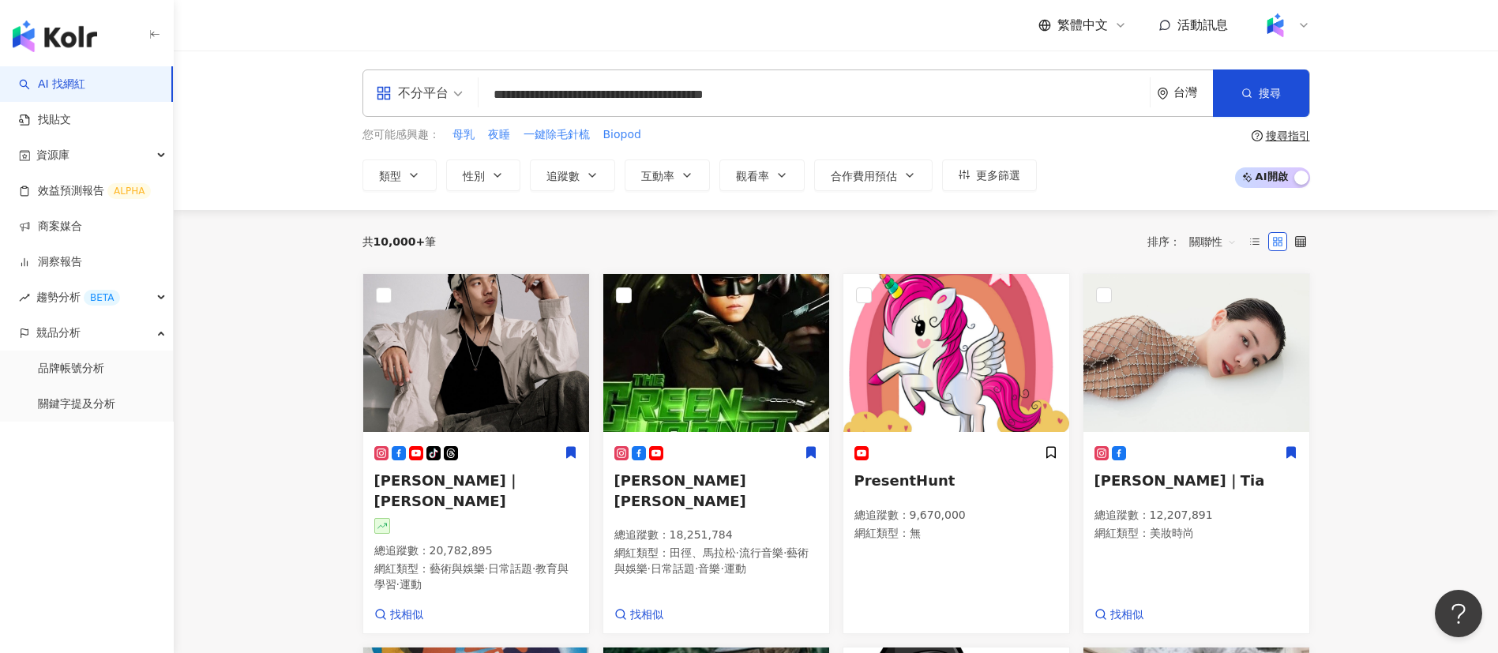
drag, startPoint x: 813, startPoint y: 99, endPoint x: 748, endPoint y: 91, distance: 65.2
click at [748, 91] on input "**********" at bounding box center [814, 95] width 659 height 30
type input "**********"
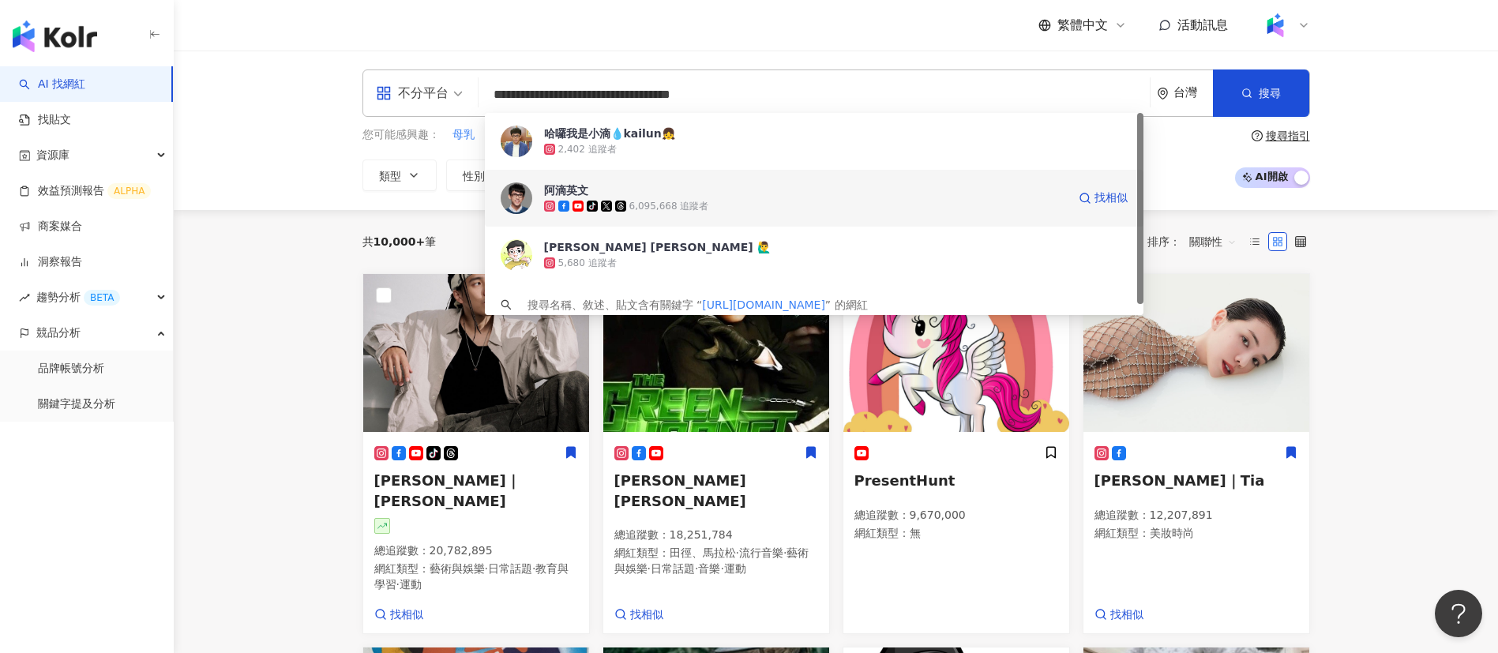
click at [663, 198] on div "tiktok-icon 6,095,668 追蹤者" at bounding box center [805, 206] width 523 height 16
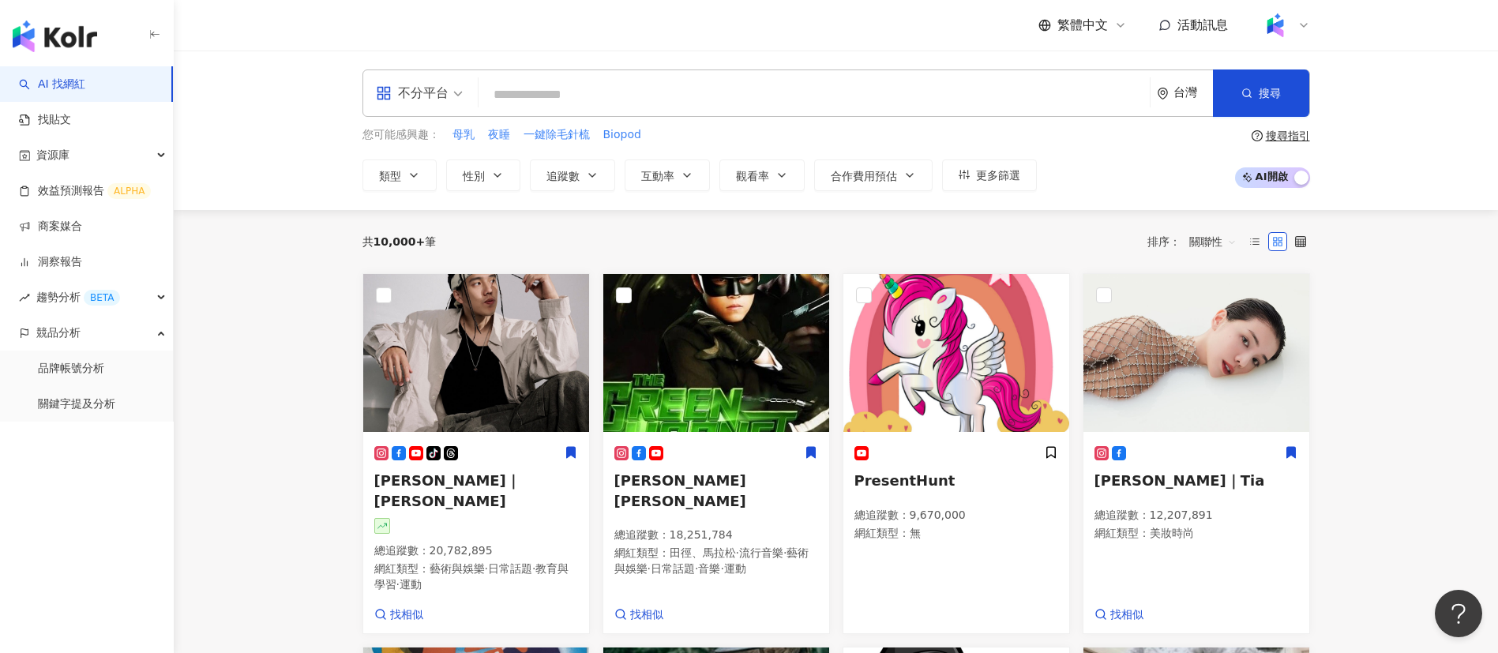
paste input "**********"
type input "**********"
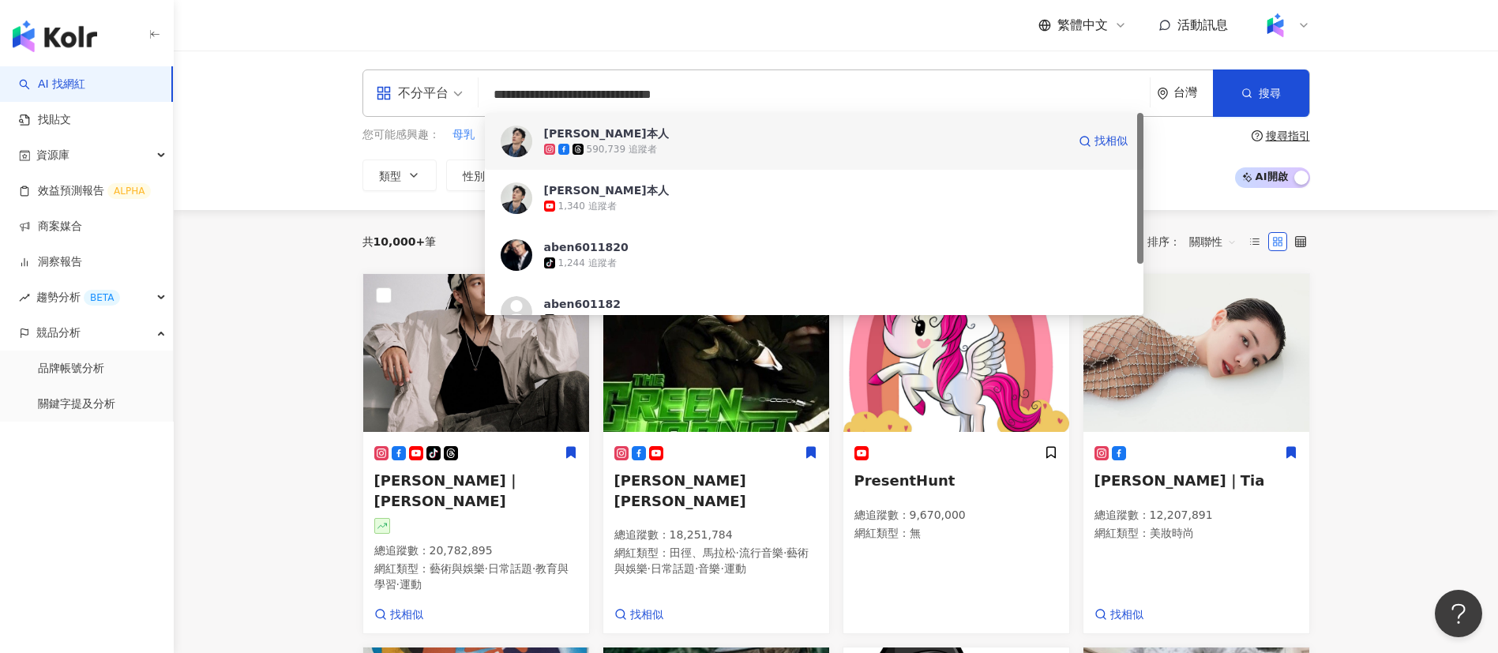
click at [634, 137] on span "阿本本人" at bounding box center [805, 134] width 523 height 16
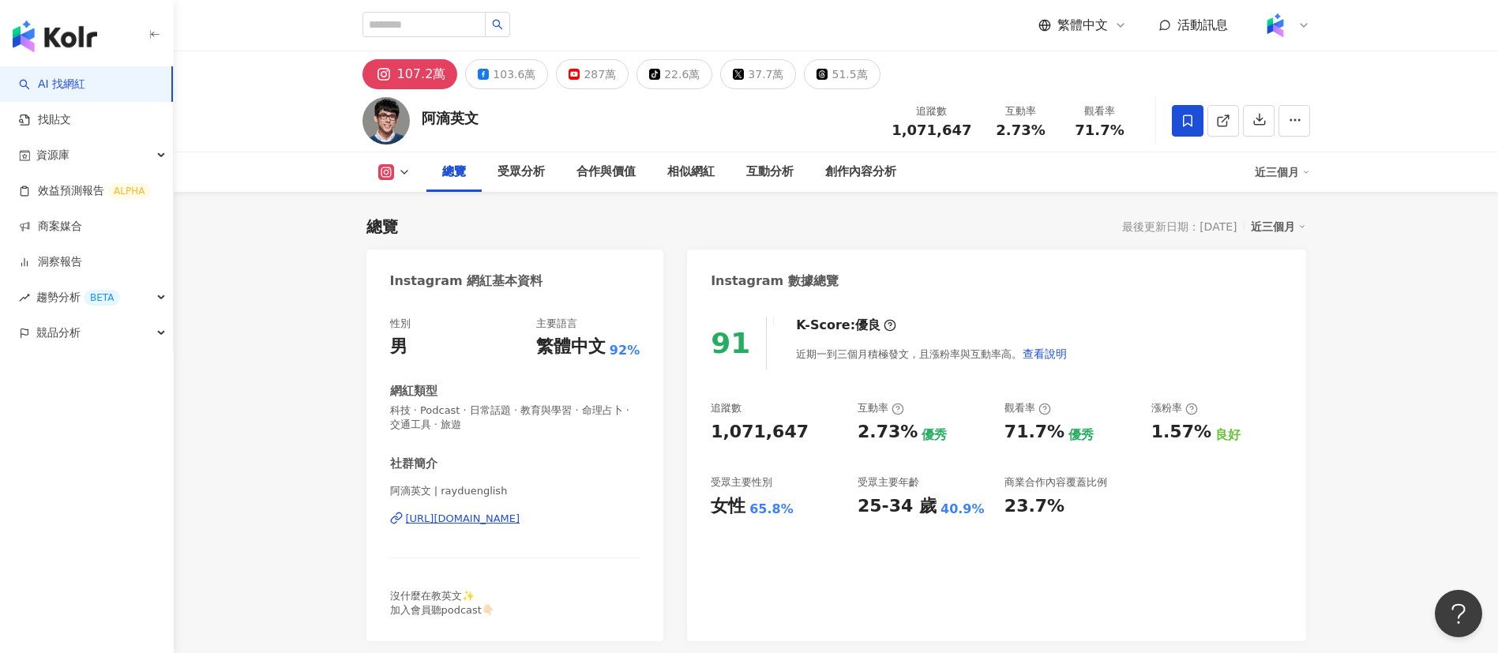
click at [504, 73] on div "103.6萬" at bounding box center [514, 74] width 43 height 22
click at [584, 66] on div "287萬" at bounding box center [600, 74] width 32 height 22
click at [588, 75] on div "287萬" at bounding box center [600, 74] width 32 height 22
click at [584, 71] on div "287萬" at bounding box center [600, 74] width 32 height 22
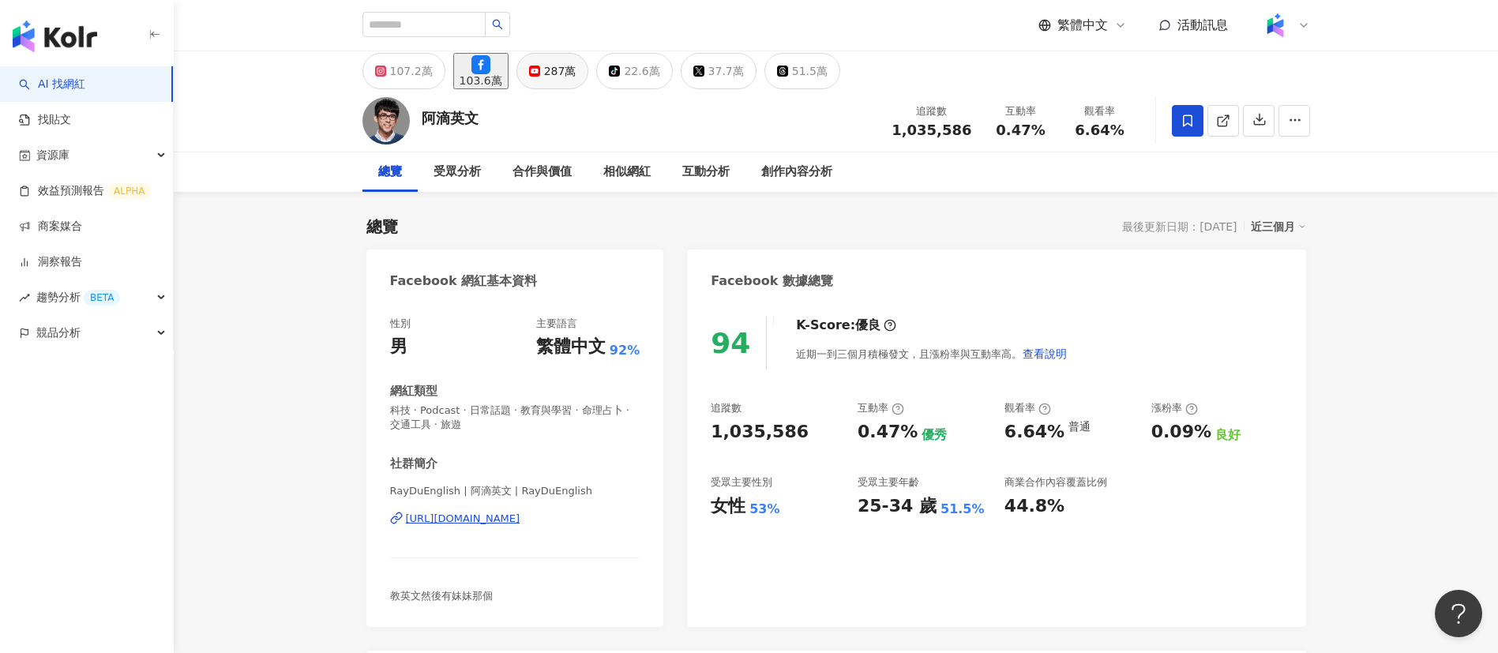
click at [577, 68] on div "287萬" at bounding box center [560, 71] width 32 height 22
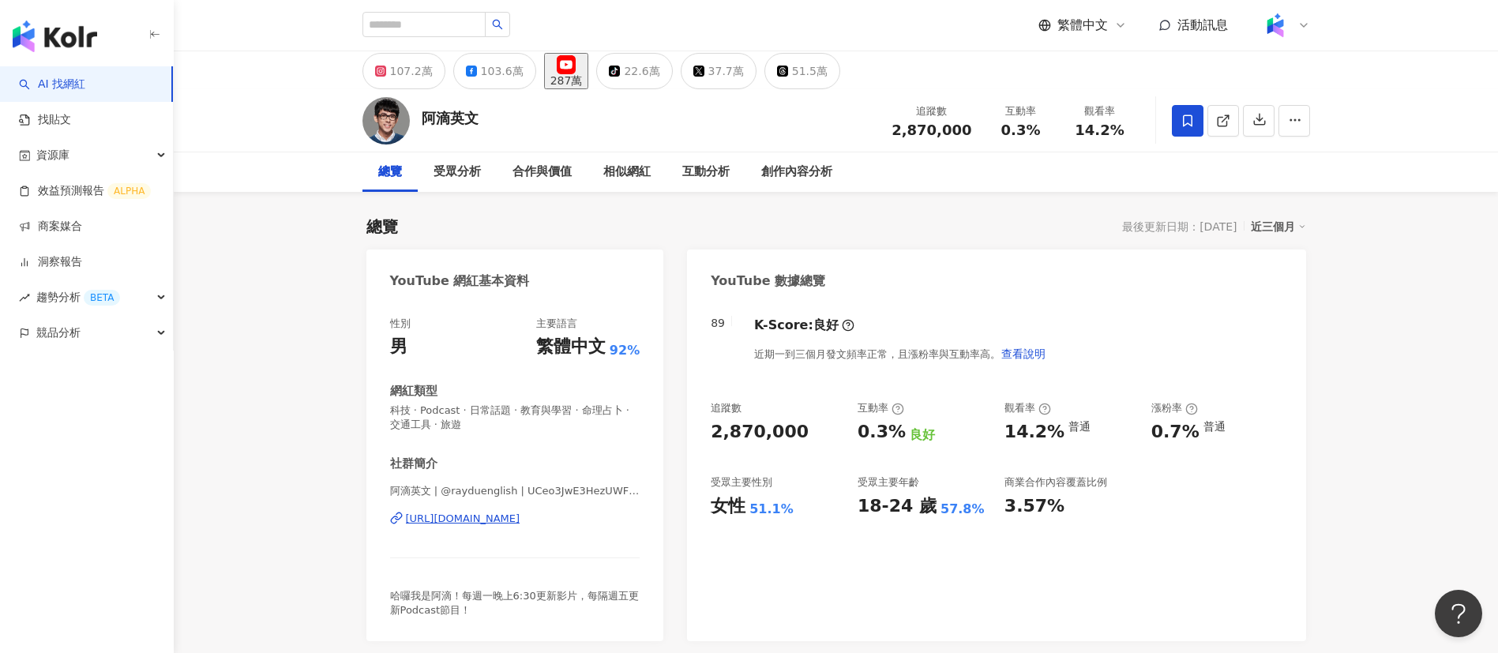
drag, startPoint x: 961, startPoint y: 132, endPoint x: 892, endPoint y: 133, distance: 69.5
click at [892, 133] on div "阿滴英文 追蹤數 2,870,000 互動率 0.3% 觀看率 14.2%" at bounding box center [836, 120] width 1011 height 62
drag, startPoint x: 1089, startPoint y: 135, endPoint x: 1081, endPoint y: 134, distance: 7.9
click at [1081, 134] on div "14.2%" at bounding box center [1100, 130] width 60 height 16
copy span "14.2%"
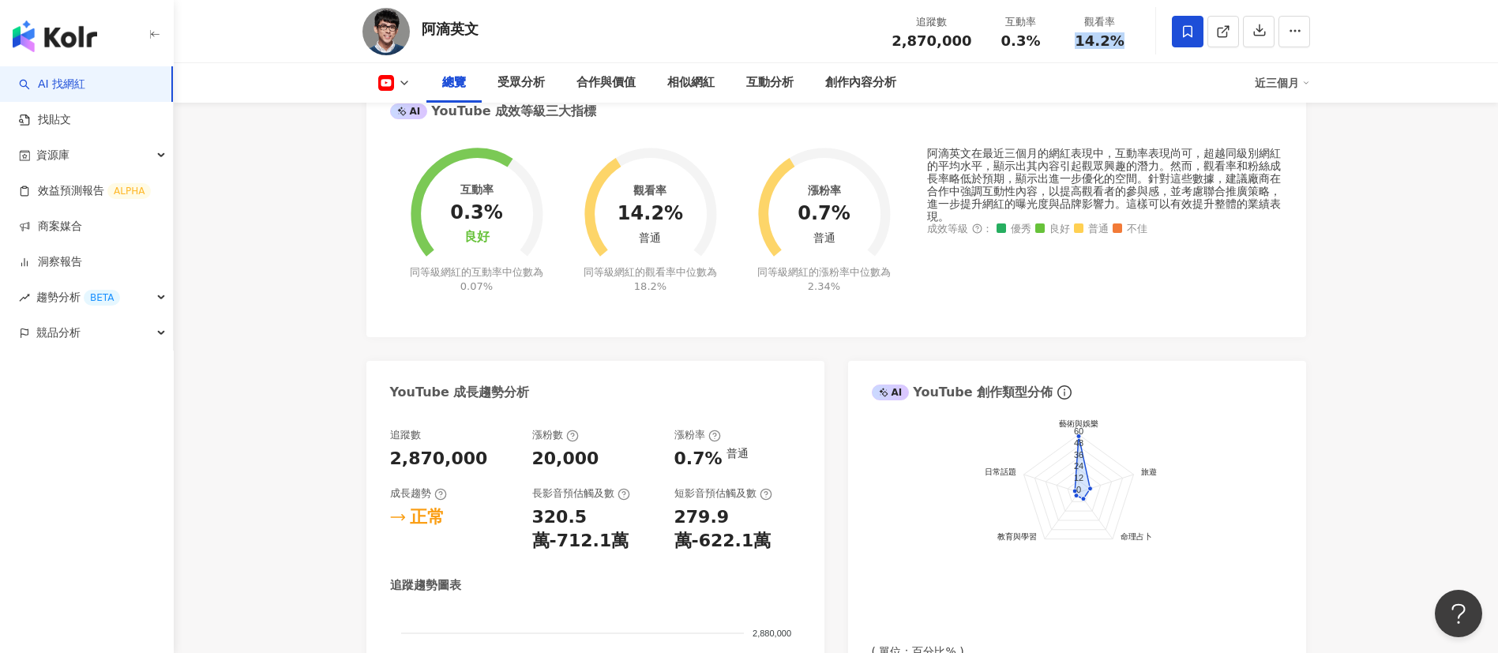
scroll to position [584, 0]
drag, startPoint x: 849, startPoint y: 219, endPoint x: 801, endPoint y: 219, distance: 48.2
click at [801, 219] on div "漲粉率 0.7% 普通 同等級網紅的漲粉率中位數為 2.34%" at bounding box center [825, 211] width 174 height 167
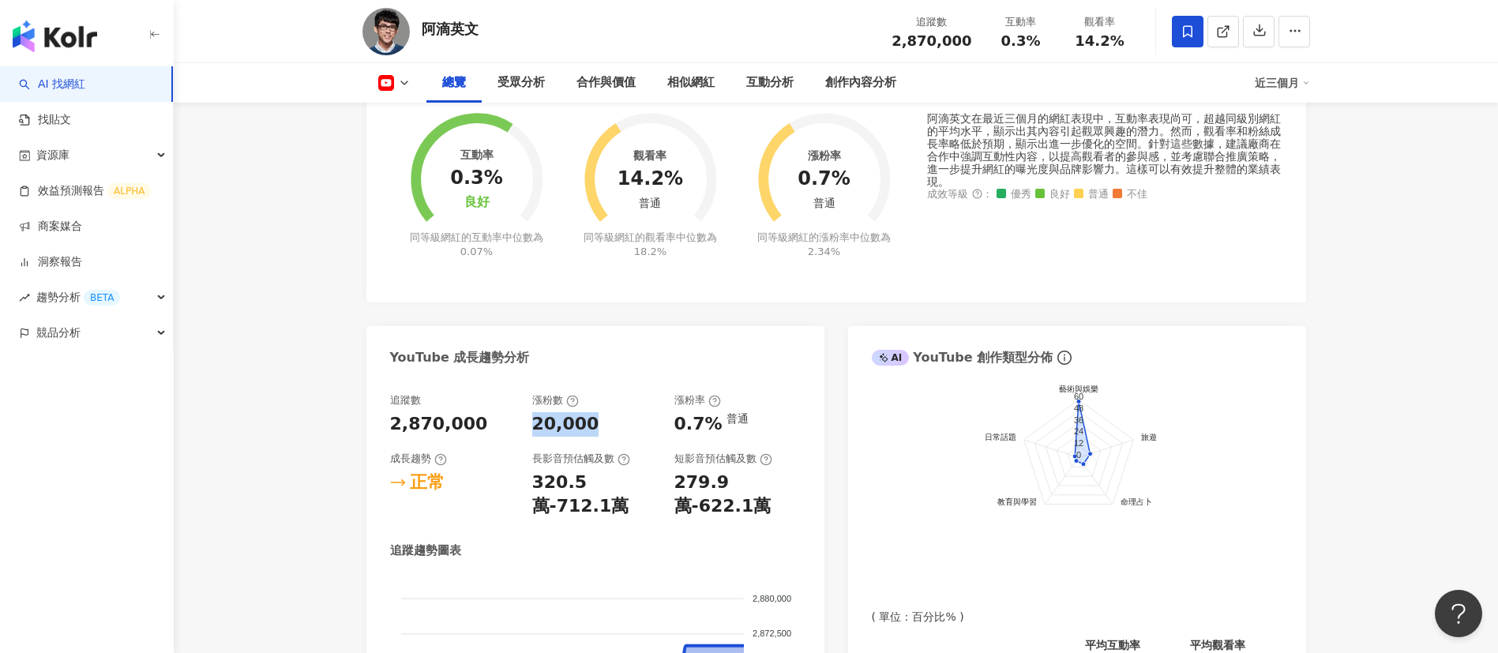
drag, startPoint x: 561, startPoint y: 418, endPoint x: 530, endPoint y: 419, distance: 30.8
click at [530, 419] on div "追蹤數 2,870,000 漲粉數 20,000 漲粉率 0.7% 普通 成長趨勢 正常 長影音預估觸及數 320.5萬-712.1萬 短影音預估觸及數 27…" at bounding box center [595, 456] width 411 height 126
copy div "20,000"
click at [851, 80] on div "創作內容分析" at bounding box center [860, 82] width 71 height 19
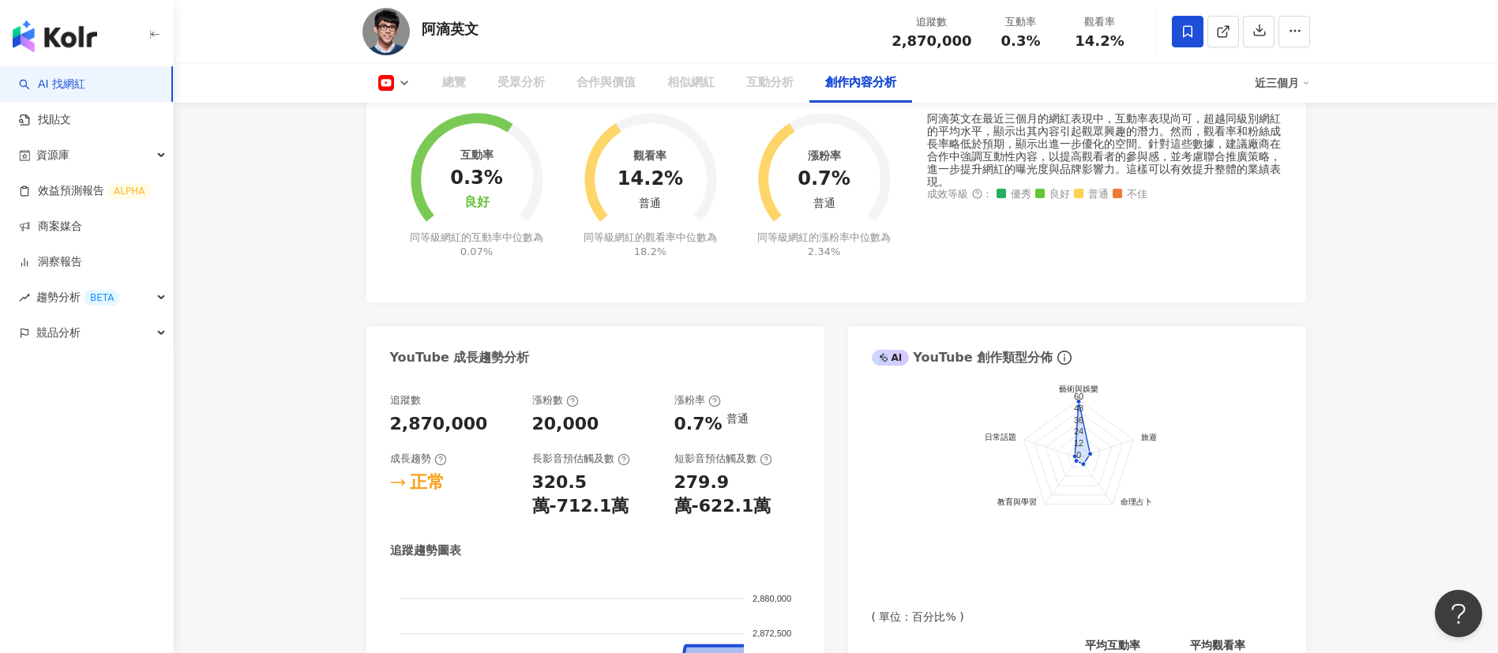
scroll to position [3866, 0]
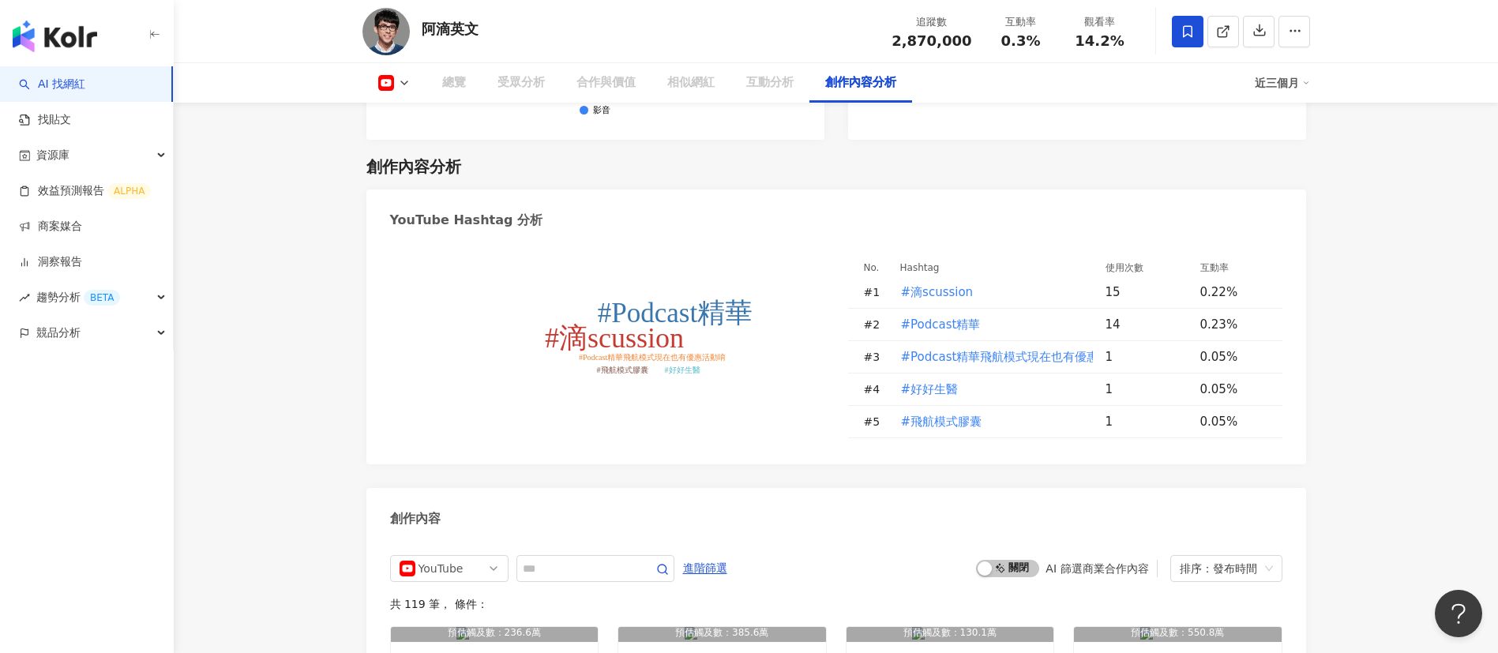
click at [825, 555] on div "YouTube 進階篩選 啟動 關閉 AI 篩選商業合作內容 排序：發布時間" at bounding box center [836, 568] width 892 height 27
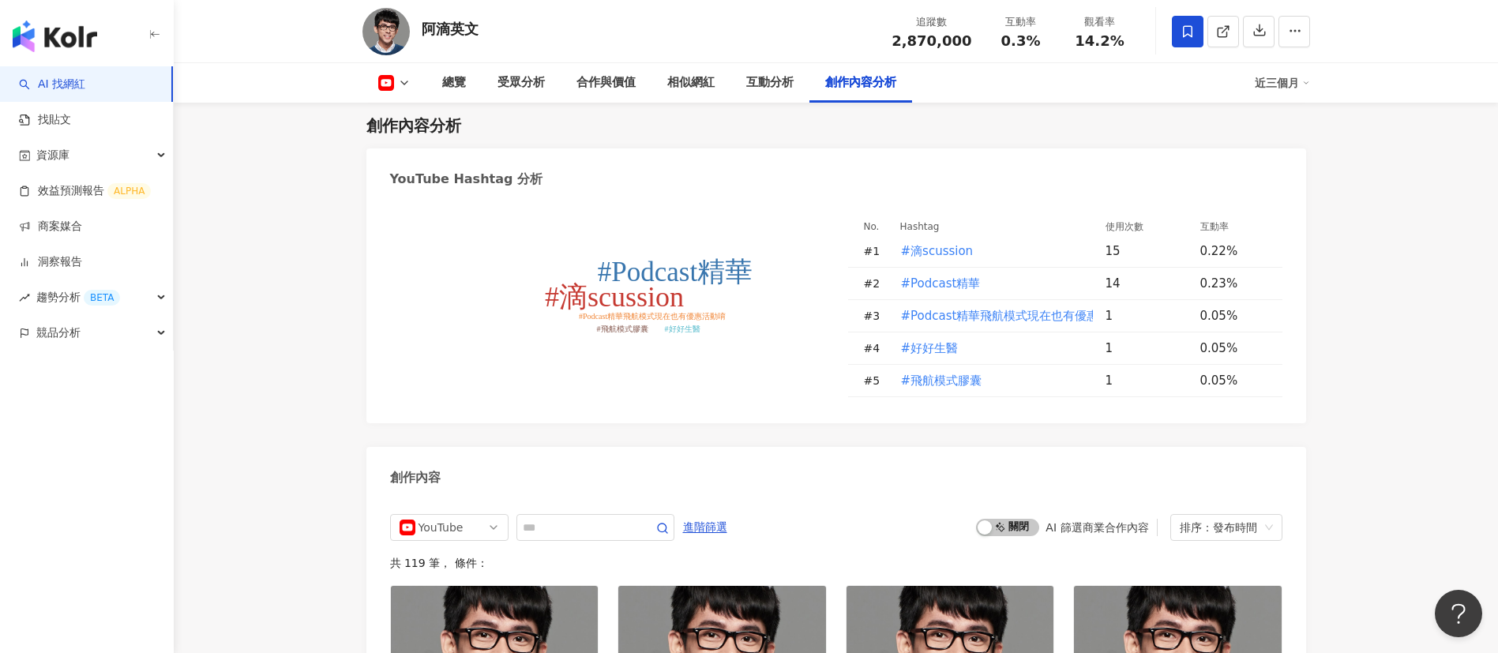
scroll to position [4150, 0]
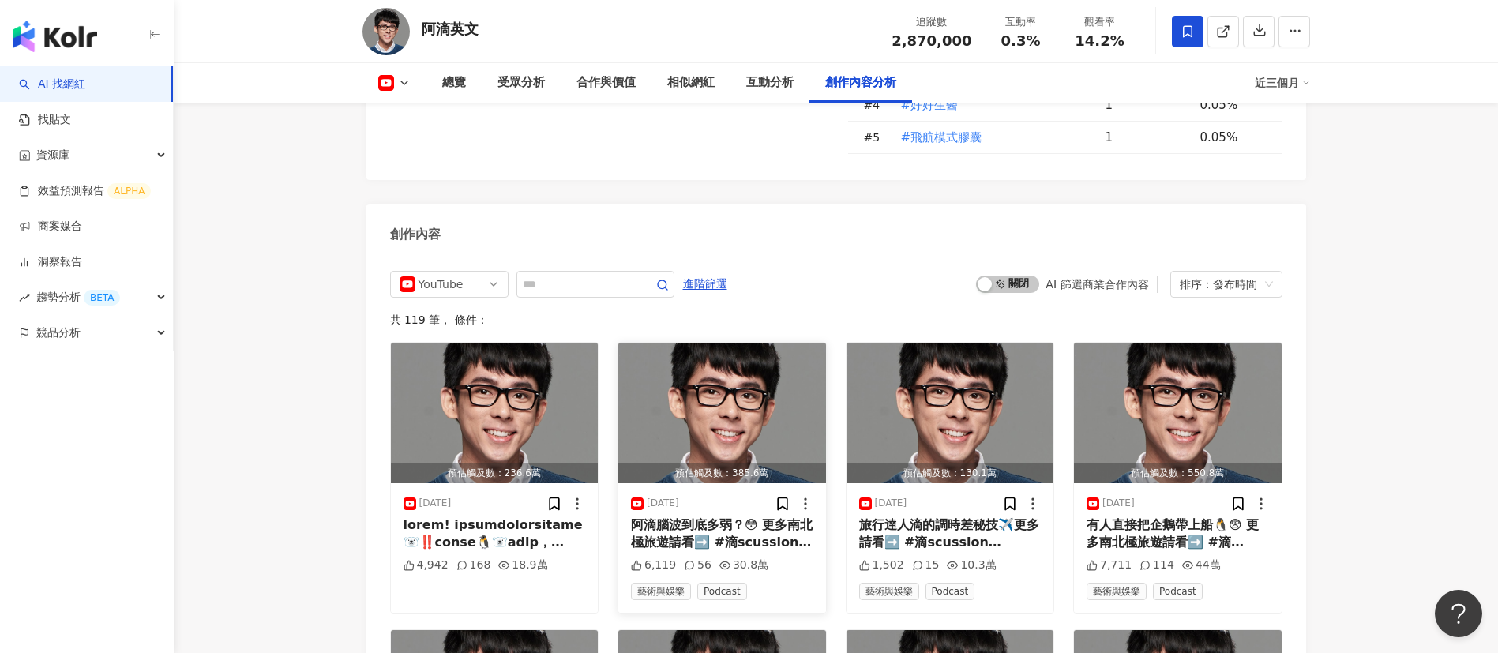
click at [728, 517] on div "阿滴腦波到底多弱？😳 更多南北極旅遊請看➡️ #滴scussion #Podcast精華" at bounding box center [722, 535] width 182 height 36
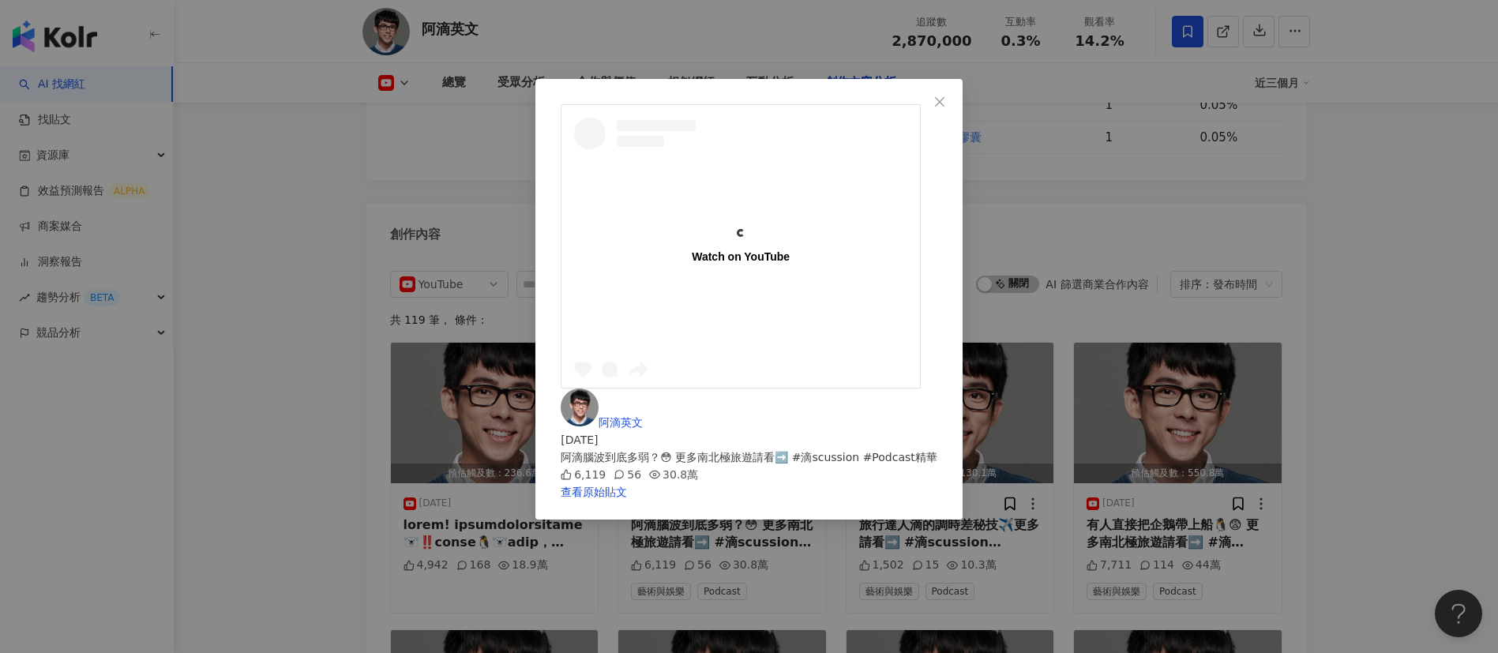
click at [1318, 329] on div "Watch on YouTube 阿滴英文 [DATE] 阿滴腦波到底多弱？😳 更多南北極旅遊請看➡️ #滴scussion #Podcast精華 6,119…" at bounding box center [749, 326] width 1498 height 653
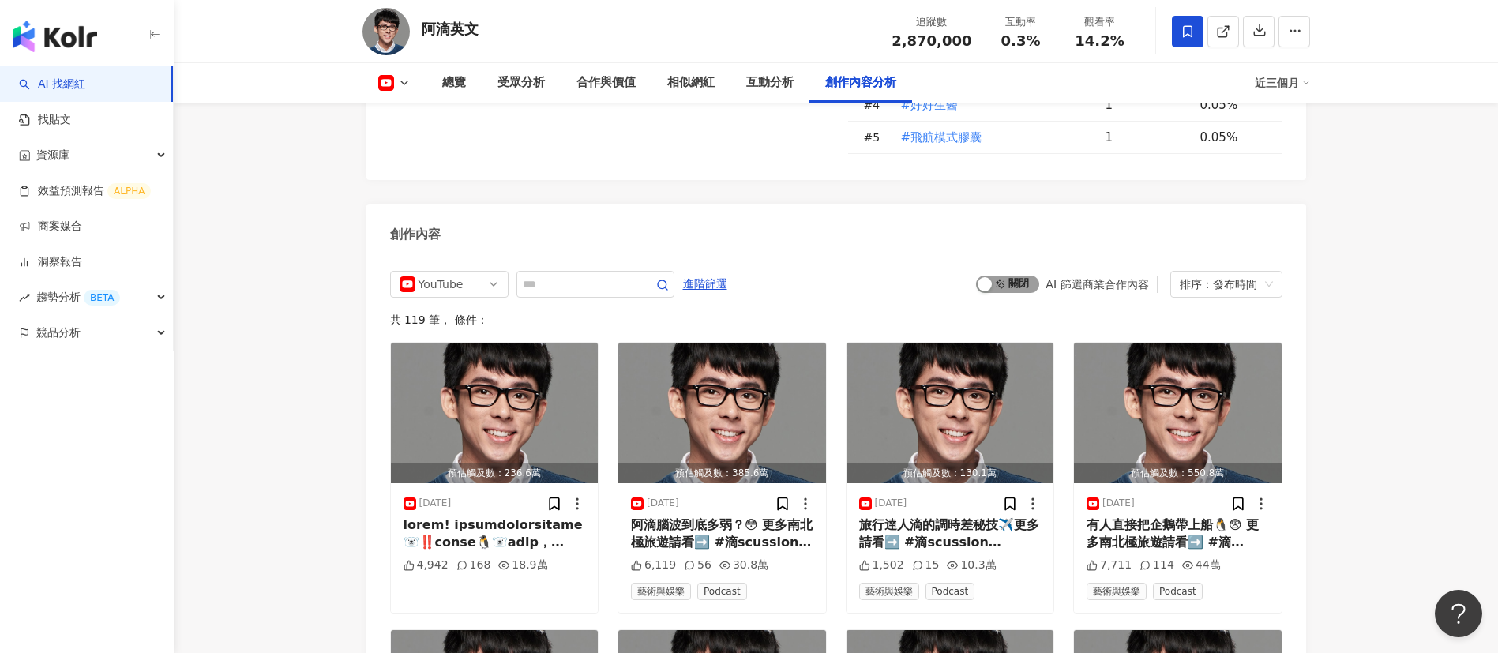
click at [1011, 276] on span "啟動 關閉" at bounding box center [1007, 284] width 63 height 17
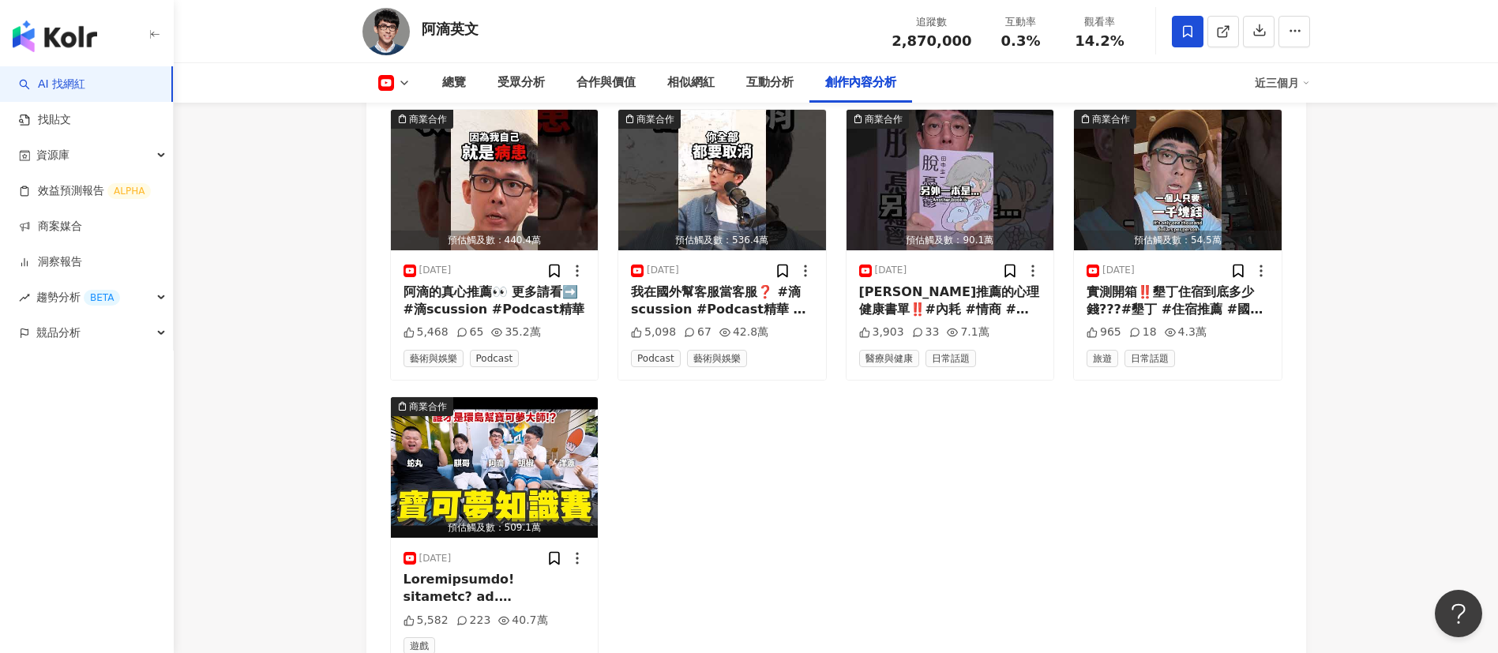
scroll to position [4382, 0]
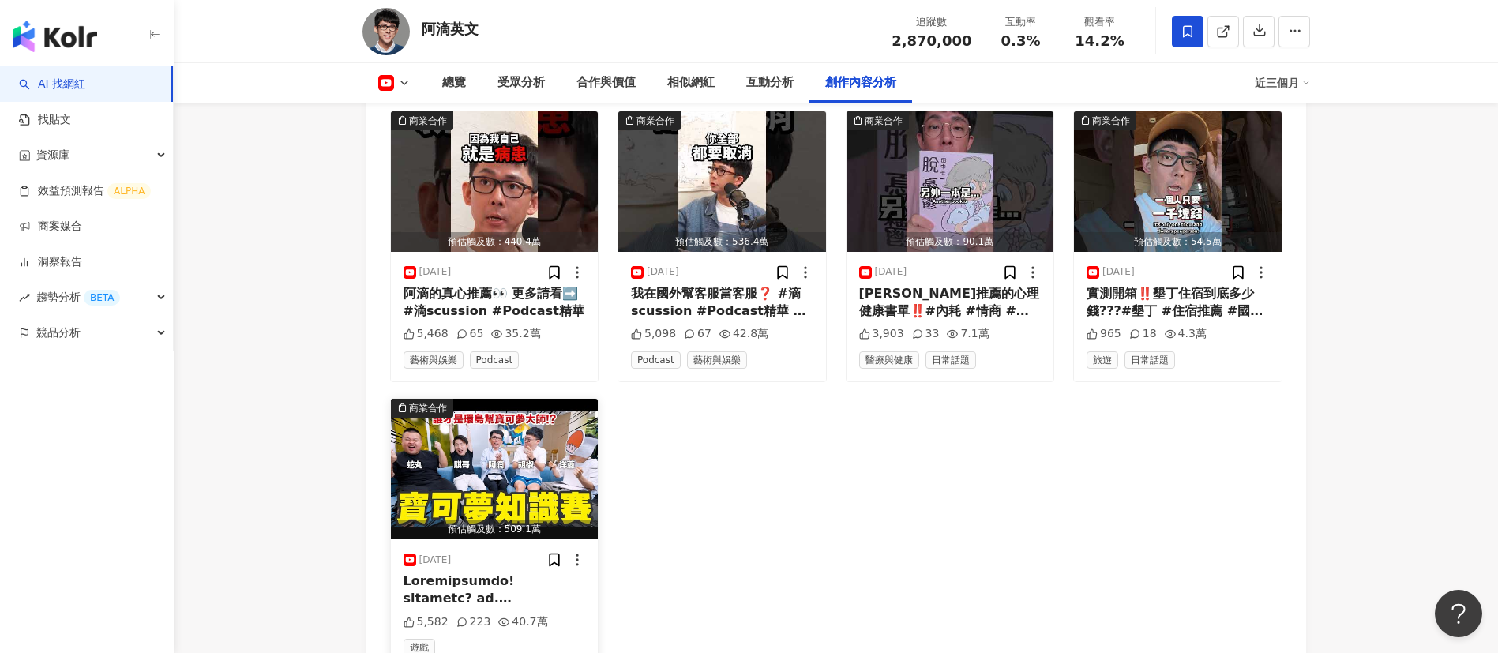
click at [509, 573] on div at bounding box center [495, 591] width 182 height 36
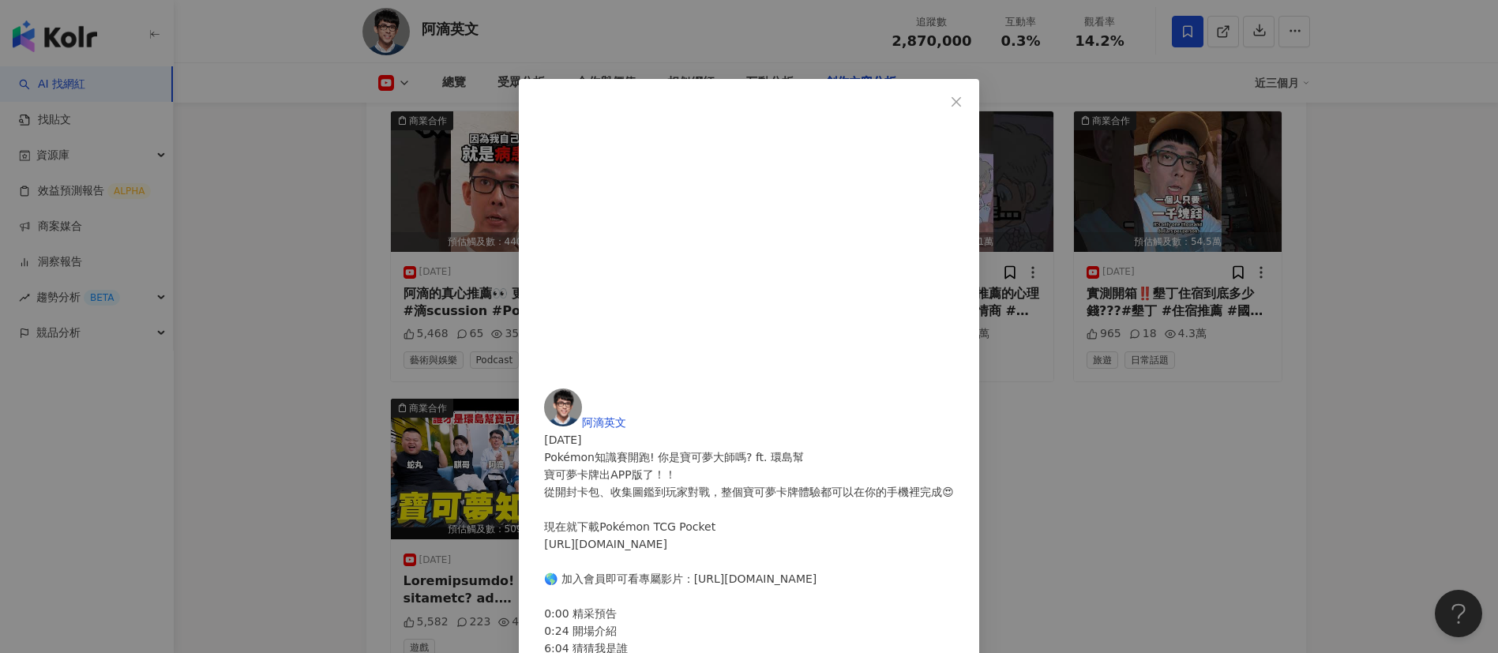
scroll to position [637, 0]
click at [1151, 438] on div "阿滴英文 [DATE] Pokémon知識賽開跑! 你是寶可夢大師嗎? ft. 環島幫 5,582 223 40.7萬 查看原始貼文" at bounding box center [749, 326] width 1498 height 653
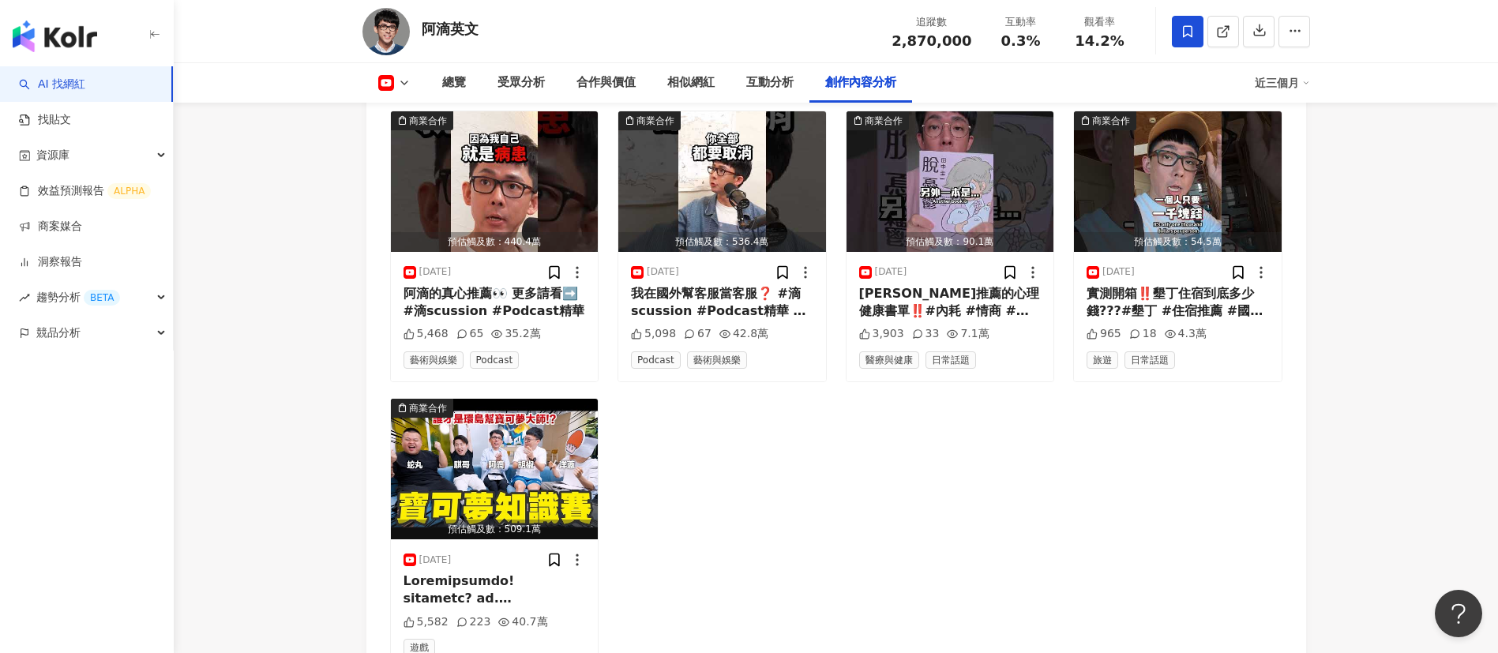
scroll to position [4266, 0]
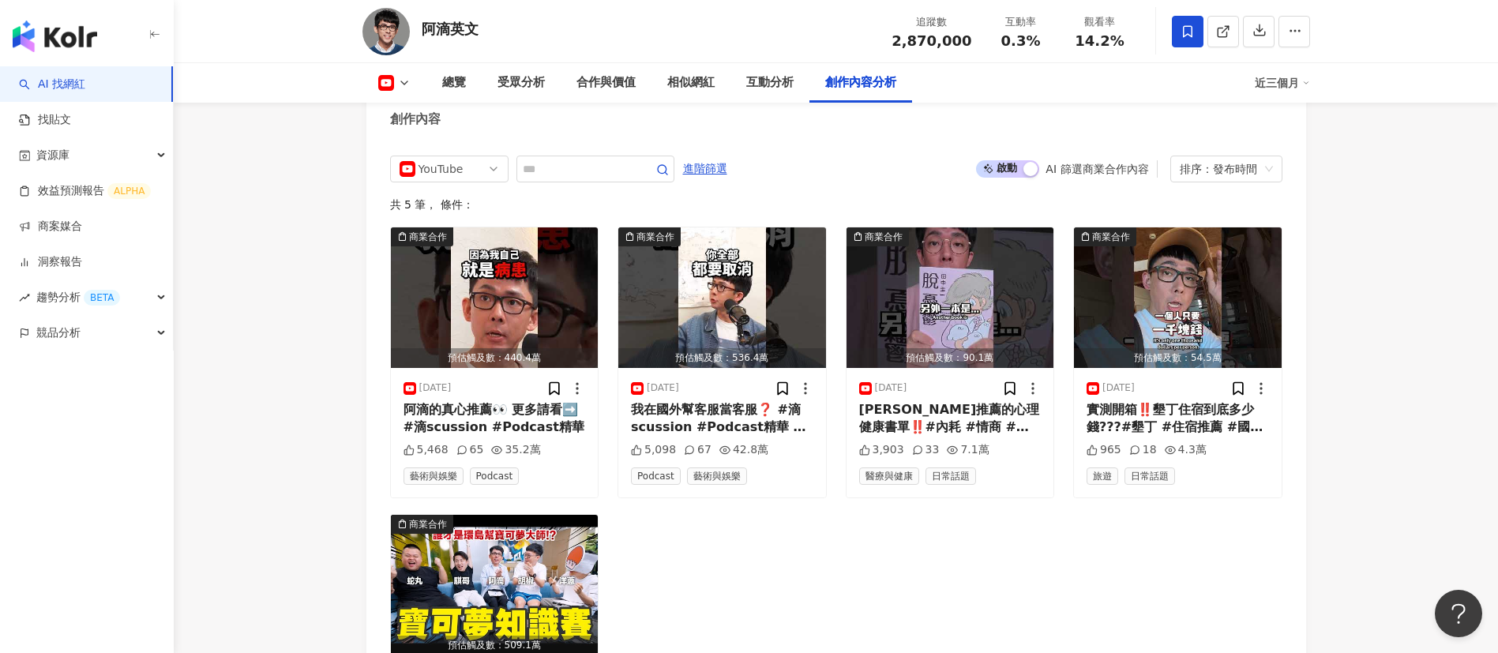
click at [1012, 160] on span "啟動 關閉" at bounding box center [1007, 168] width 63 height 17
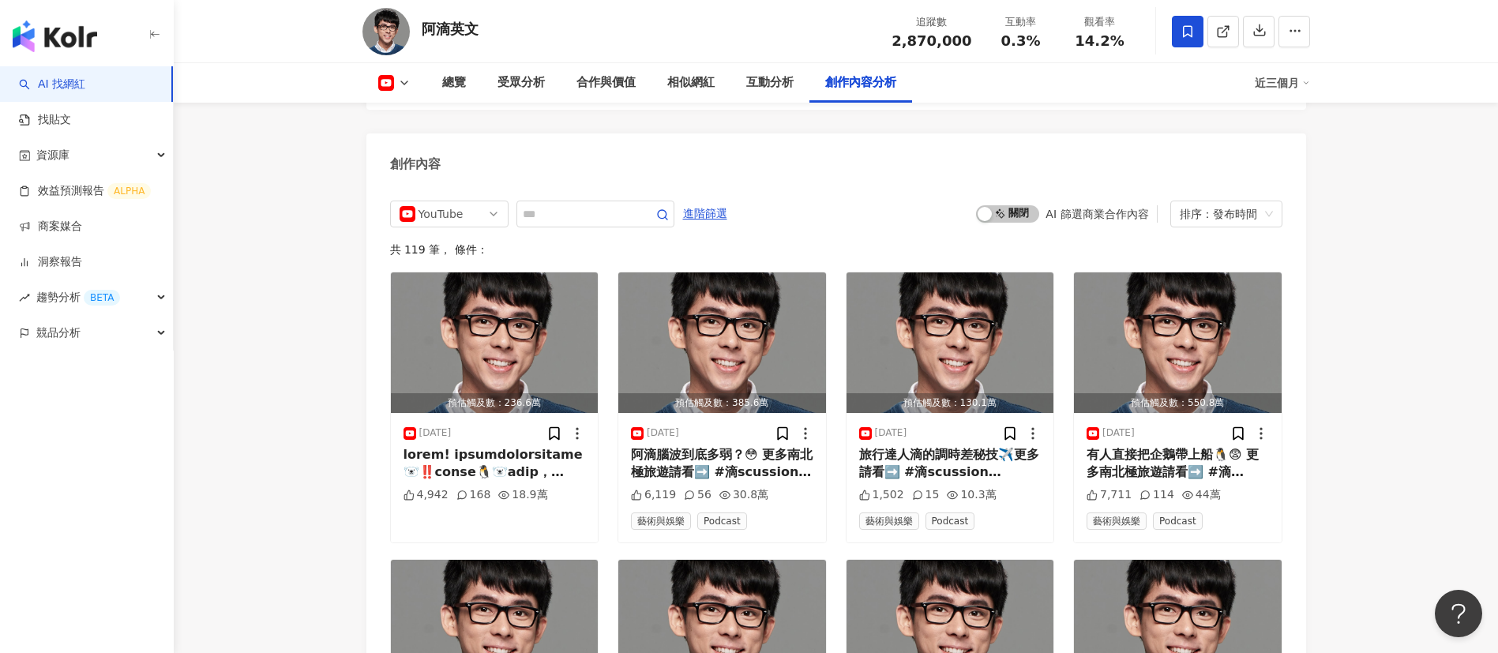
scroll to position [4259, 0]
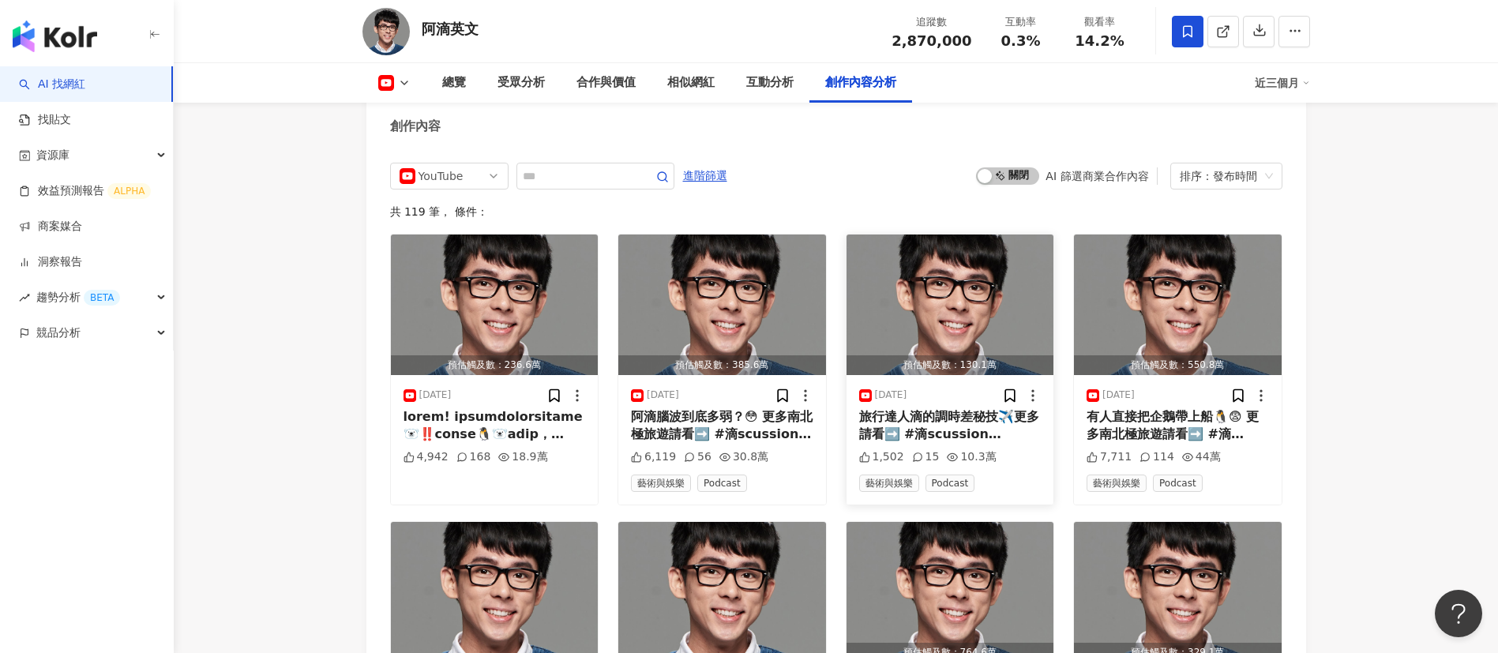
click at [1003, 408] on div "旅行達人滴的調時差秘技✈️更多請看➡️ #滴scussion #Podcast精華飛航模式現在也有優惠活動唷🤩 - 活動時間：[DATE]~9/6 - 首購優…" at bounding box center [950, 426] width 182 height 36
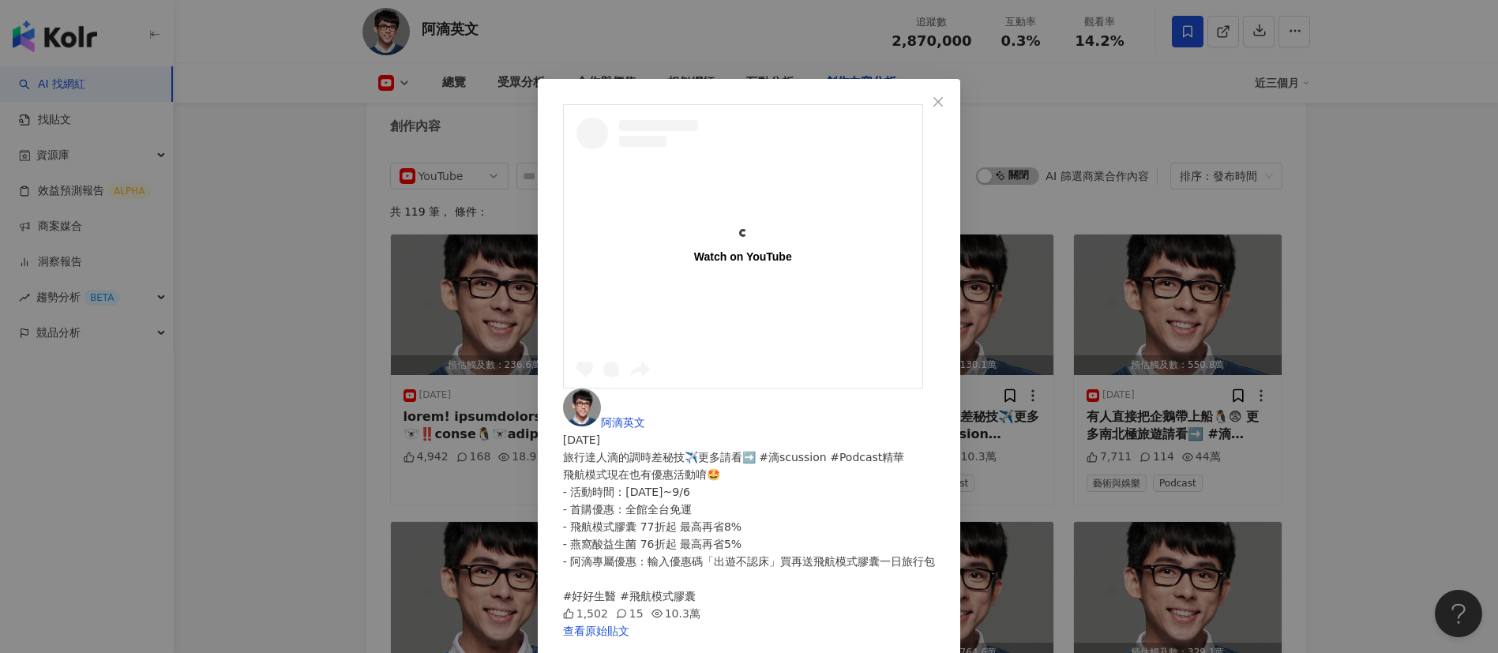
click at [1274, 278] on div "Watch on YouTube 阿滴英文 [DATE] 旅行達人滴的調時差秘技✈️更多請看➡️ #滴scussion #Podcast精華 飛航模式現在也有…" at bounding box center [749, 326] width 1498 height 653
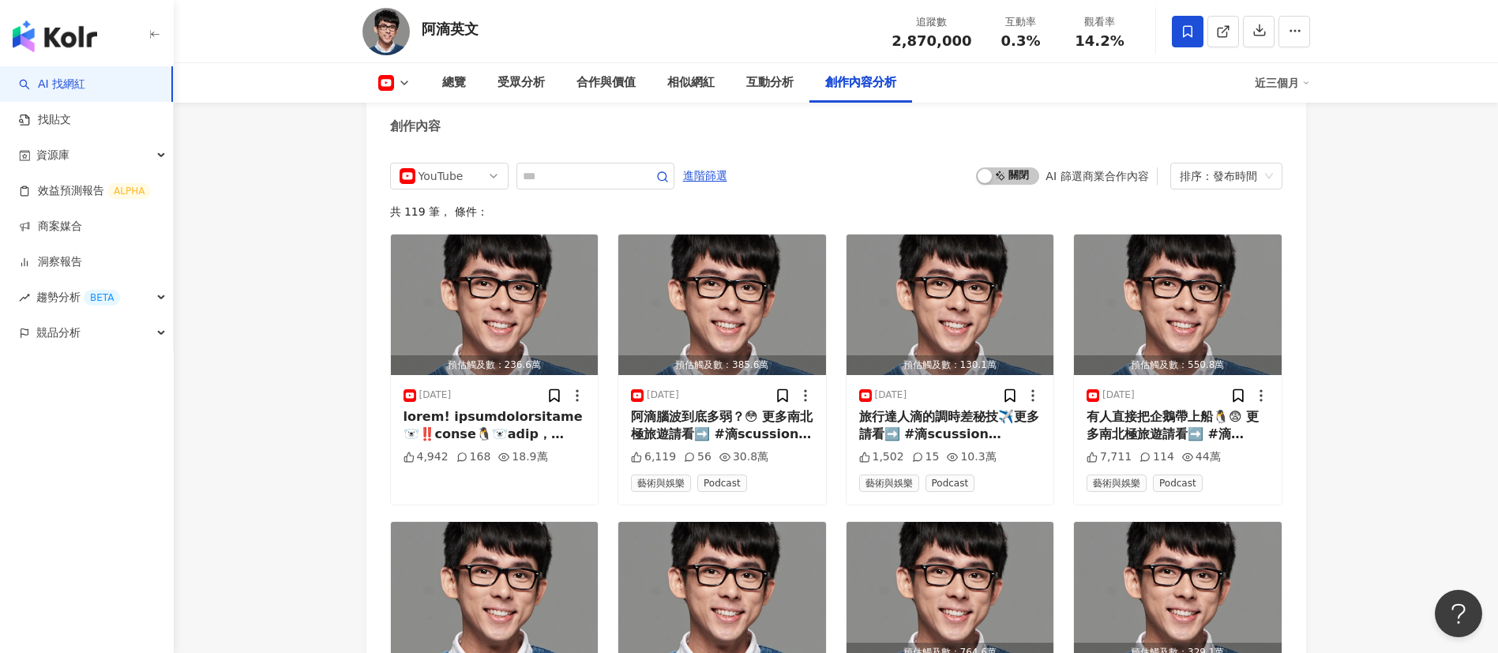
scroll to position [4471, 0]
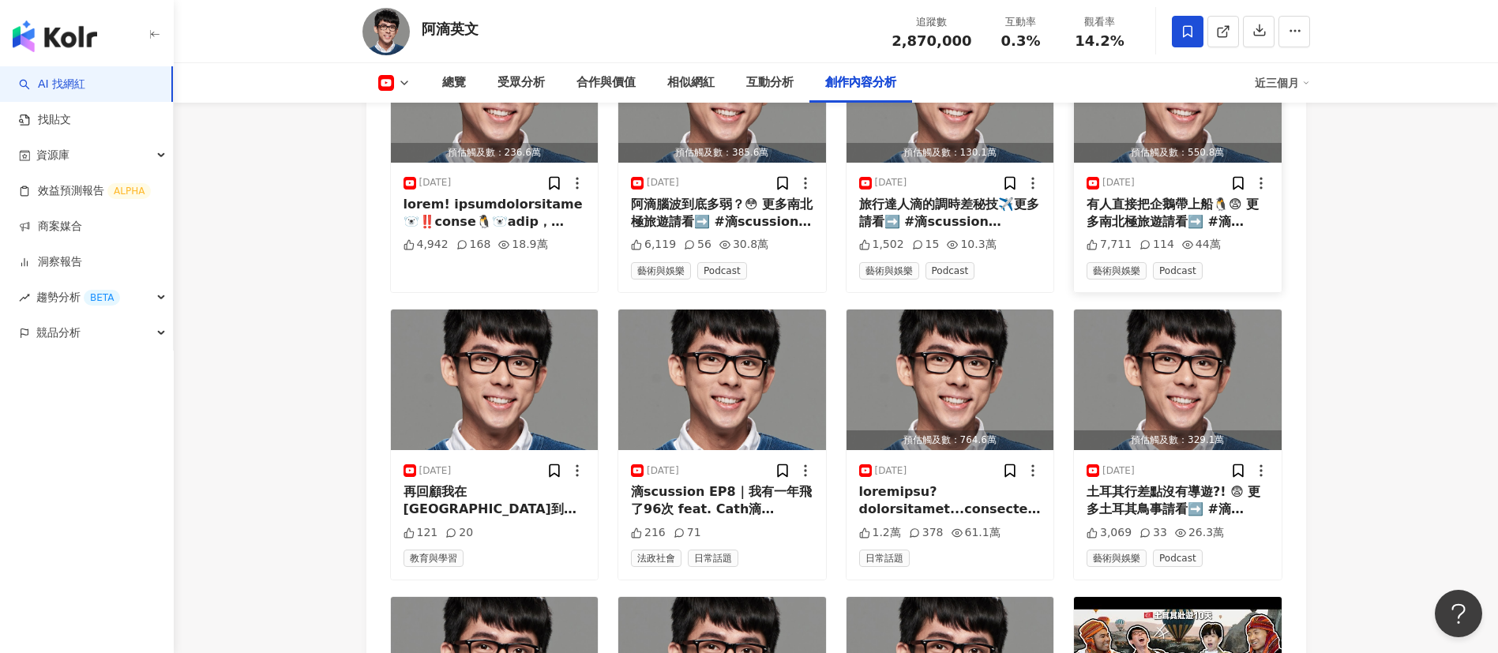
click at [1176, 196] on div "有人直接把企鵝帶上船🐧😨 更多南北極旅遊請看➡️ #滴scussion #Podcast精華" at bounding box center [1178, 214] width 182 height 36
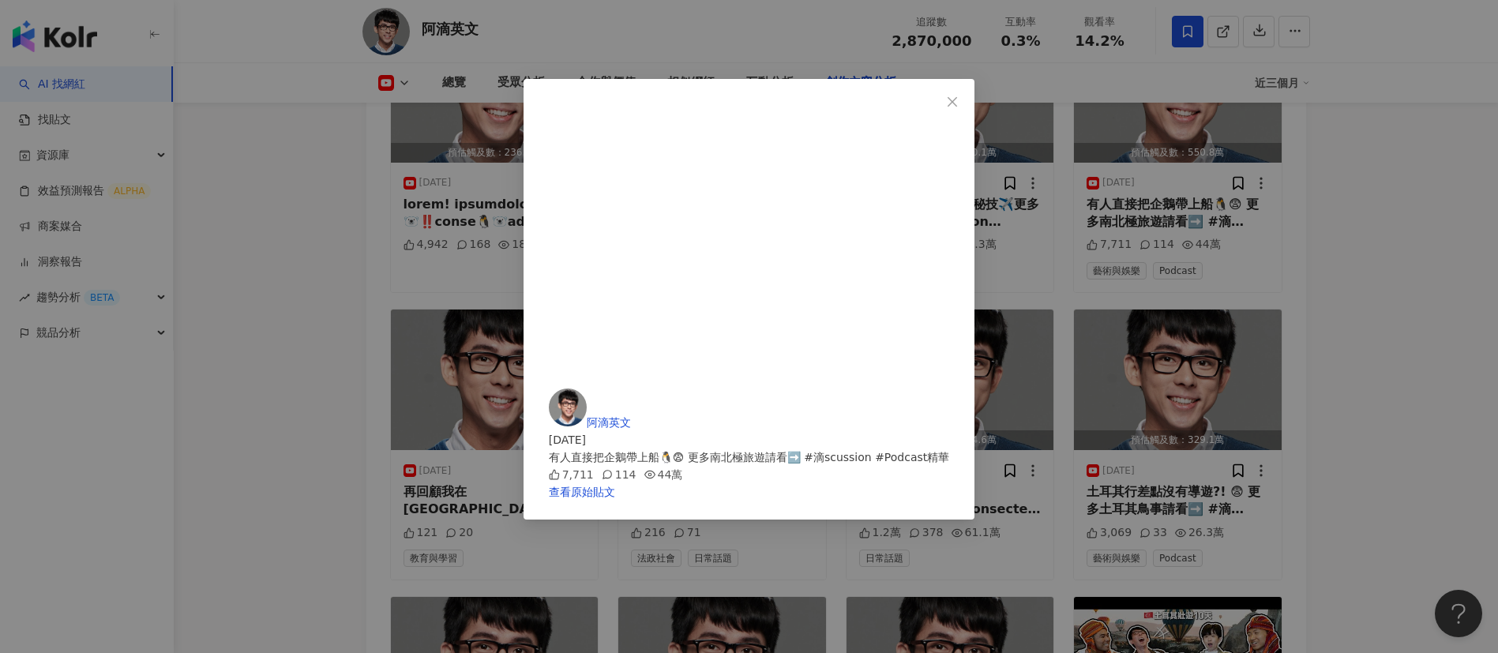
click at [1395, 272] on div "阿滴英文 [DATE] 有人直接把企鵝帶上船🐧😨 更多南北極旅遊請看➡️ #滴scussion #Podcast精華 7,711 114 44萬 查看原始貼文" at bounding box center [749, 326] width 1498 height 653
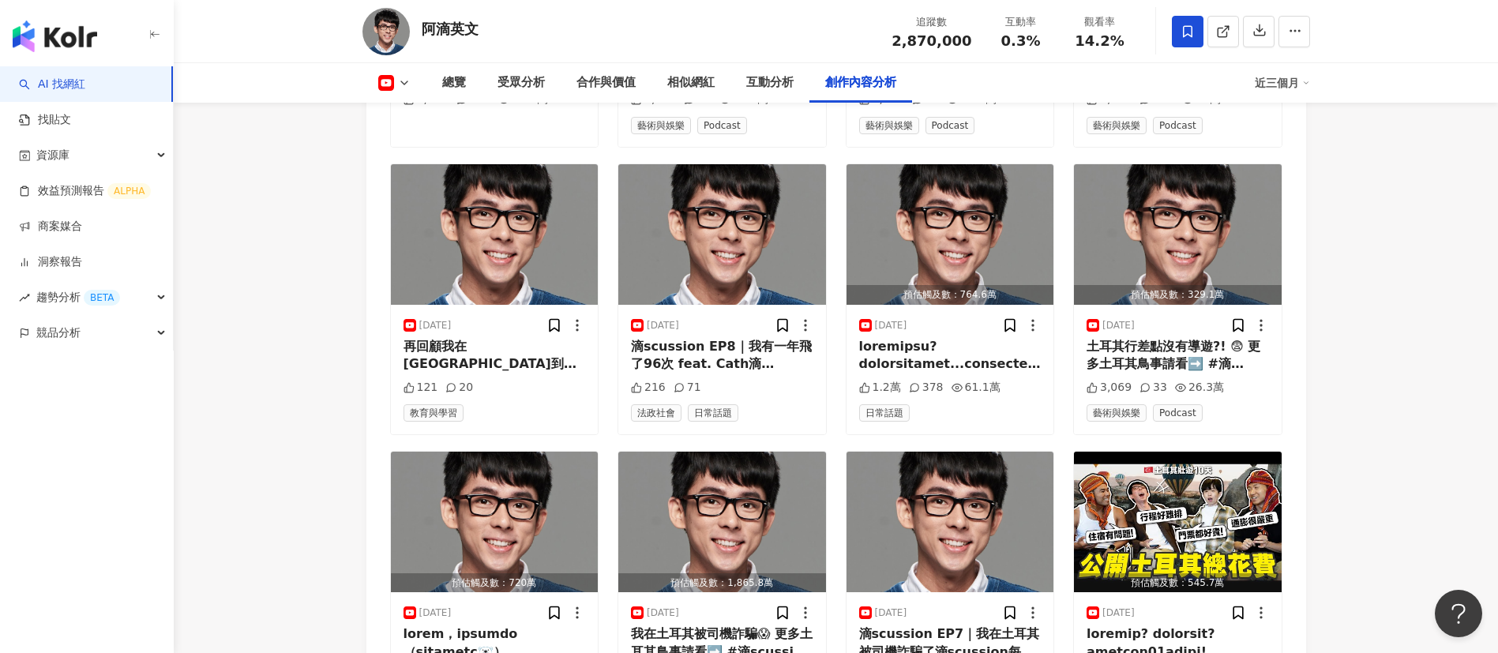
scroll to position [4748, 0]
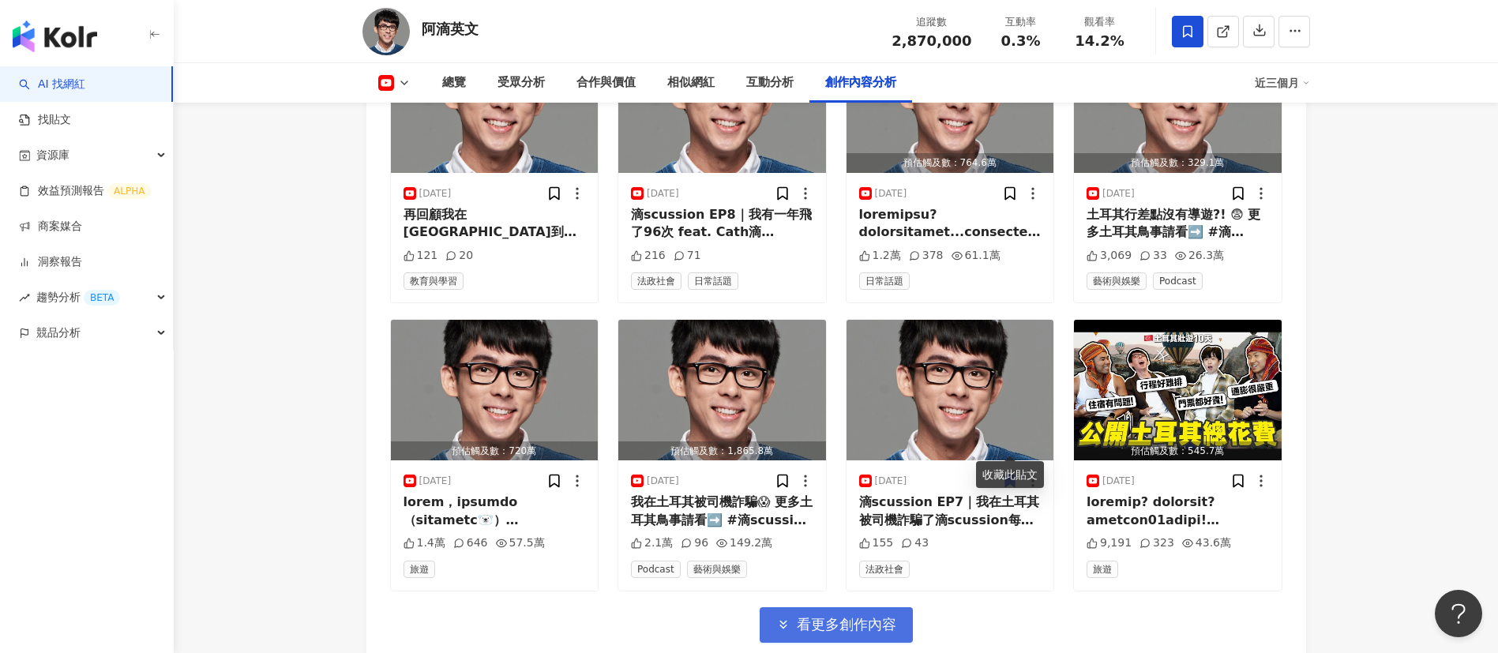
click at [834, 616] on span "看更多創作內容" at bounding box center [847, 624] width 100 height 17
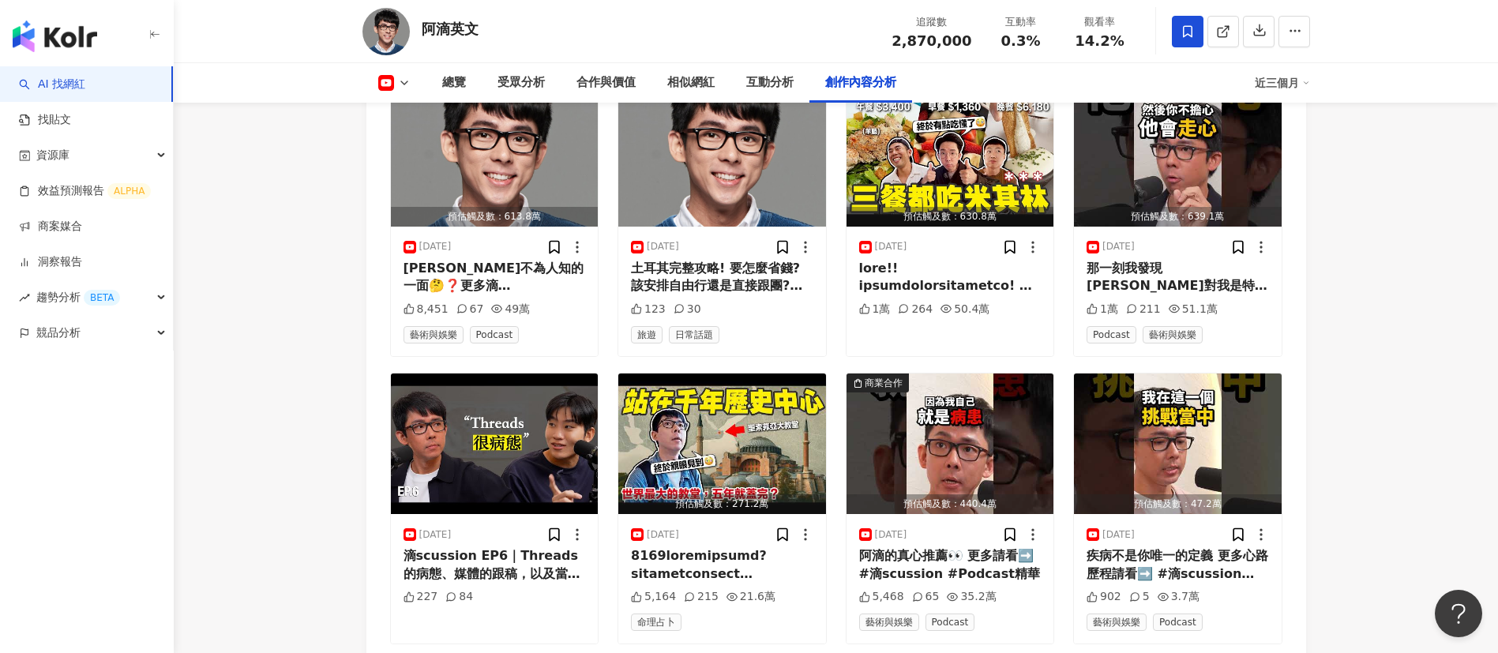
scroll to position [5344, 0]
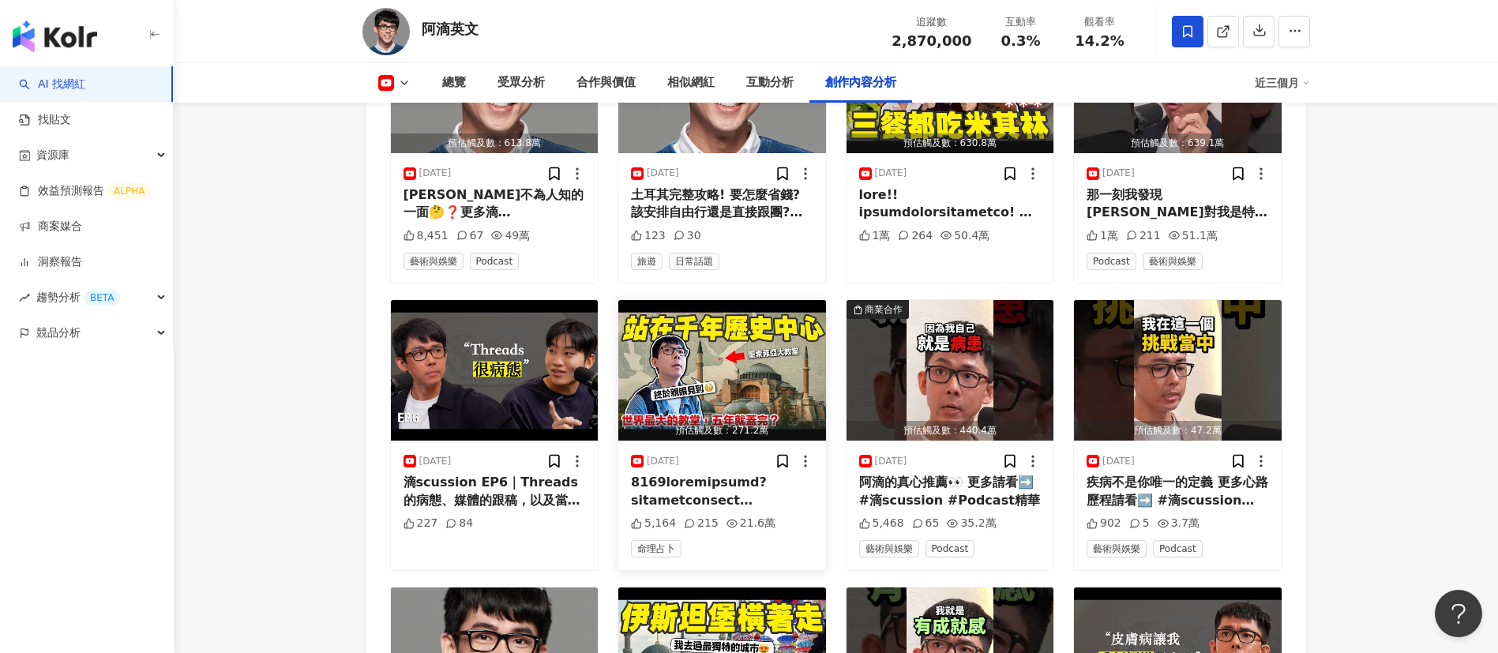
click at [704, 474] on div at bounding box center [722, 492] width 182 height 36
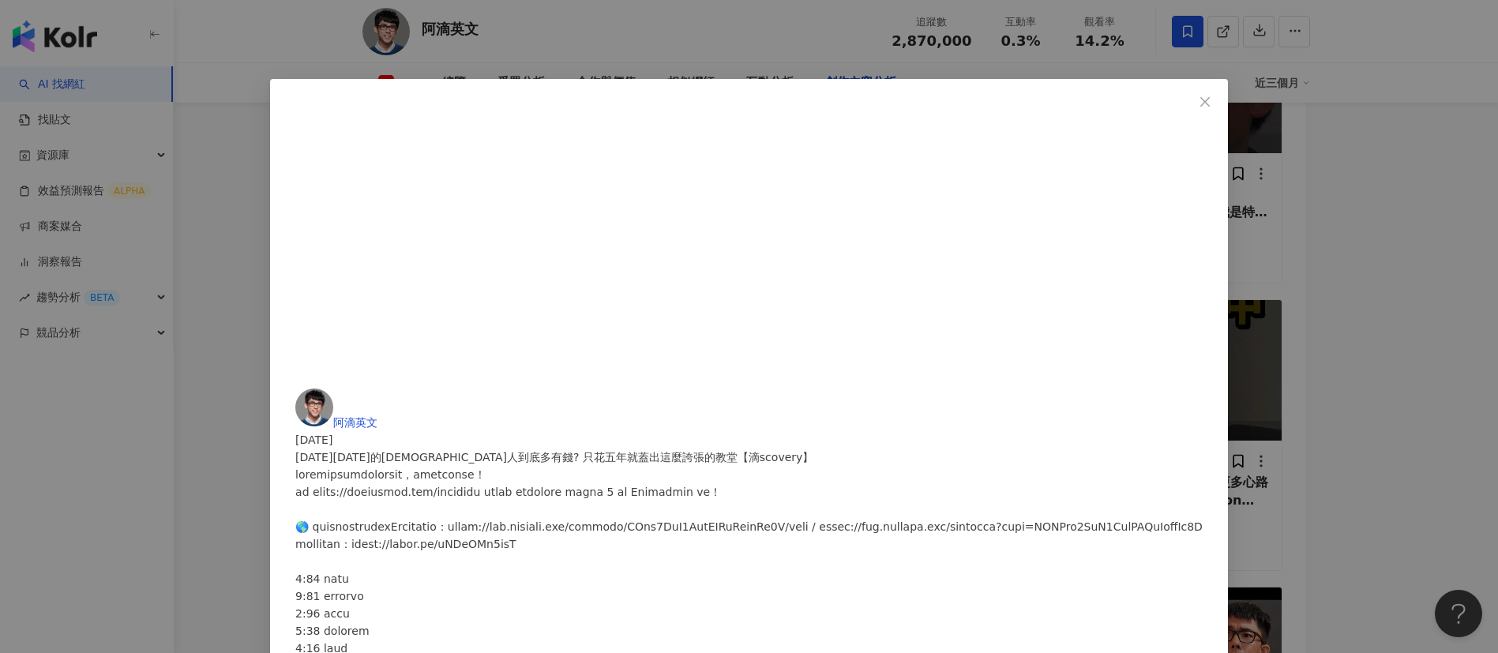
scroll to position [828, 0]
click at [1373, 318] on div "阿滴英文 [DATE] [DATE][DATE]的[DEMOGRAPHIC_DATA]人到底多有錢? 只花五年就蓋出這麼誇張的教堂【滴scovery】 5,1…" at bounding box center [749, 326] width 1498 height 653
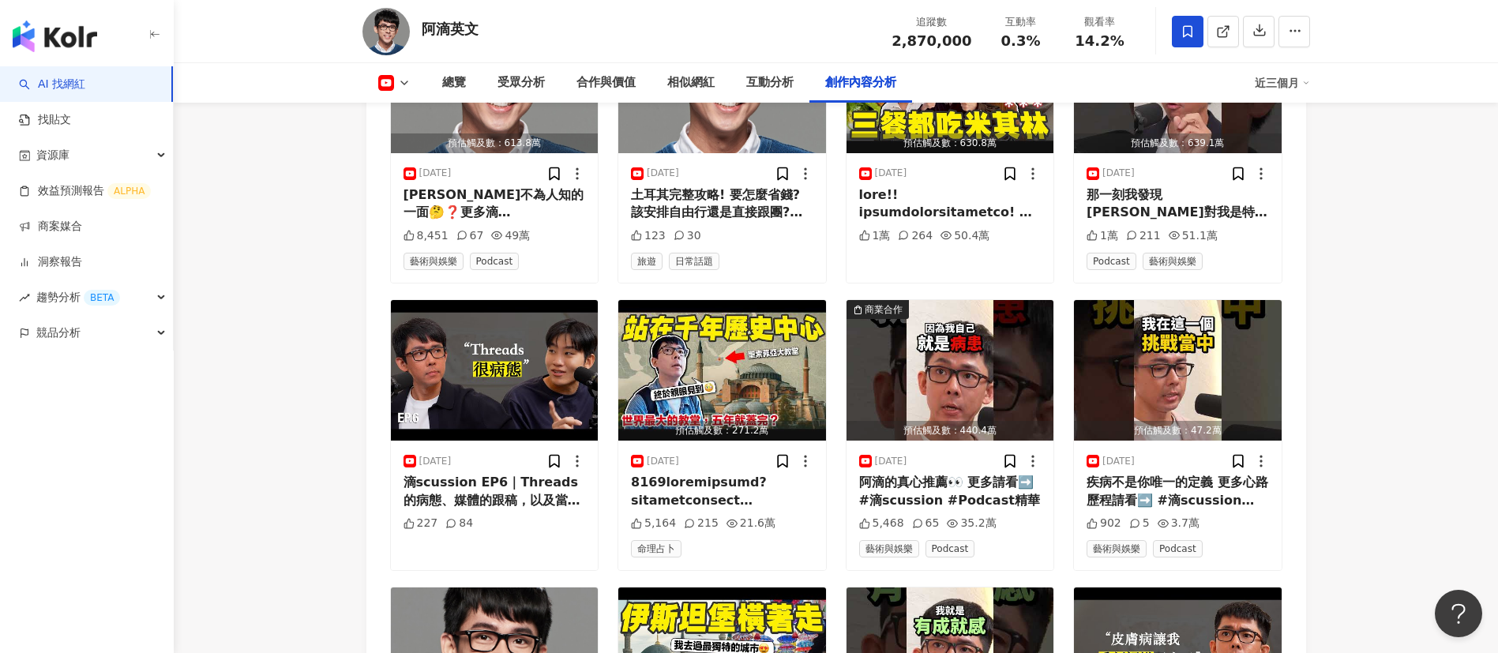
scroll to position [5680, 0]
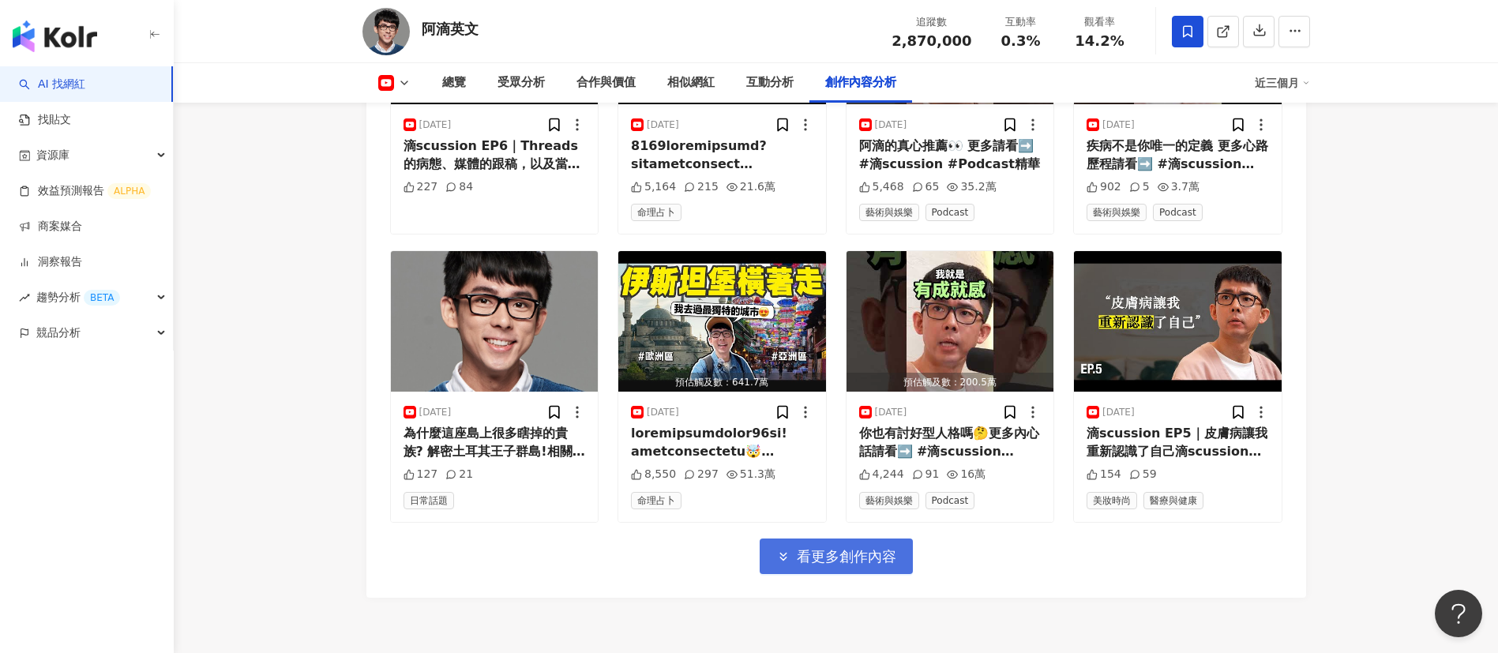
click at [802, 539] on button "看更多創作內容" at bounding box center [836, 557] width 153 height 36
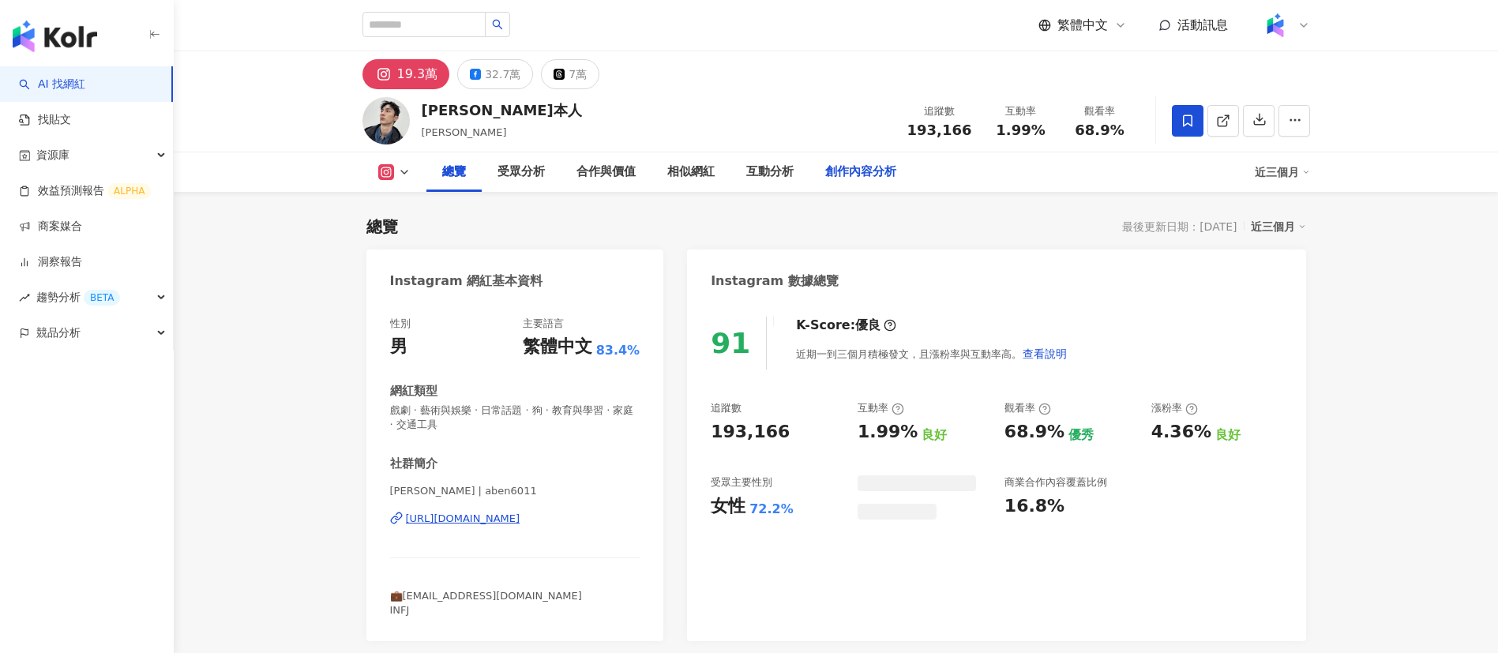
click at [512, 72] on div "32.7萬" at bounding box center [503, 74] width 36 height 22
click at [485, 81] on div "32.7萬" at bounding box center [503, 74] width 36 height 22
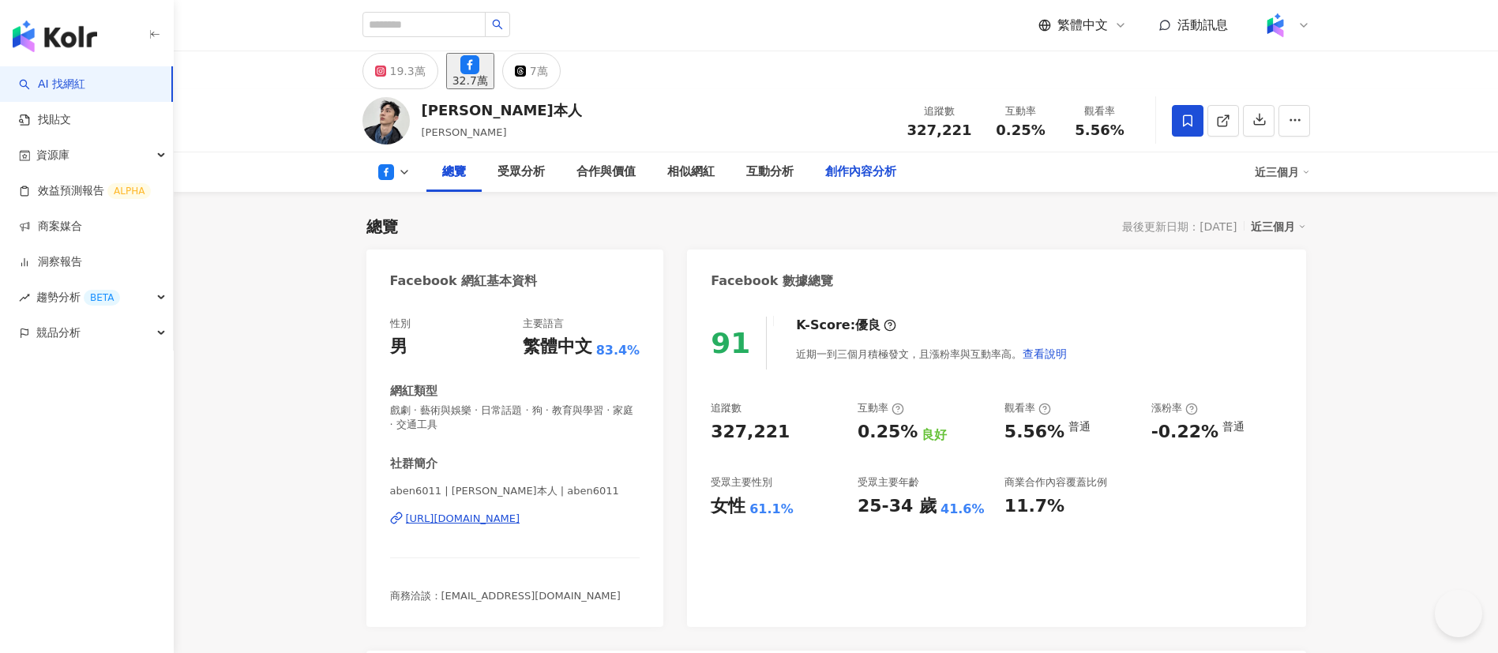
click at [859, 170] on div "創作內容分析" at bounding box center [860, 172] width 71 height 19
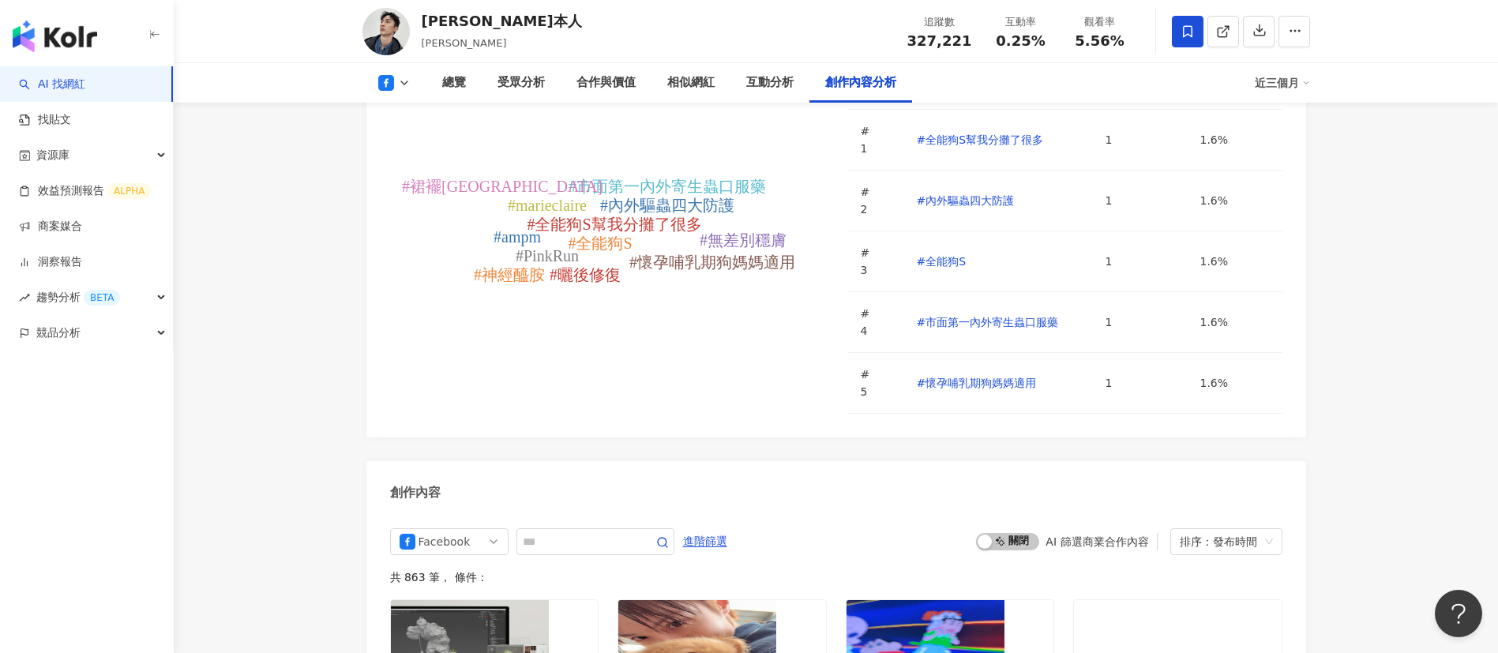
scroll to position [4333, 0]
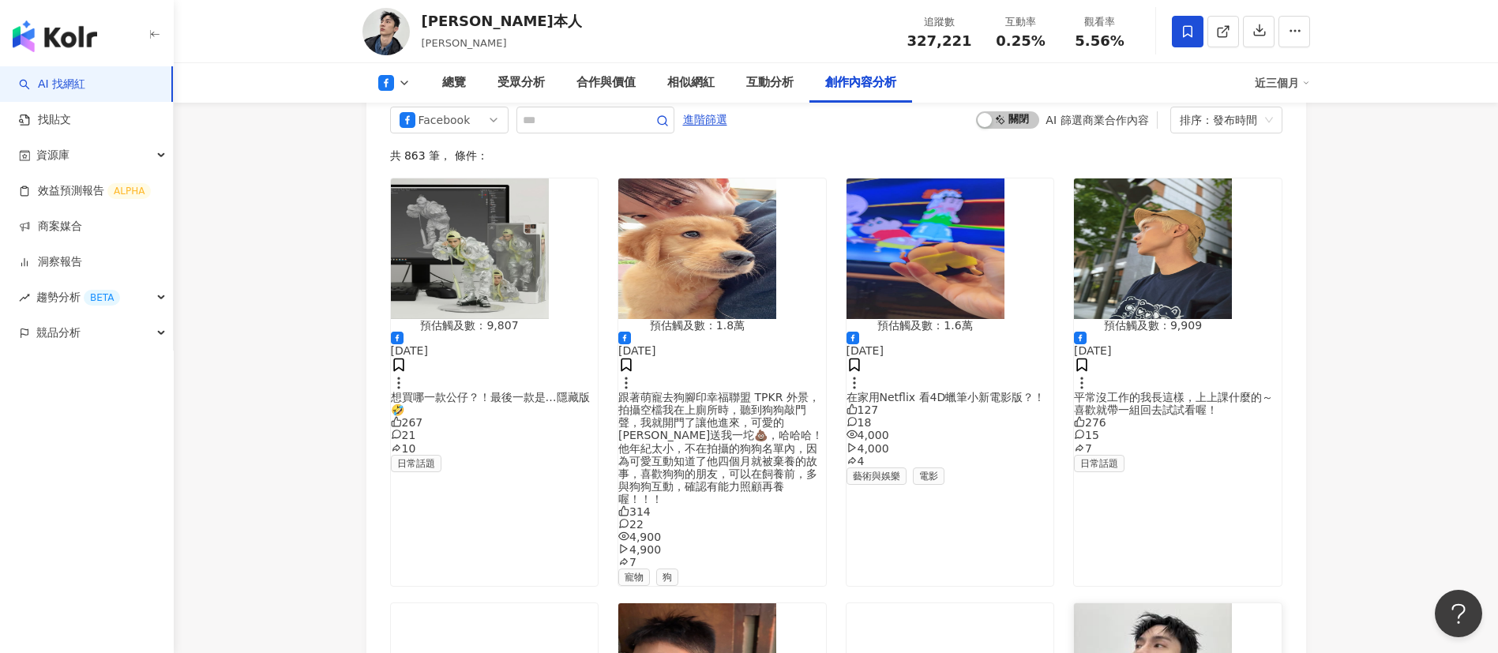
scroll to position [4757, 0]
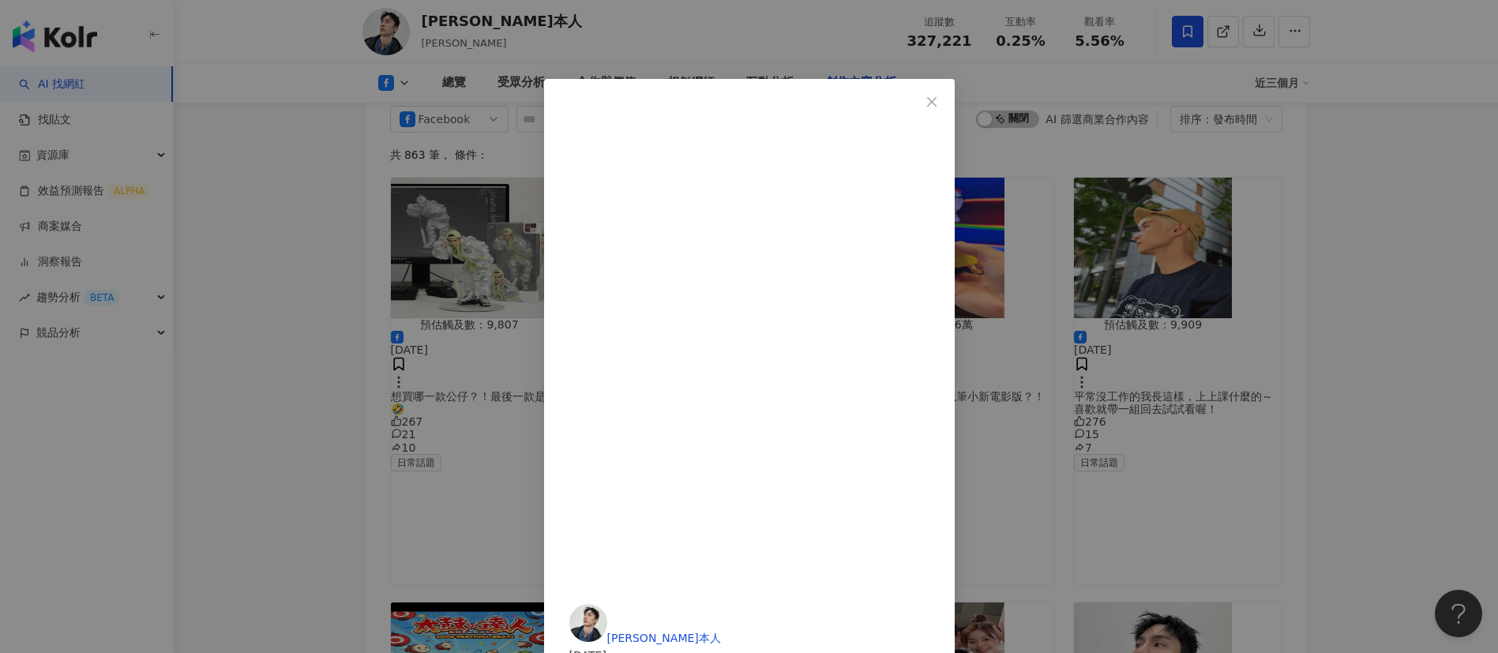
click at [1338, 367] on div "阿本本人 2025/8/28 七夕情人節快樂🎋 1,544 63 9.5萬 9.5萬 14 查看原始貼文" at bounding box center [749, 326] width 1498 height 653
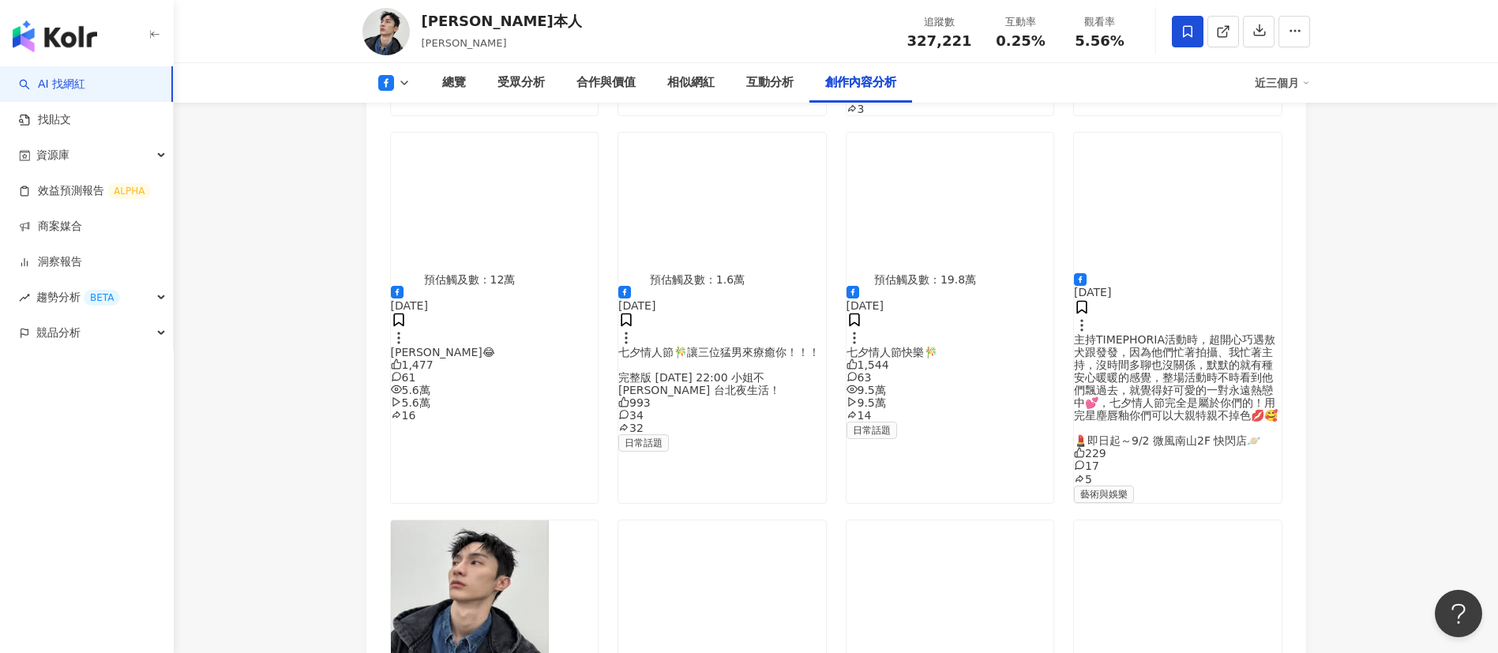
scroll to position [5679, 0]
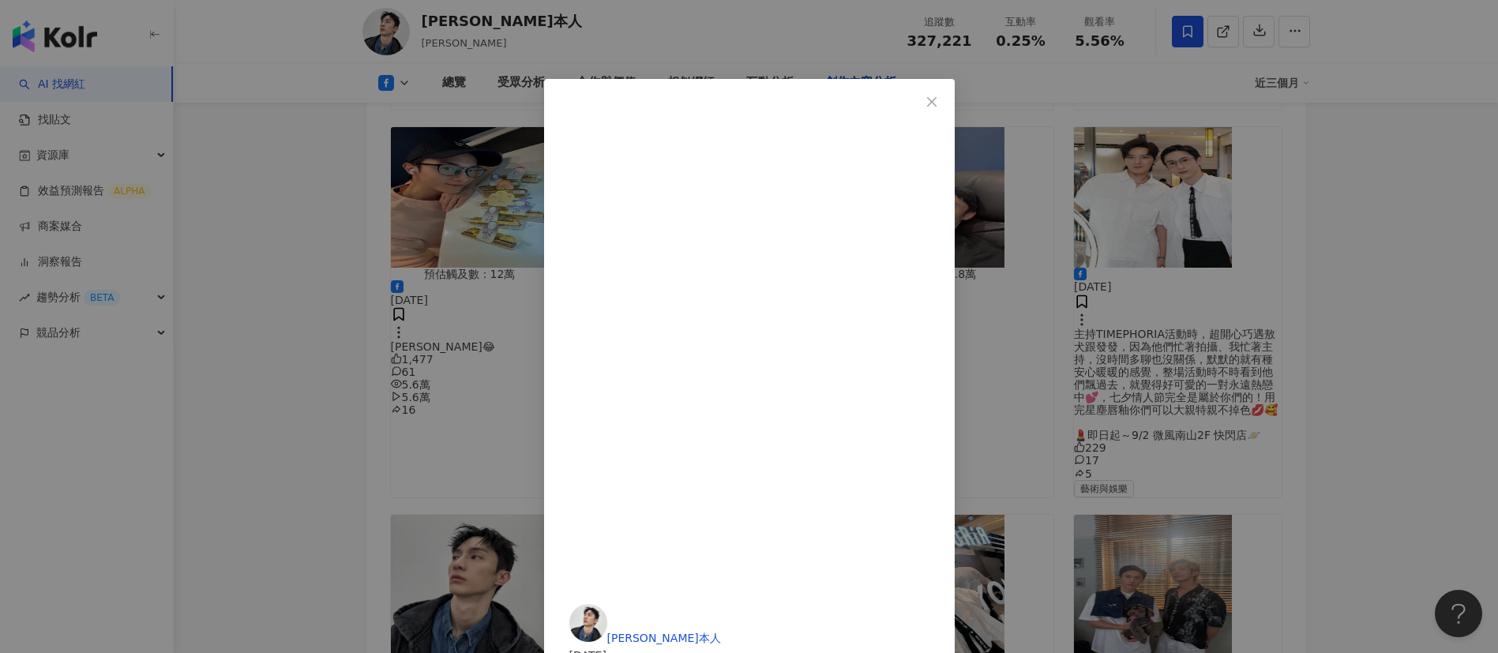
click at [1379, 424] on div "阿本本人 2025/8/23 有人也是穿白衣一定會噴的人嗎？！ 241 28 1.1萬 1.1萬 9 查看原始貼文" at bounding box center [749, 326] width 1498 height 653
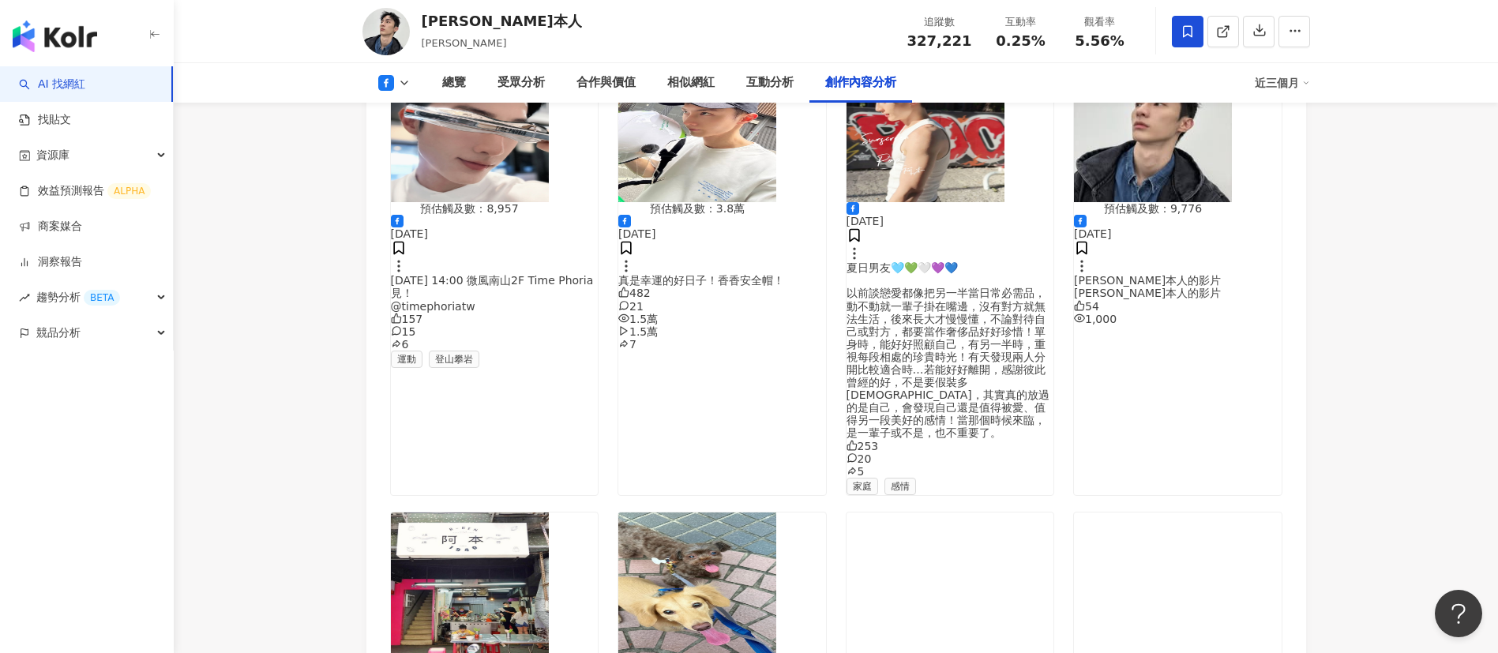
scroll to position [6618, 0]
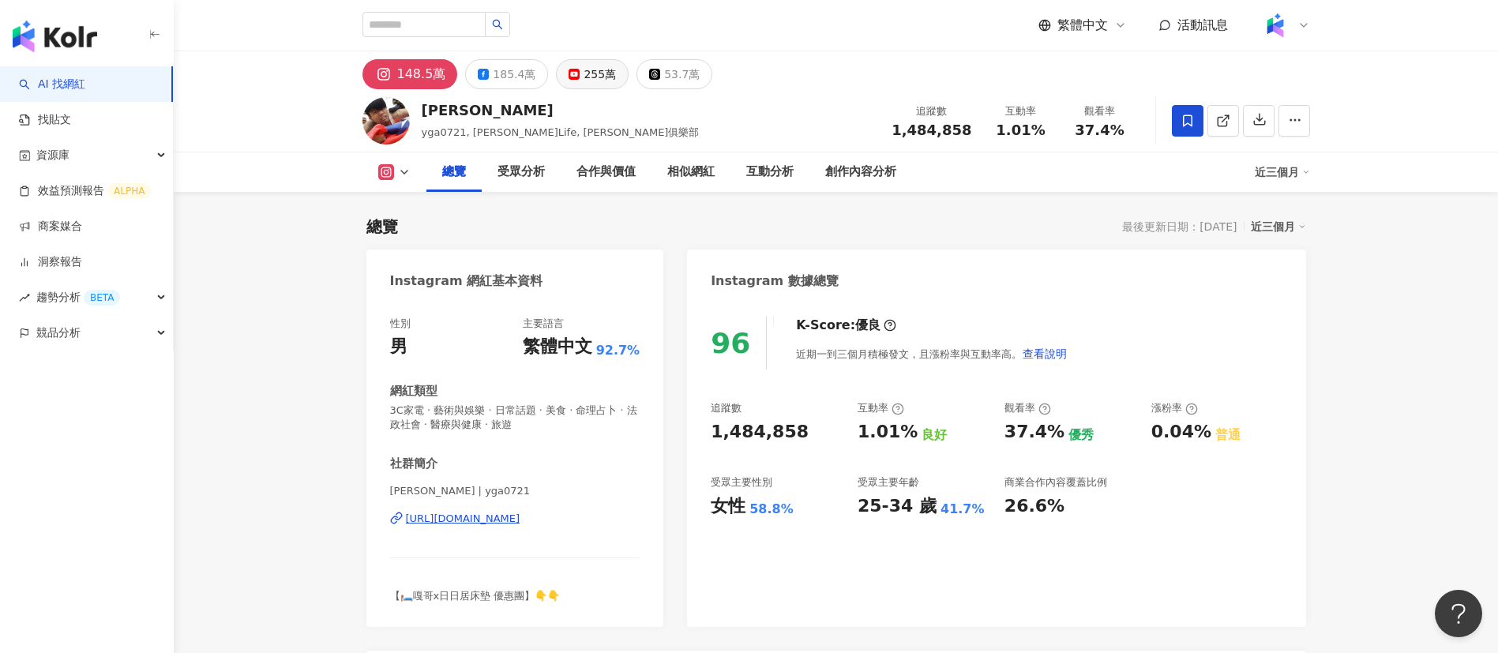
click at [572, 74] on icon at bounding box center [574, 74] width 11 height 11
click at [584, 74] on div "255萬" at bounding box center [600, 74] width 32 height 22
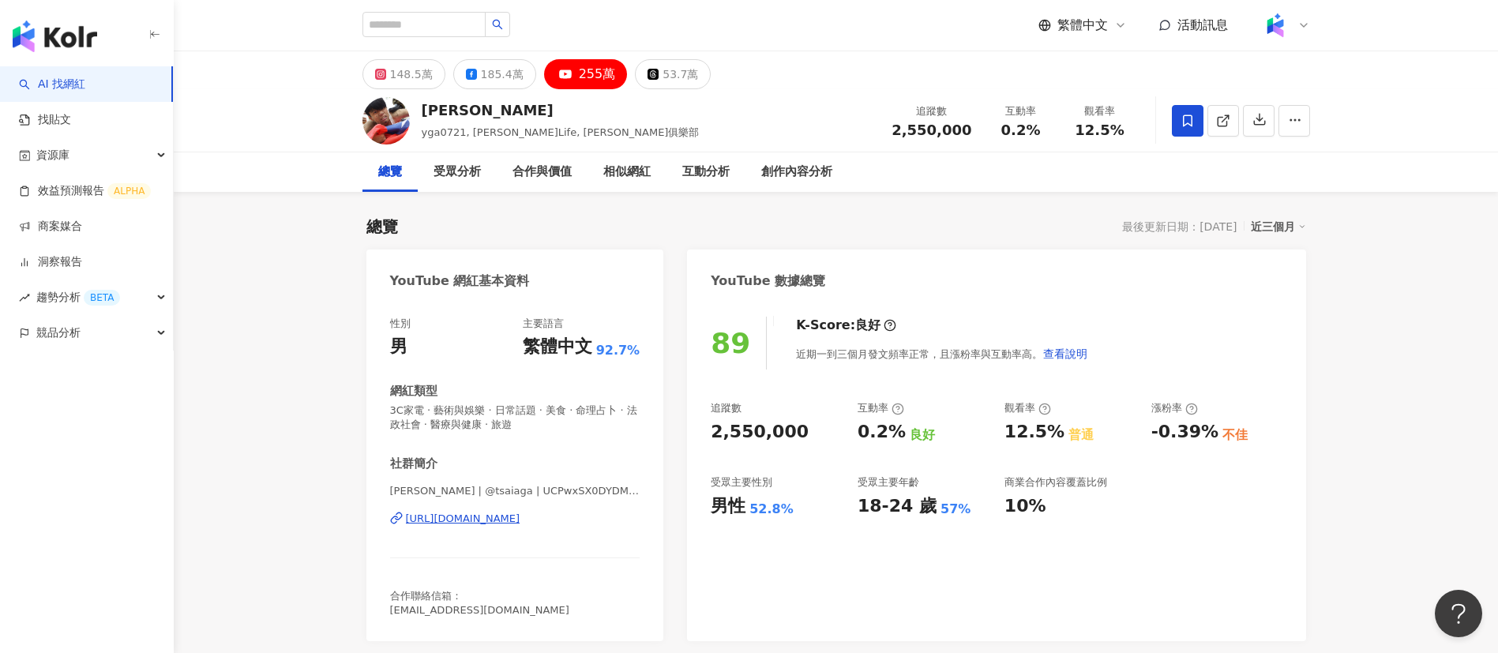
click at [783, 225] on div "總覽 最後更新日期：[DATE] 近三個月" at bounding box center [836, 227] width 940 height 22
click at [791, 157] on div "創作內容分析" at bounding box center [797, 171] width 103 height 39
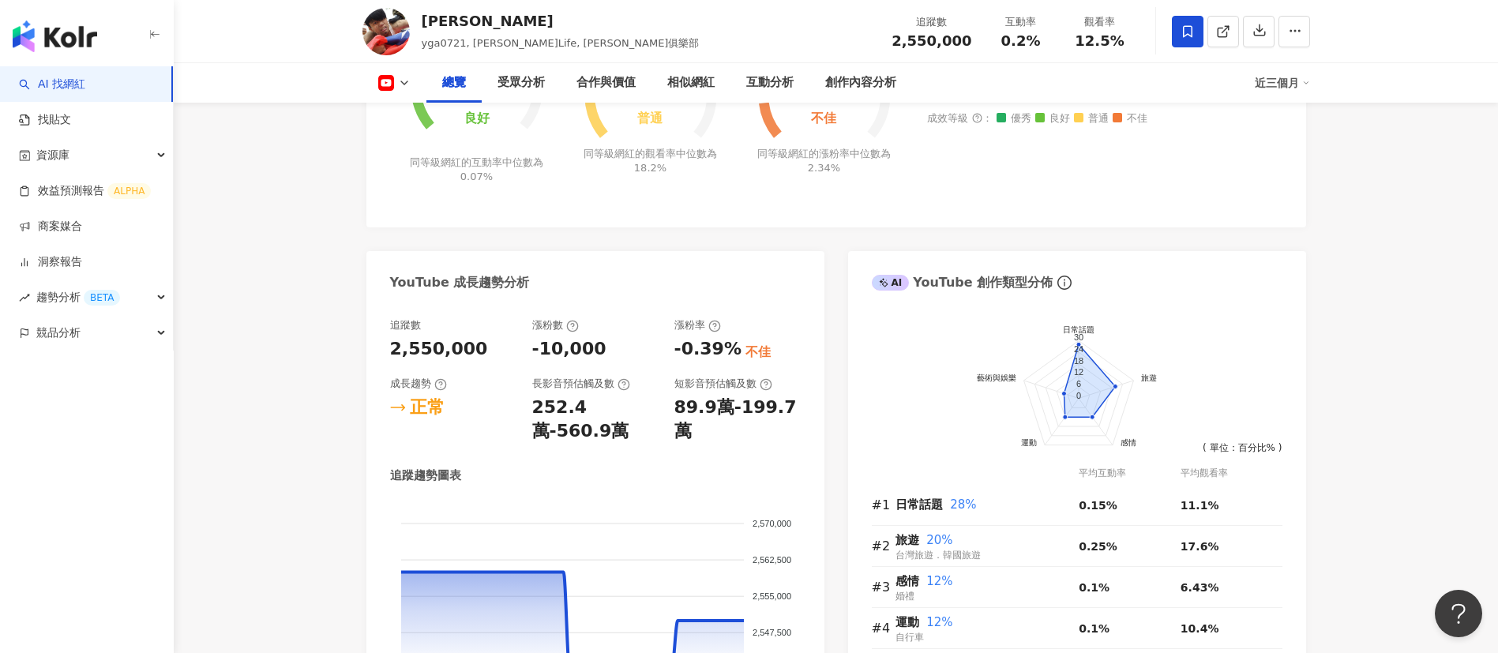
scroll to position [4153, 0]
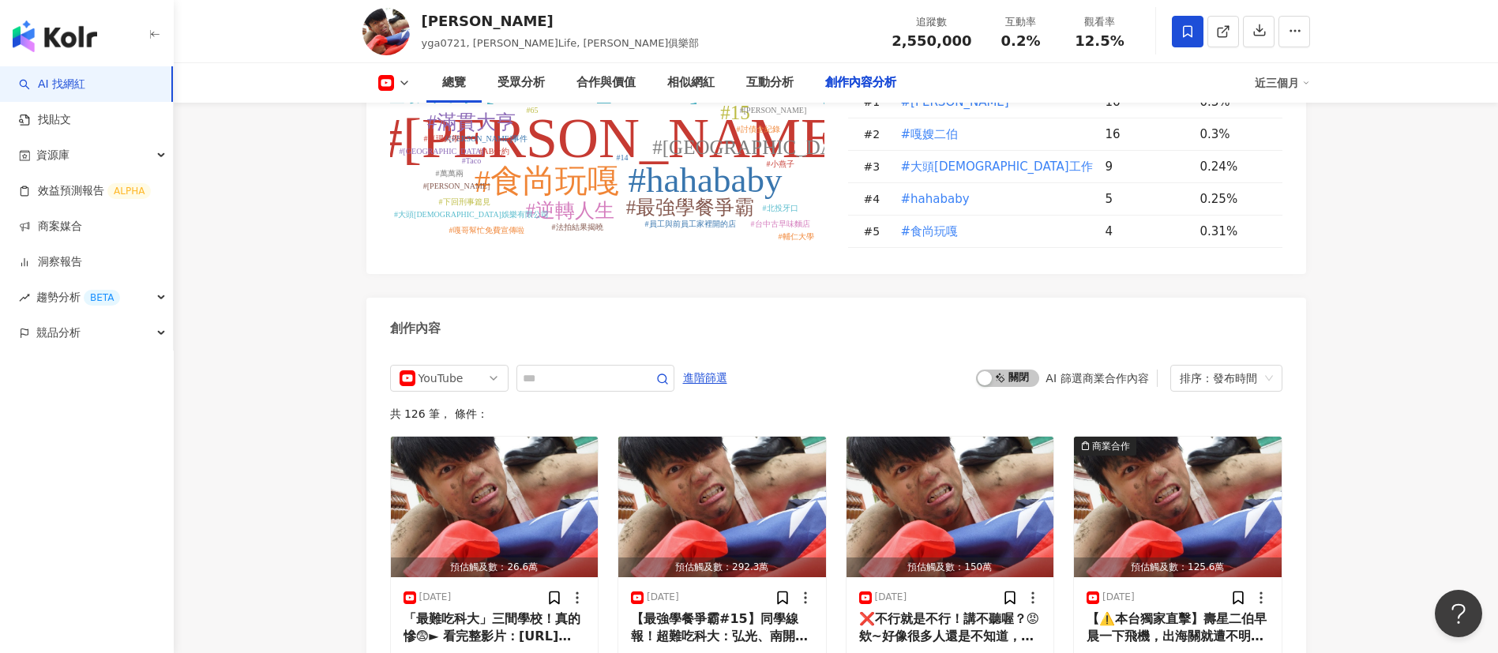
click at [1282, 88] on div "近三個月" at bounding box center [1282, 82] width 55 height 25
click at [1291, 149] on link "近六個月" at bounding box center [1290, 149] width 44 height 13
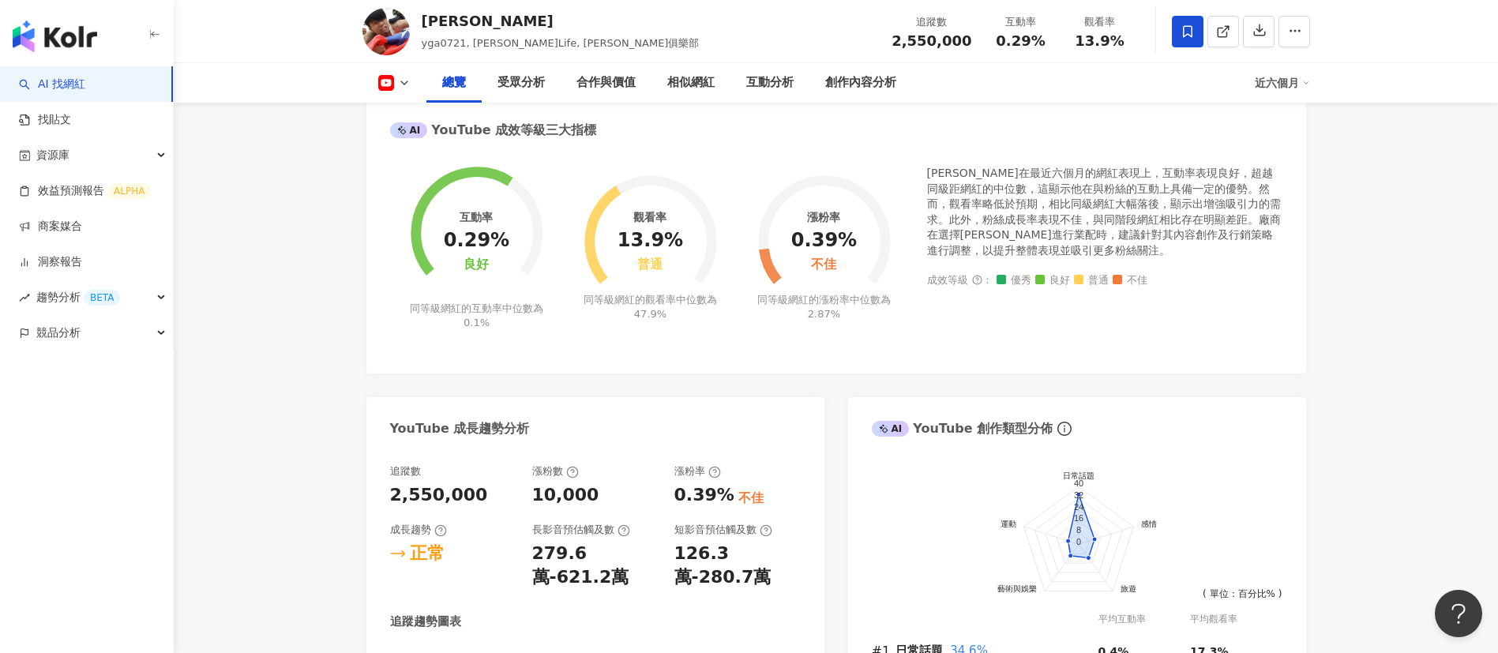
scroll to position [585, 0]
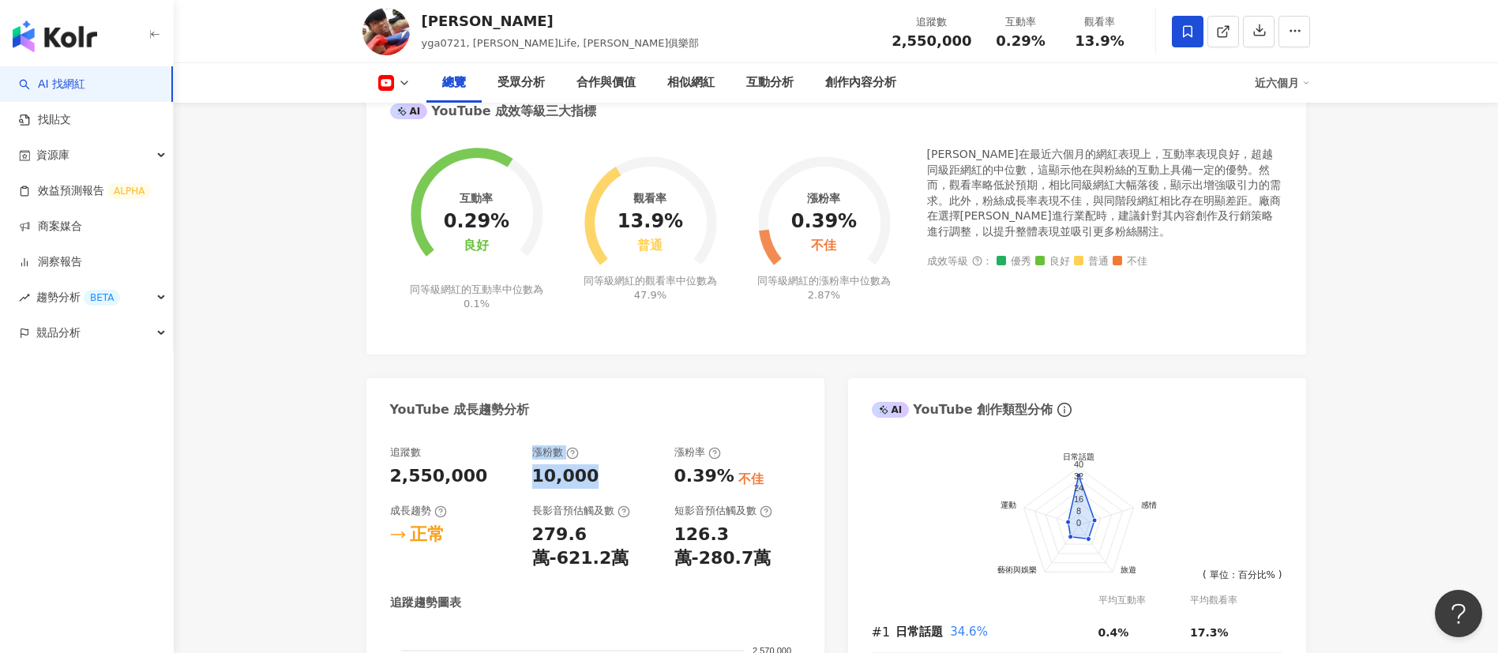
drag, startPoint x: 591, startPoint y: 477, endPoint x: 524, endPoint y: 478, distance: 67.1
click at [524, 478] on div "追蹤數 2,550,000 漲粉數 10,000 漲粉率 0.39% 不佳 成長趨勢 正常 長影音預估觸及數 279.6萬-621.2萬 短影音預估觸及數 1…" at bounding box center [595, 508] width 411 height 126
click at [587, 478] on div "10,000" at bounding box center [565, 476] width 67 height 24
drag, startPoint x: 588, startPoint y: 483, endPoint x: 532, endPoint y: 479, distance: 57.0
click at [532, 479] on div "10,000" at bounding box center [565, 476] width 67 height 24
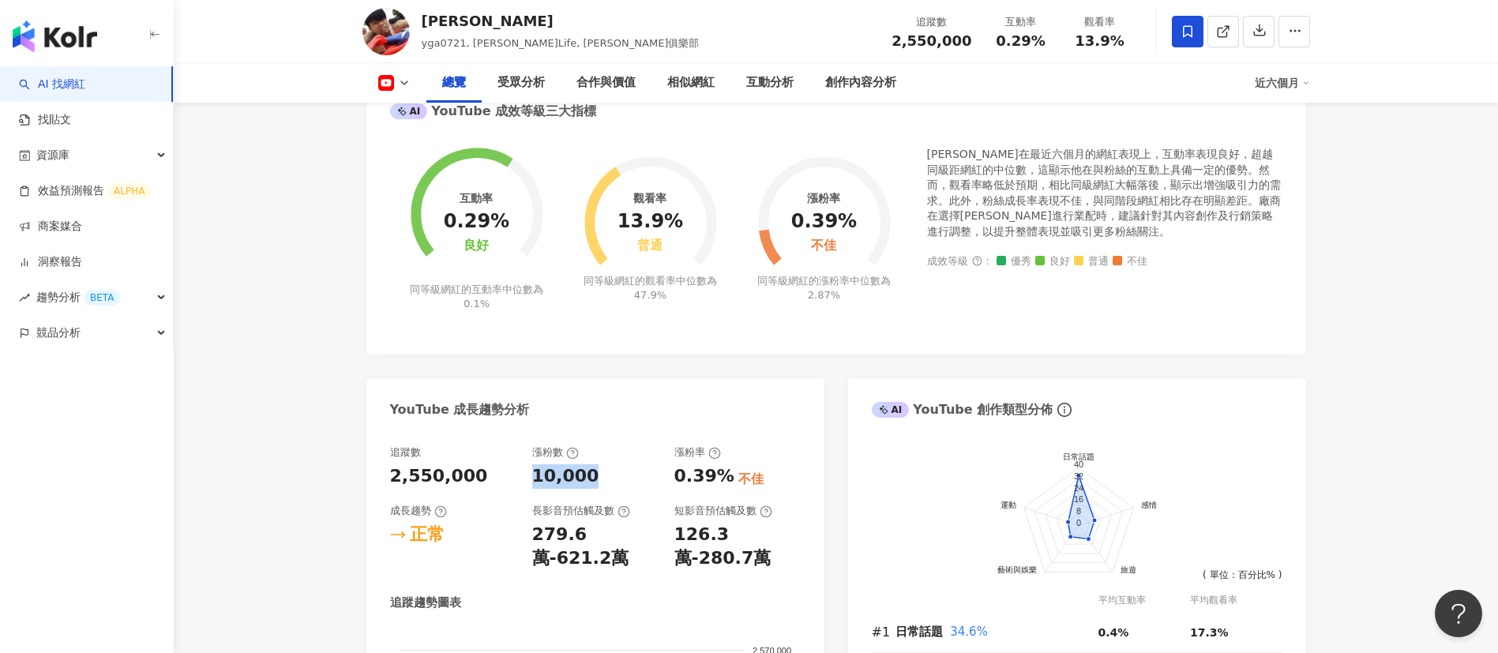
copy div "10,000"
